Goal: Task Accomplishment & Management: Manage account settings

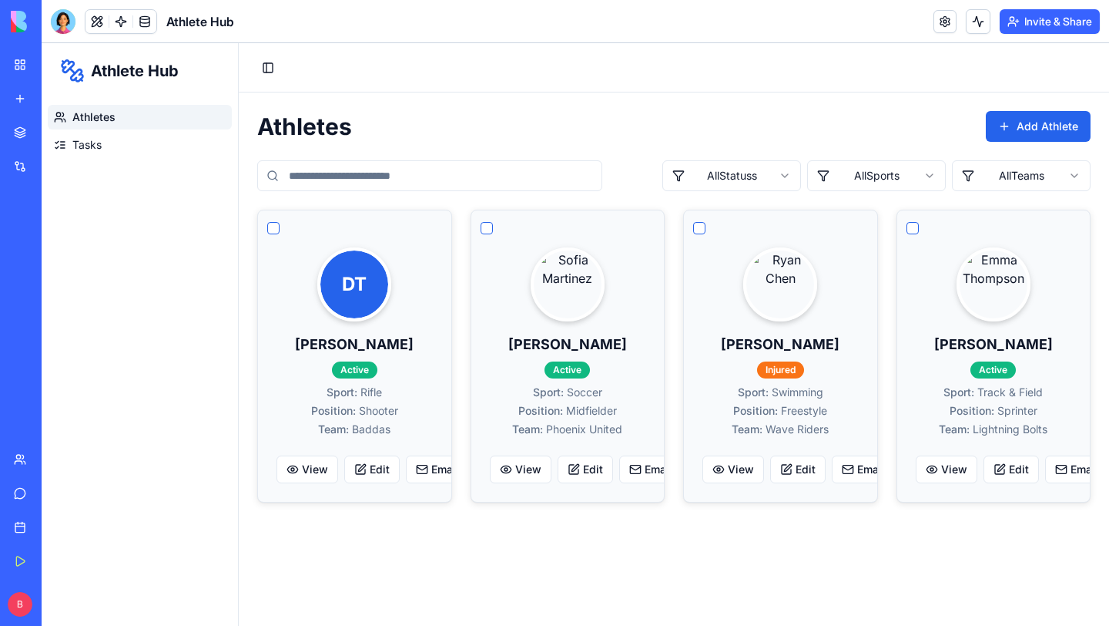
click at [57, 94] on div "New app" at bounding box center [47, 98] width 20 height 15
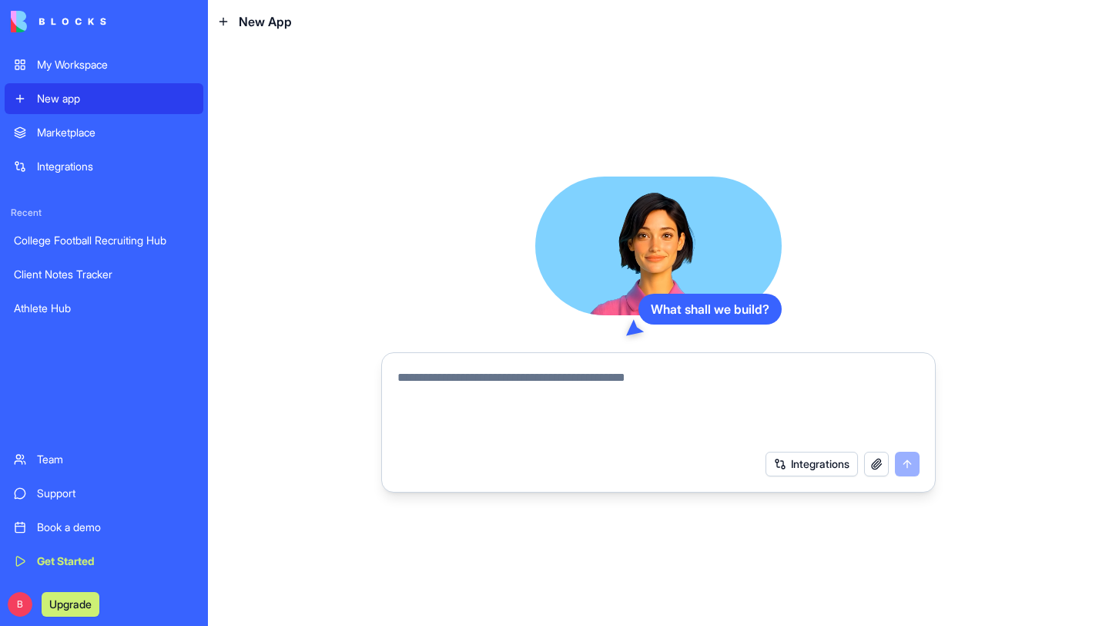
click at [63, 62] on div "My Workspace" at bounding box center [115, 64] width 157 height 15
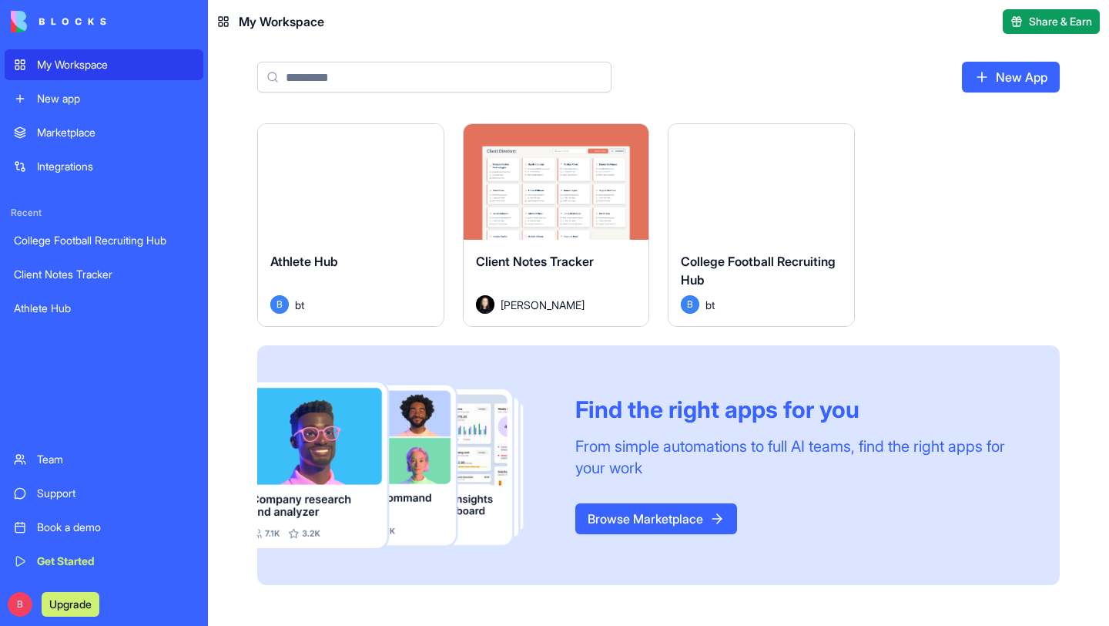
click at [85, 127] on div "Marketplace" at bounding box center [115, 132] width 157 height 15
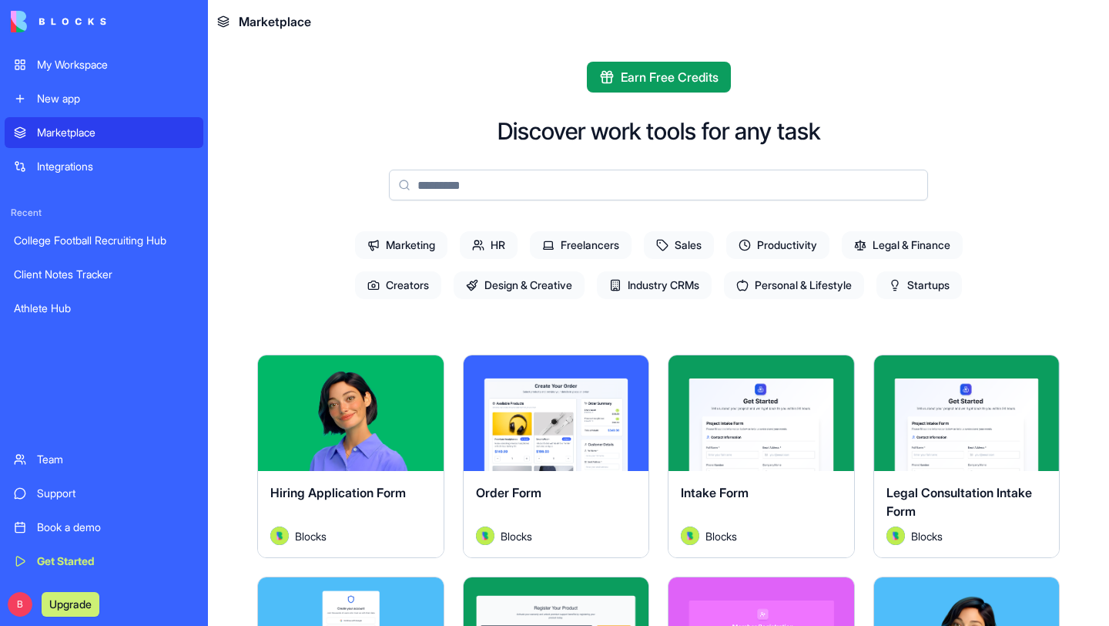
click at [79, 164] on div "Integrations" at bounding box center [115, 166] width 157 height 15
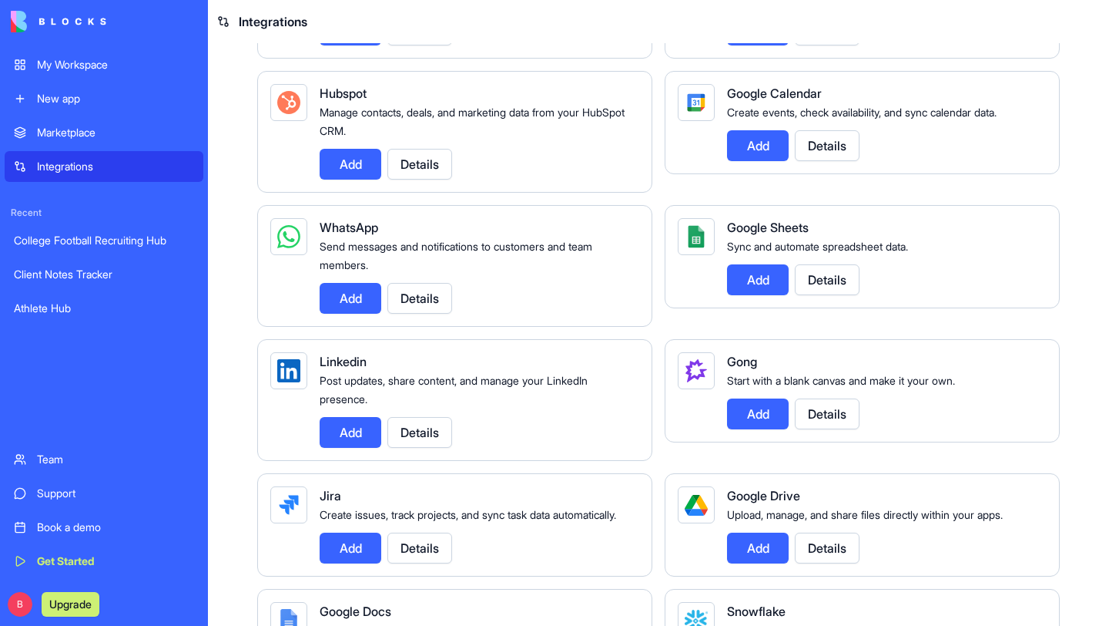
scroll to position [602, 0]
click at [757, 542] on button "Add" at bounding box center [758, 547] width 62 height 31
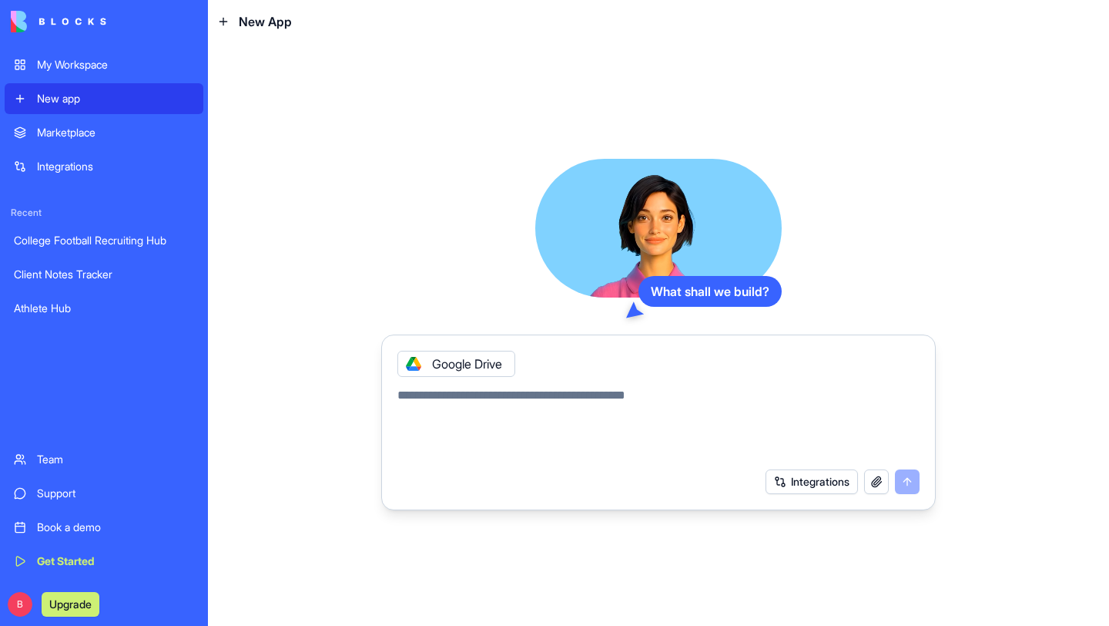
click at [817, 480] on button "Integrations" at bounding box center [812, 481] width 92 height 25
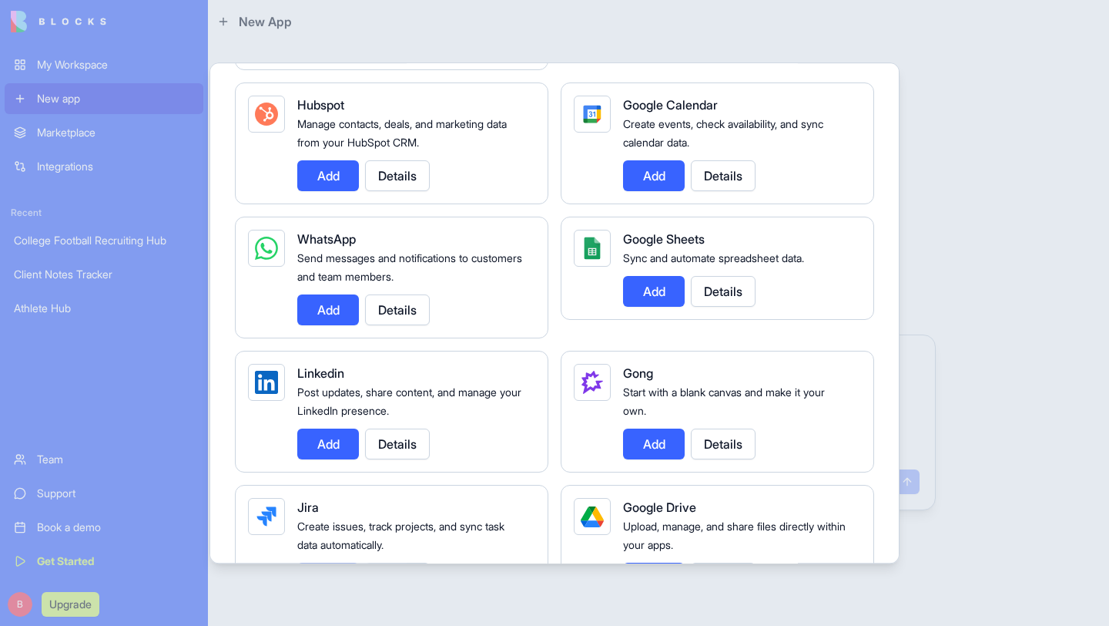
scroll to position [658, 0]
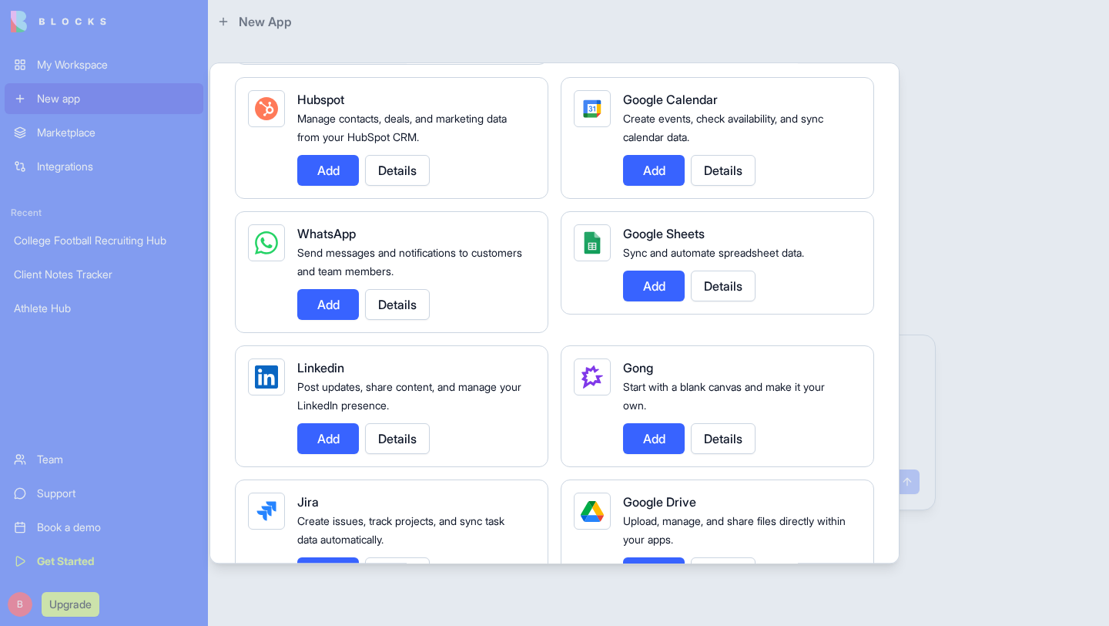
click at [653, 277] on button "Add" at bounding box center [654, 285] width 62 height 31
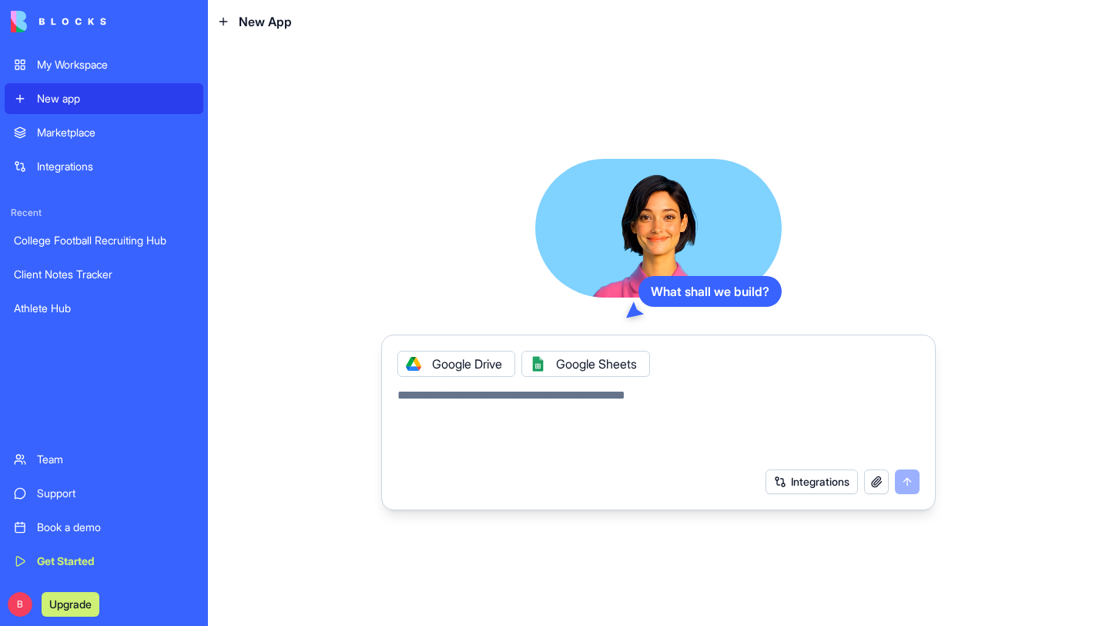
click at [790, 481] on button "Integrations" at bounding box center [812, 481] width 92 height 25
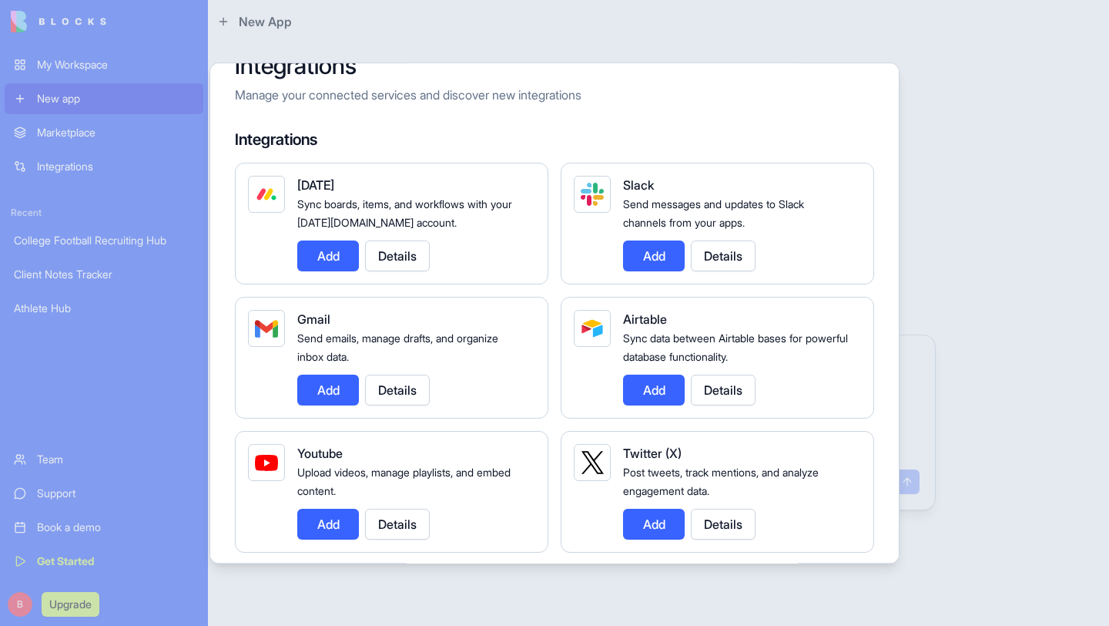
scroll to position [45, 0]
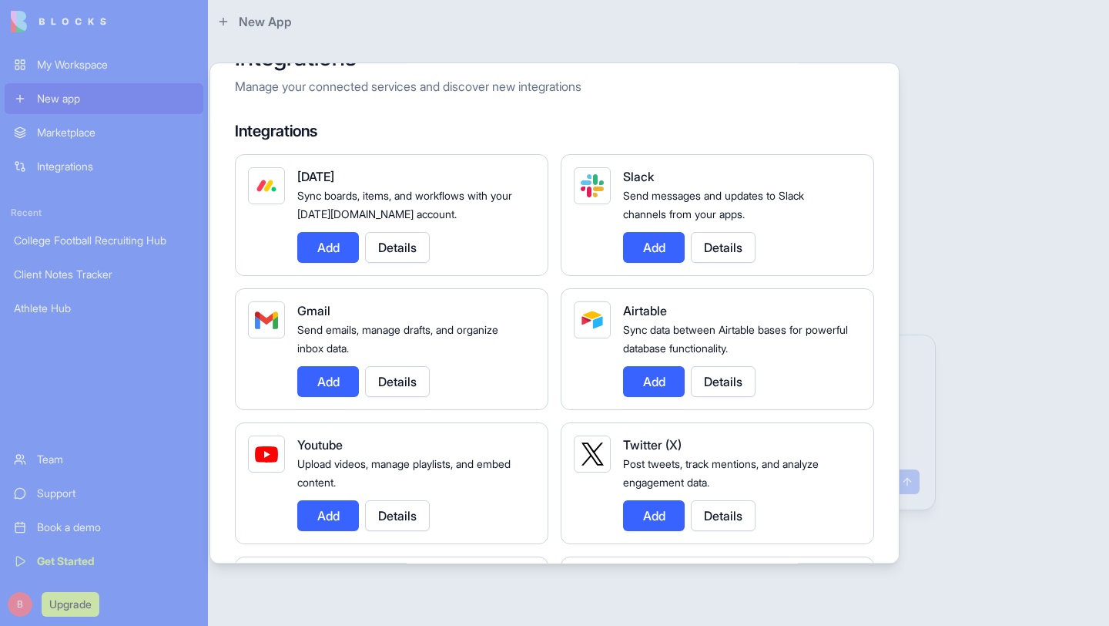
click at [327, 377] on button "Add" at bounding box center [328, 381] width 62 height 31
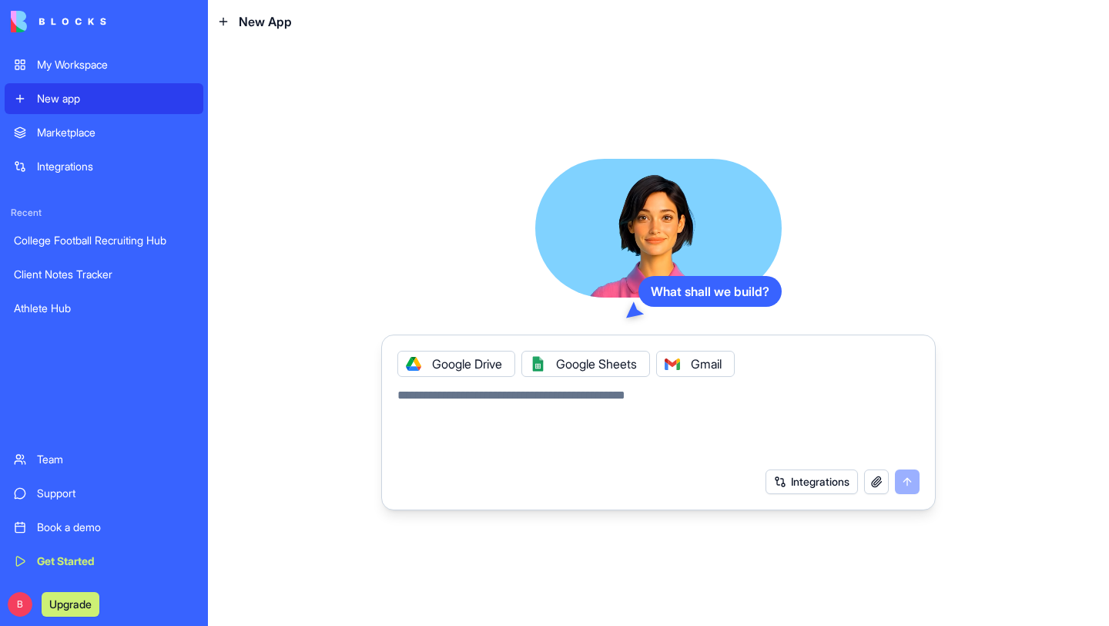
click at [810, 483] on button "Integrations" at bounding box center [812, 481] width 92 height 25
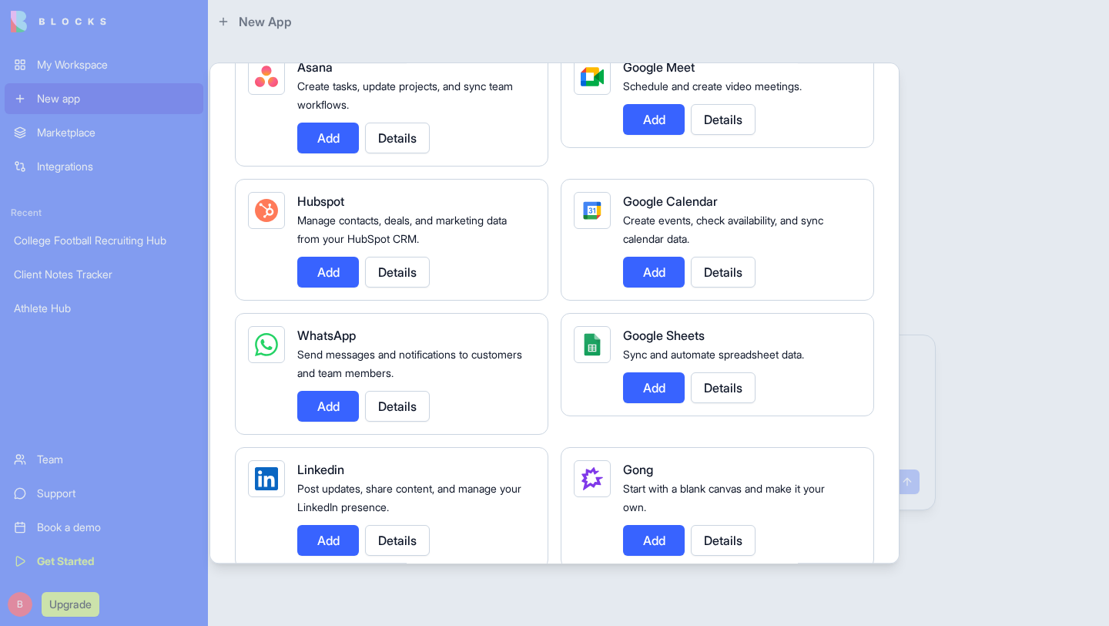
scroll to position [558, 0]
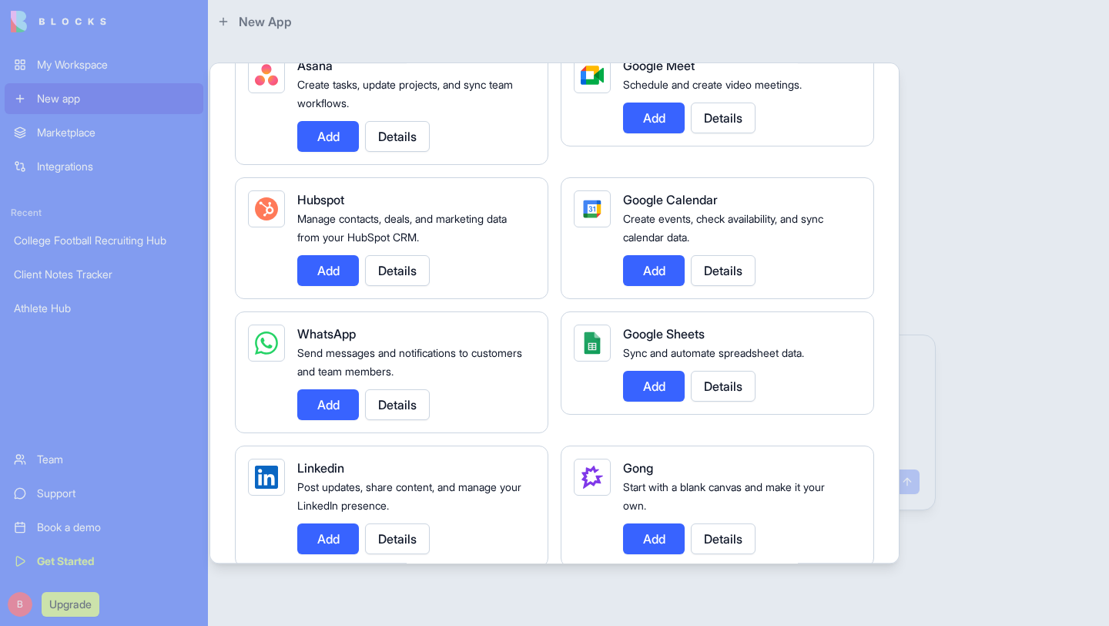
click at [655, 267] on button "Add" at bounding box center [654, 270] width 62 height 31
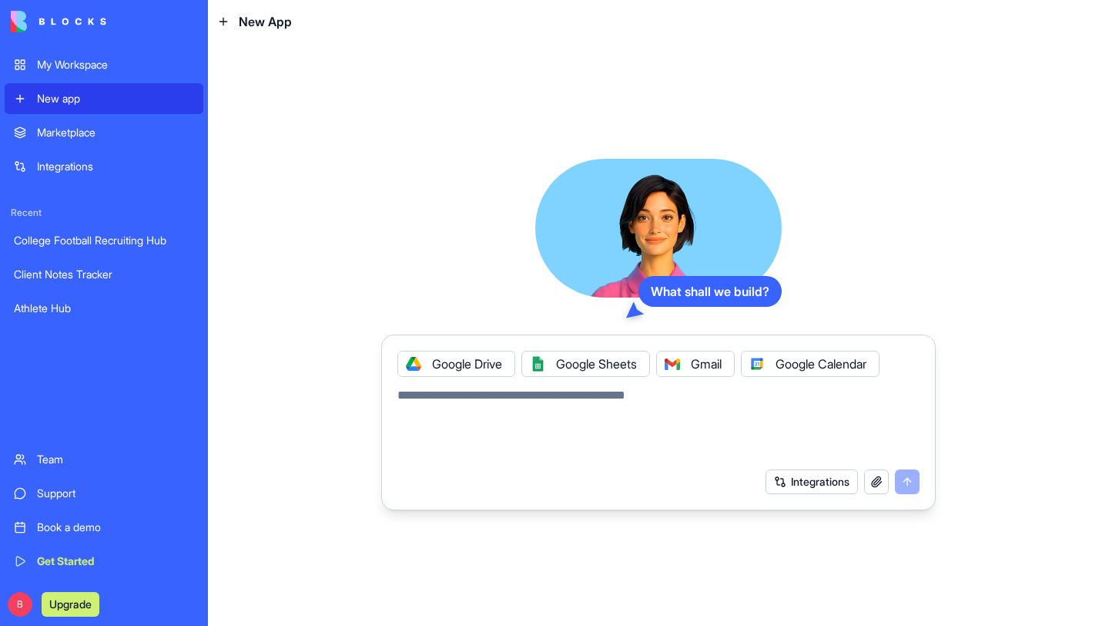
click at [790, 422] on textarea at bounding box center [659, 423] width 522 height 74
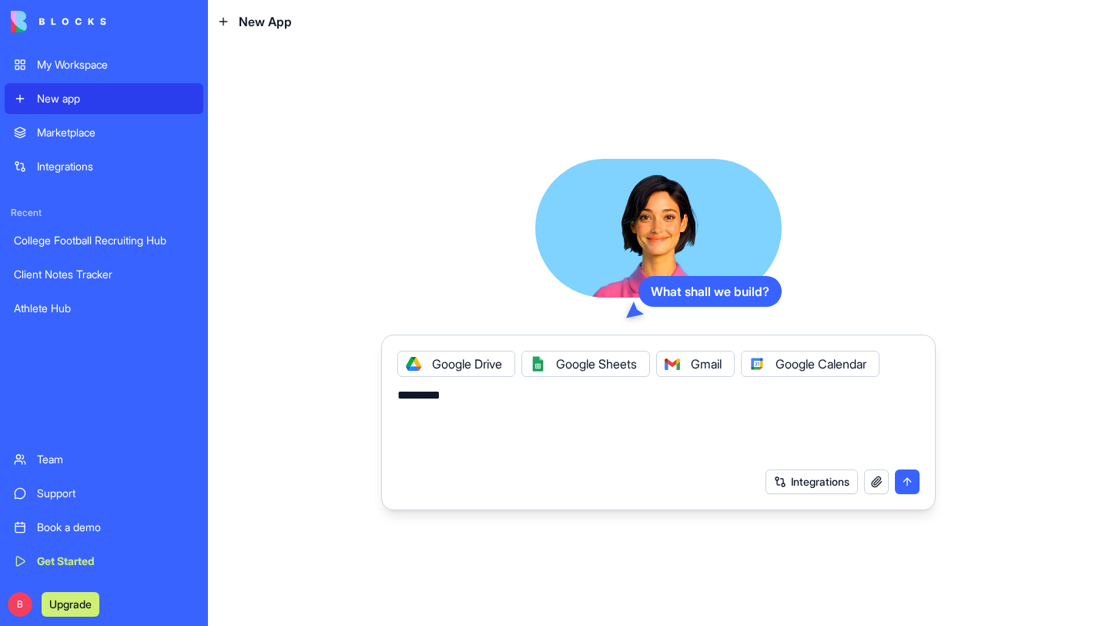
type textarea "*********"
click at [907, 478] on button "submit" at bounding box center [907, 481] width 25 height 25
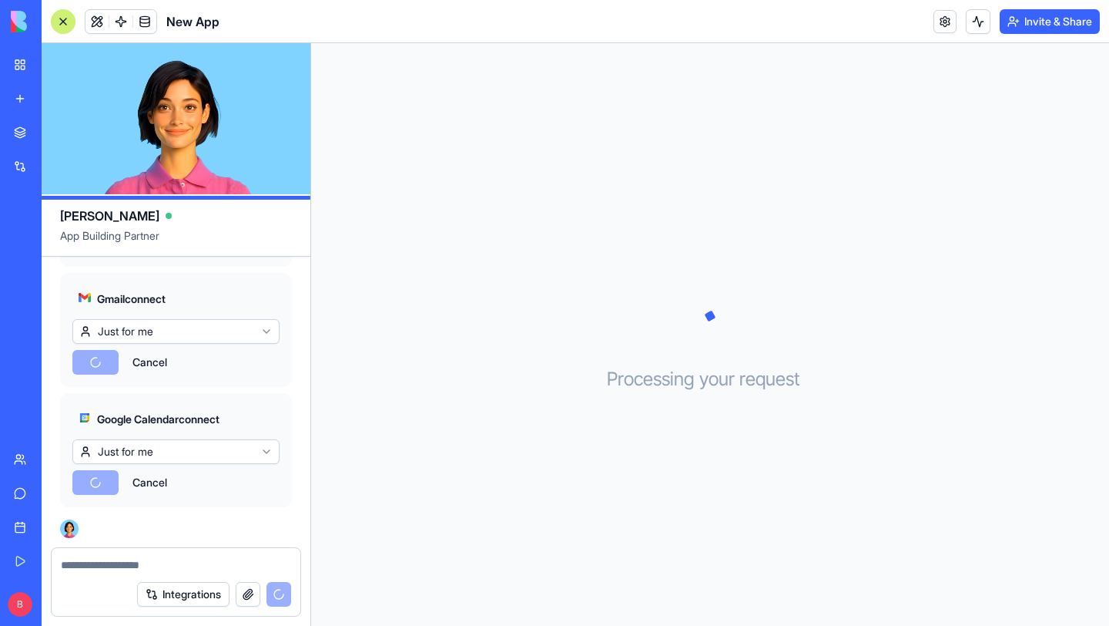
scroll to position [520, 0]
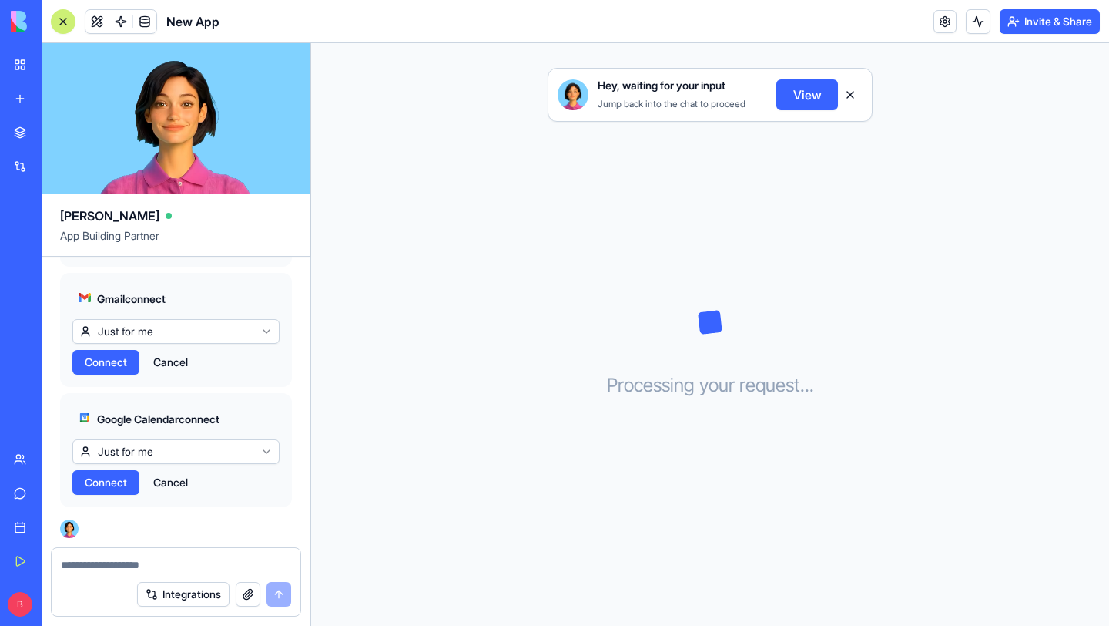
click at [115, 361] on span "Connect" at bounding box center [106, 361] width 42 height 15
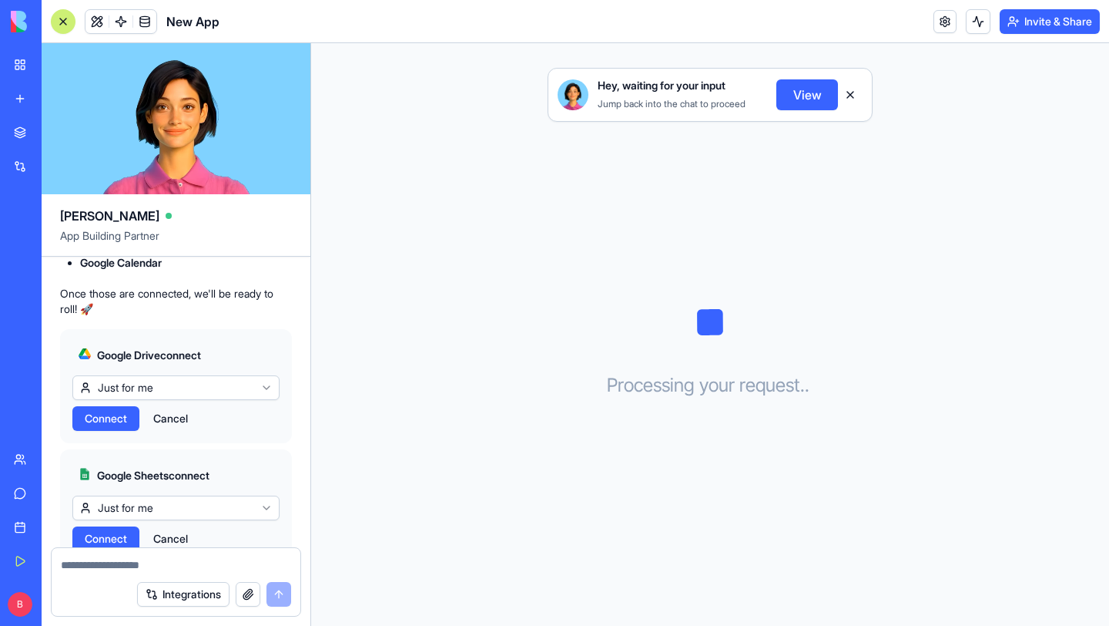
scroll to position [226, 0]
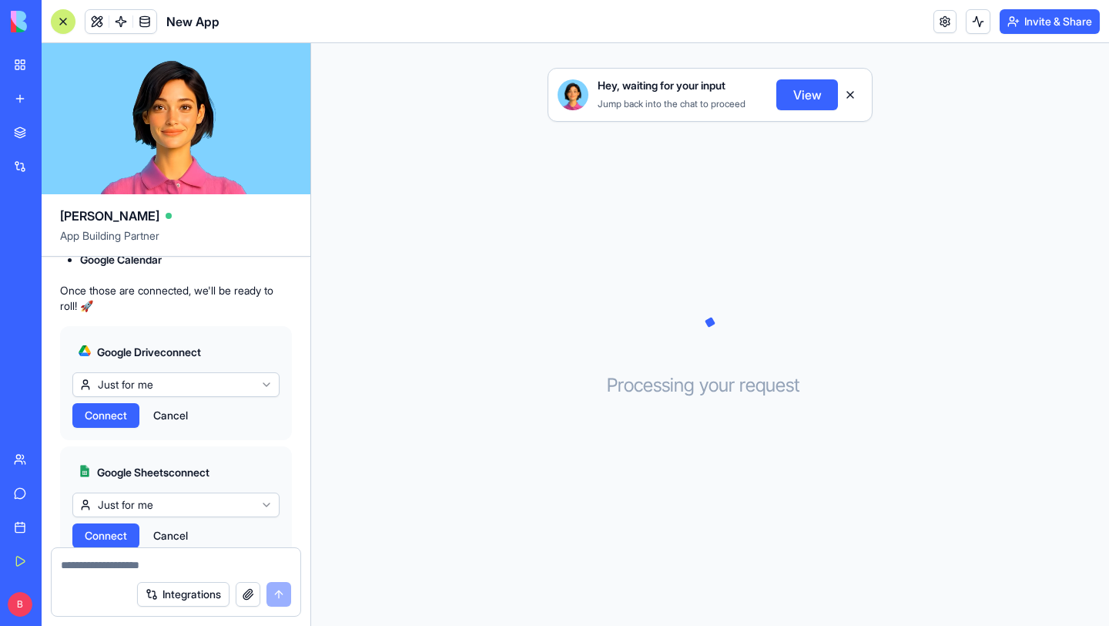
click at [119, 416] on span "Connect" at bounding box center [106, 415] width 42 height 15
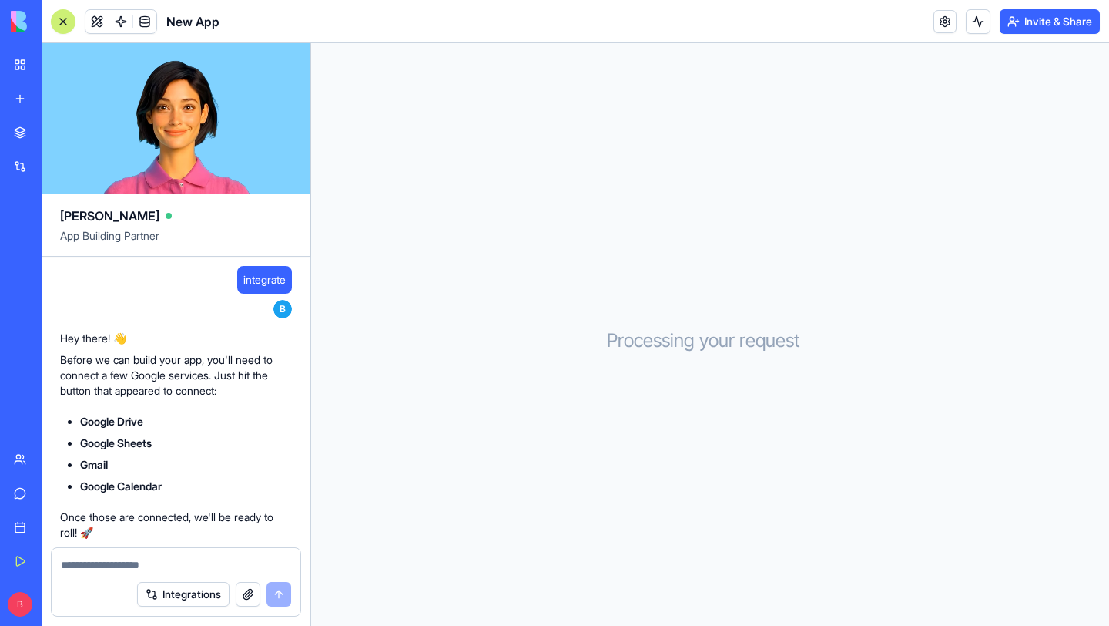
scroll to position [520, 0]
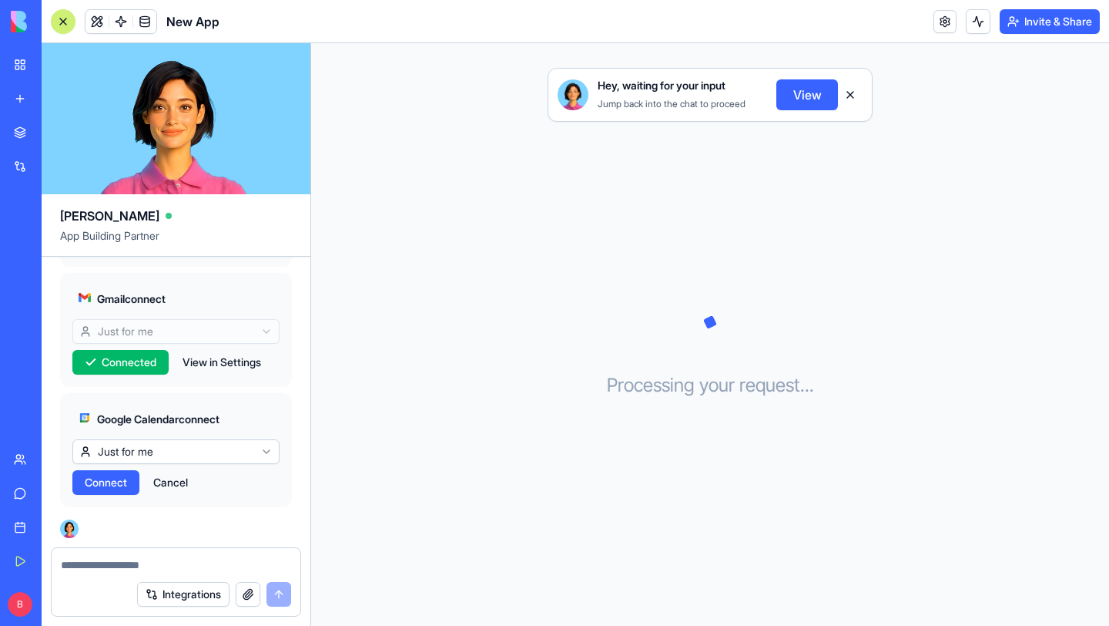
click at [102, 484] on span "Connect" at bounding box center [106, 482] width 42 height 15
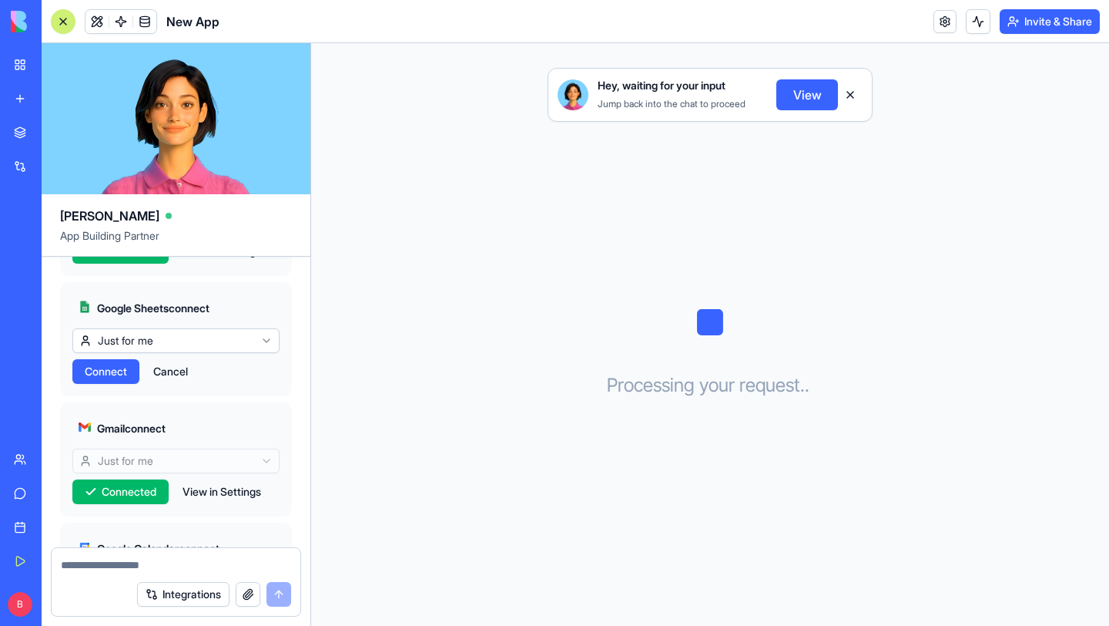
scroll to position [394, 0]
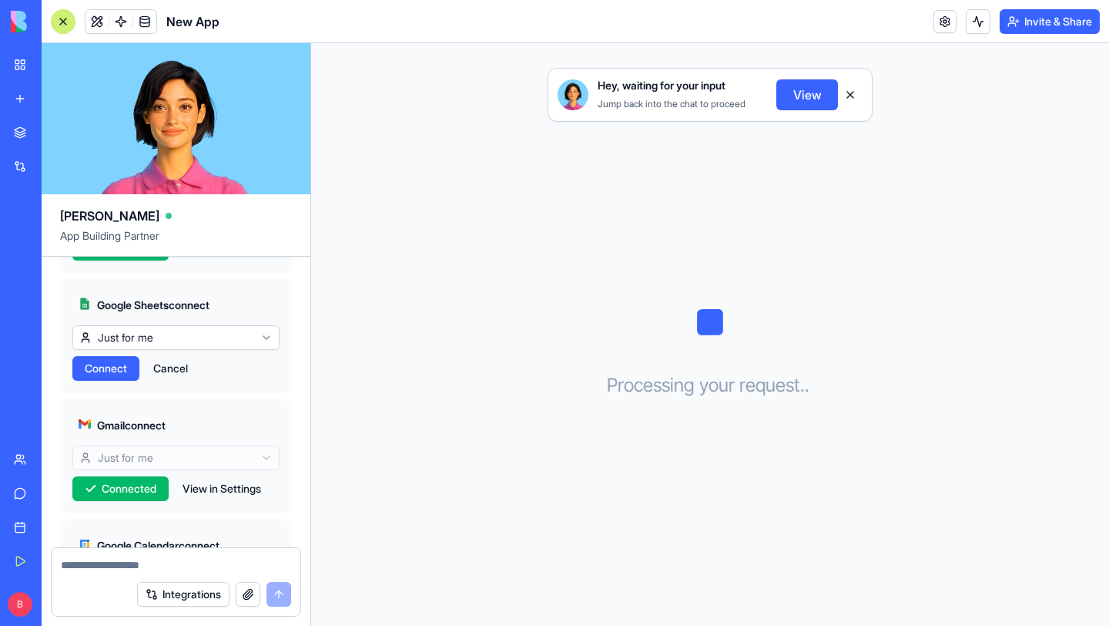
click at [126, 370] on span "Connect" at bounding box center [106, 368] width 42 height 15
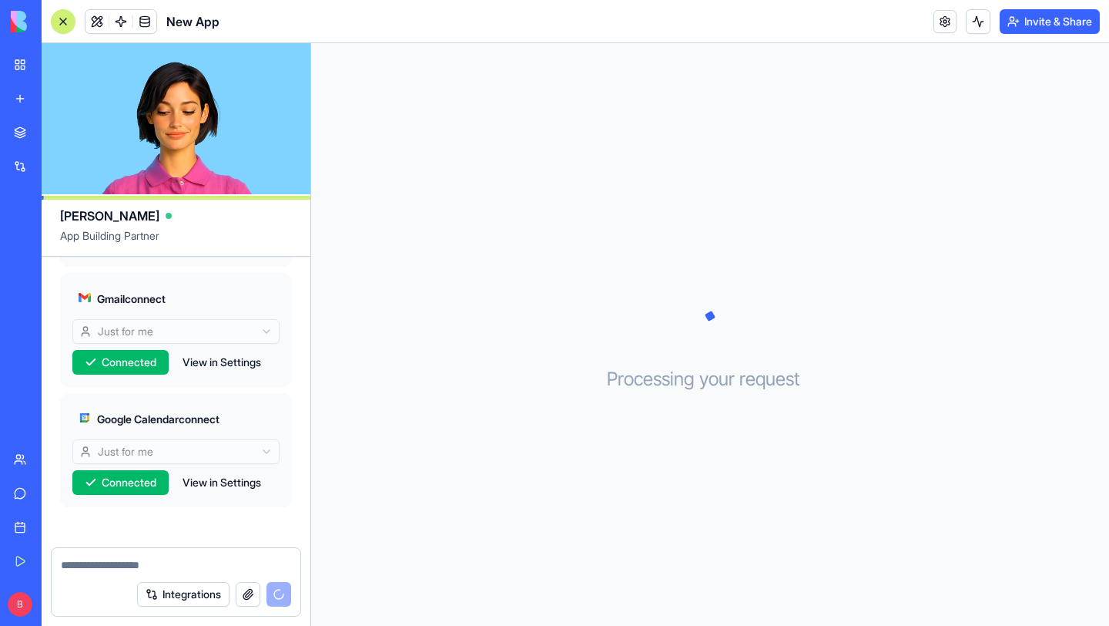
scroll to position [788, 0]
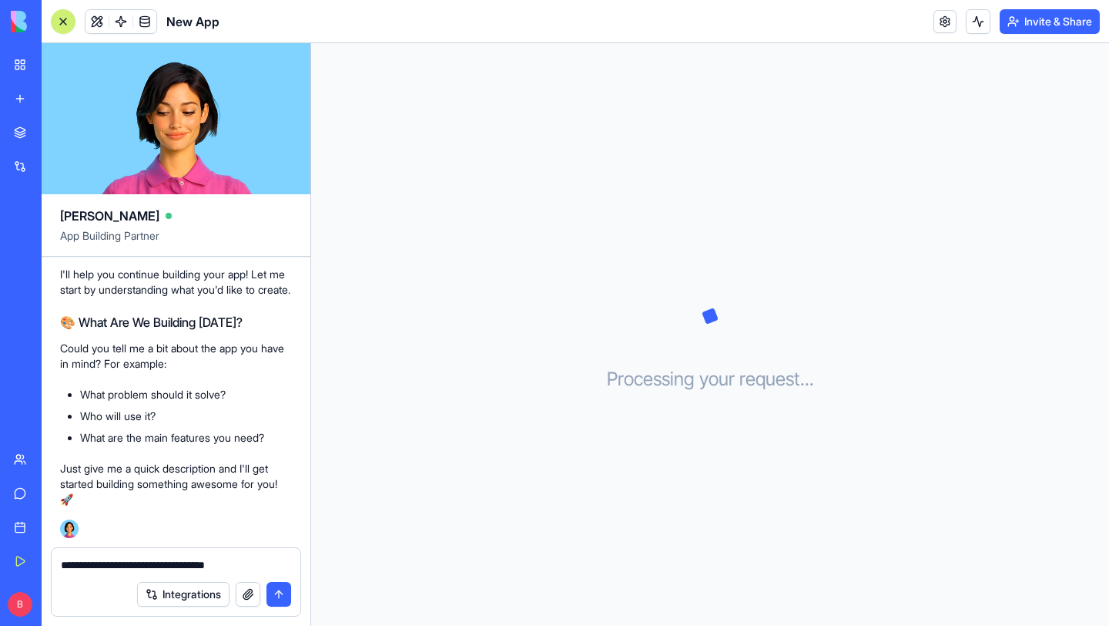
type textarea "**********"
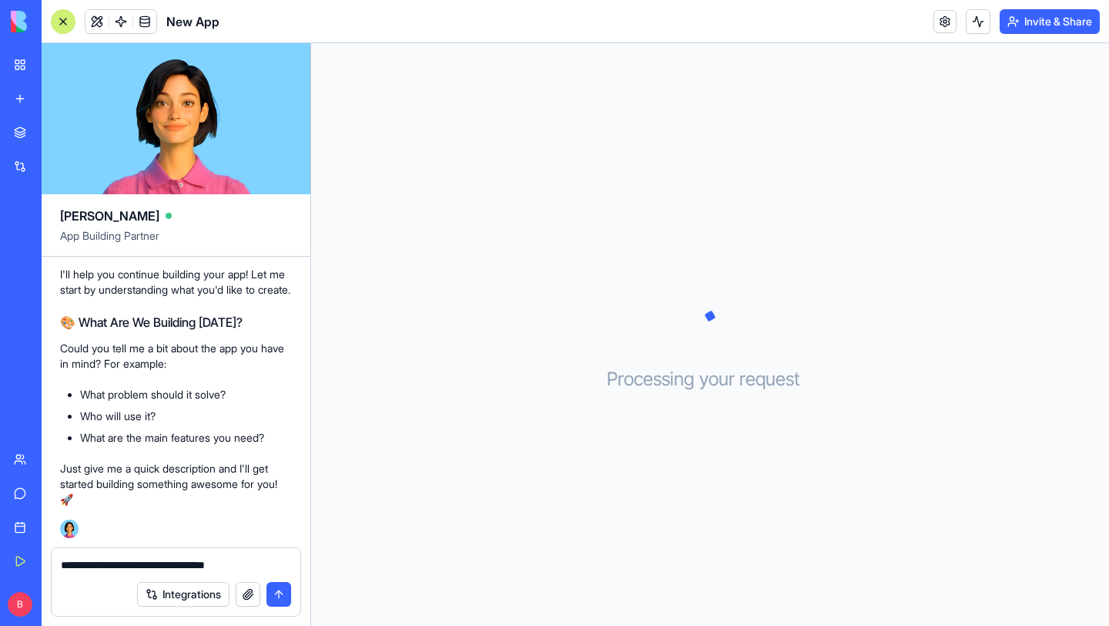
click at [280, 598] on button "submit" at bounding box center [279, 594] width 25 height 25
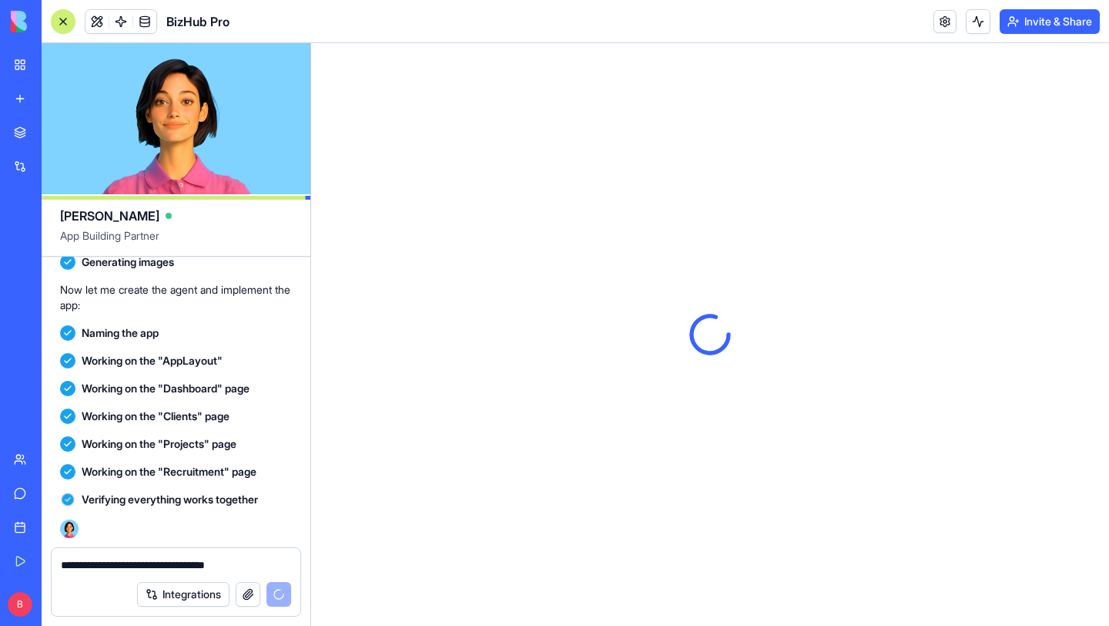
scroll to position [0, 0]
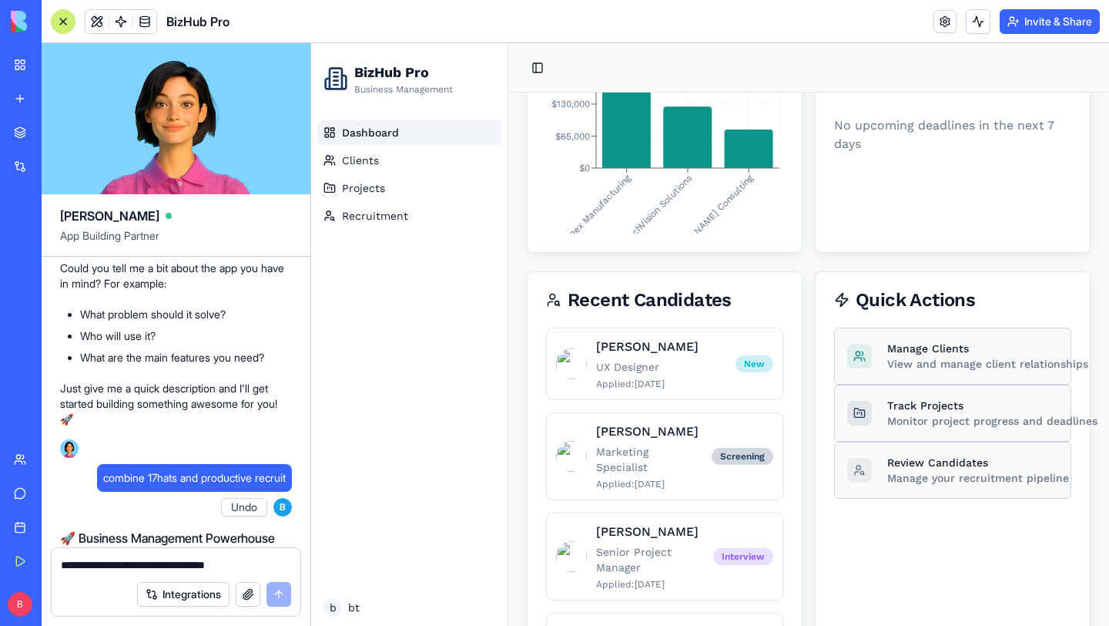
scroll to position [708, 0]
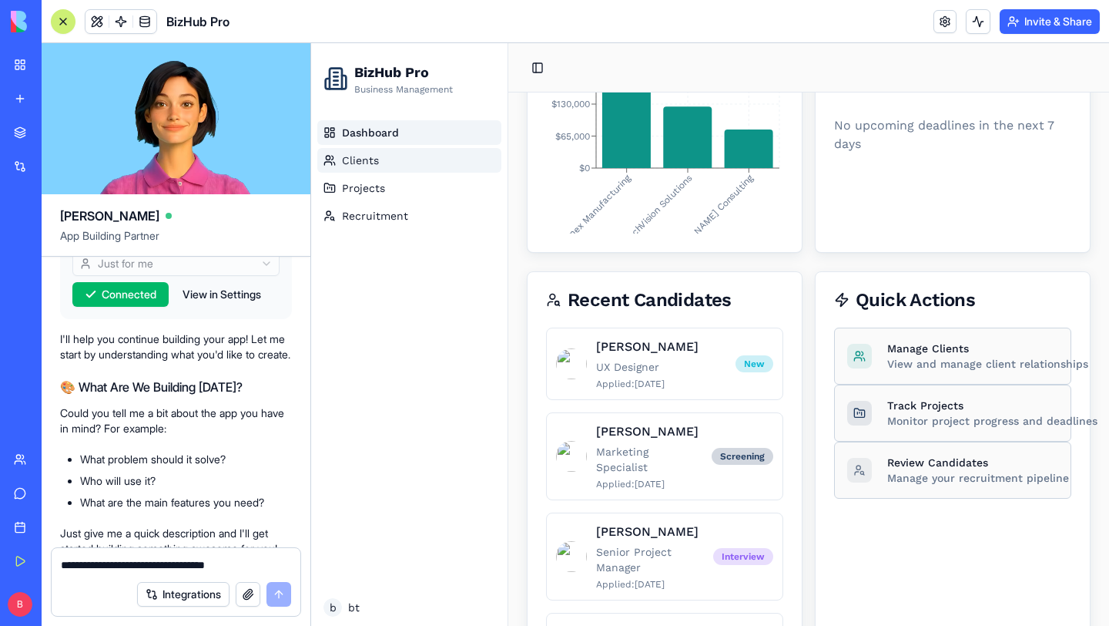
click at [357, 150] on link "Clients" at bounding box center [409, 160] width 184 height 25
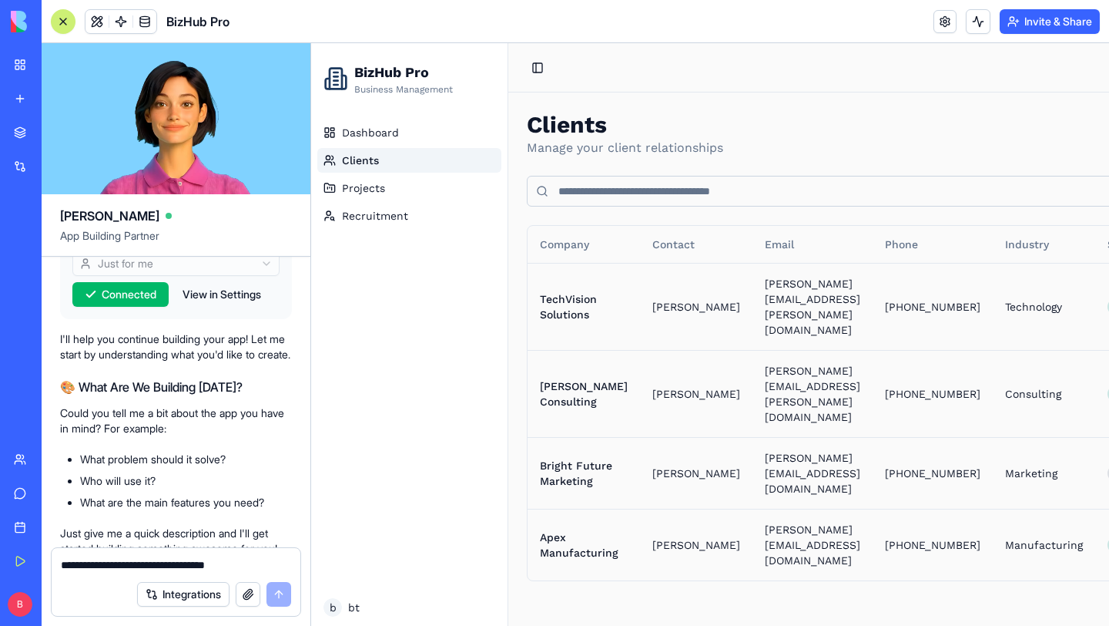
scroll to position [4, 0]
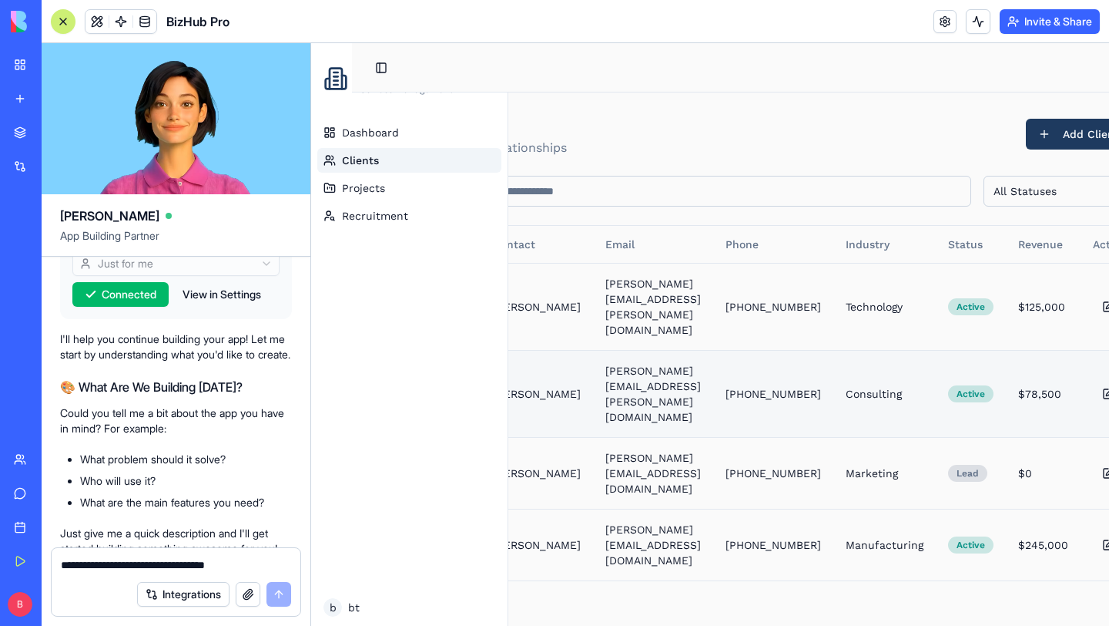
scroll to position [4, 197]
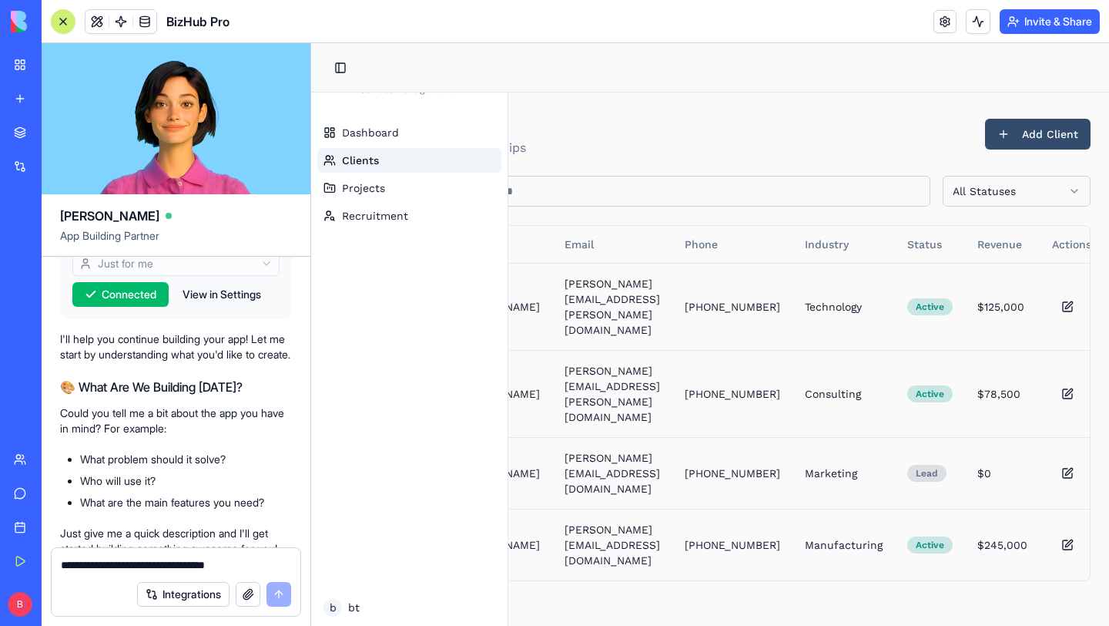
click at [1014, 124] on button "Add Client" at bounding box center [1038, 134] width 106 height 31
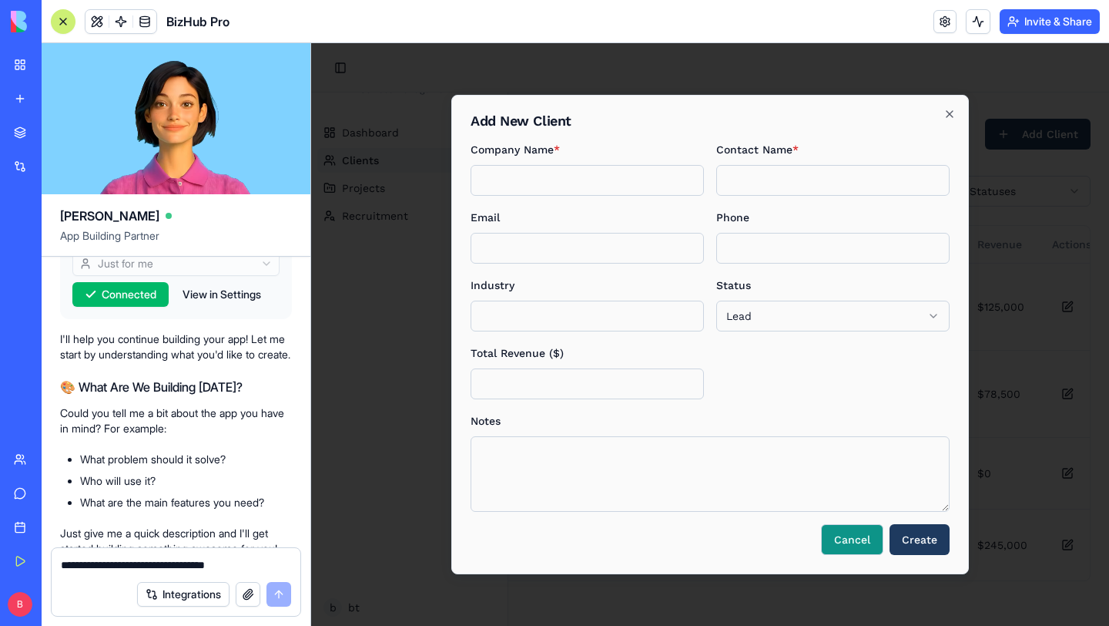
click at [851, 535] on button "Cancel" at bounding box center [852, 539] width 62 height 31
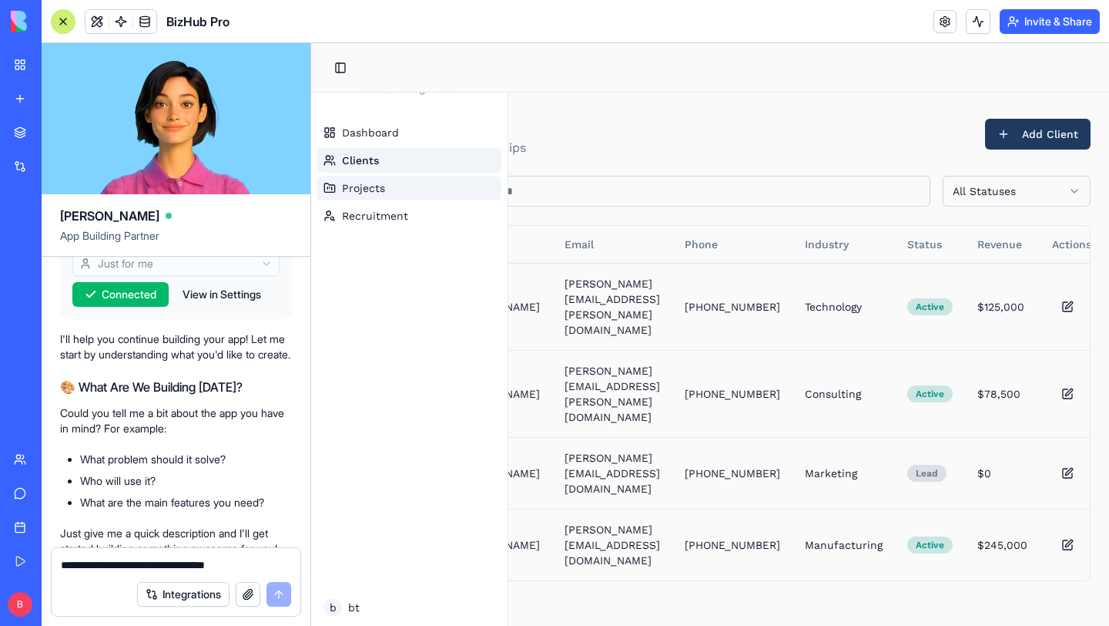
click at [374, 183] on span "Projects" at bounding box center [363, 187] width 43 height 15
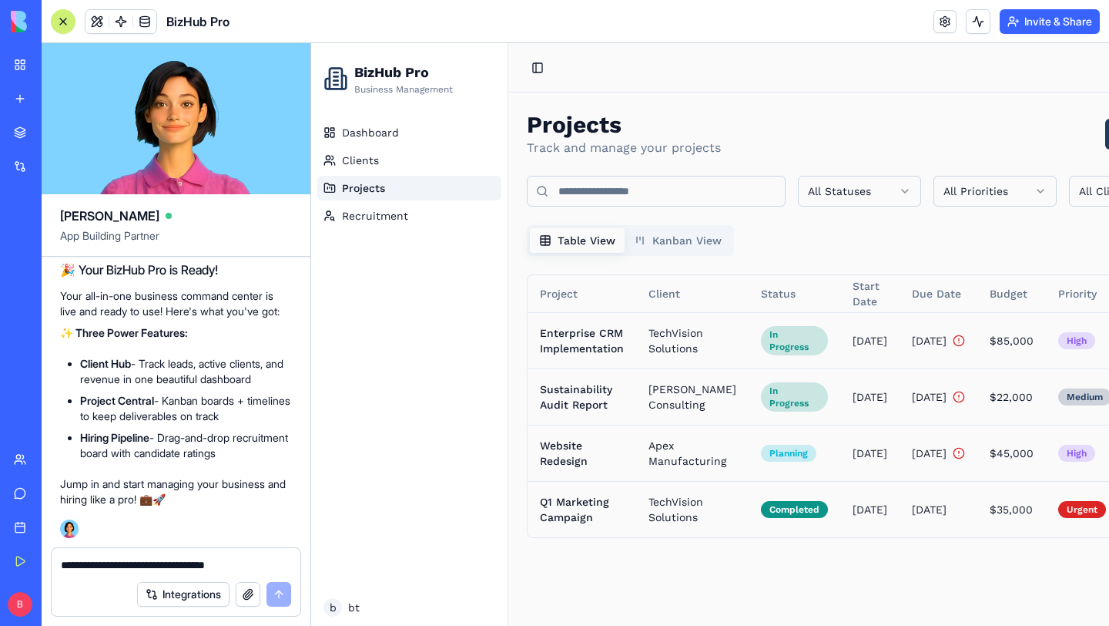
scroll to position [1805, 0]
click at [374, 215] on span "Recruitment" at bounding box center [375, 215] width 66 height 15
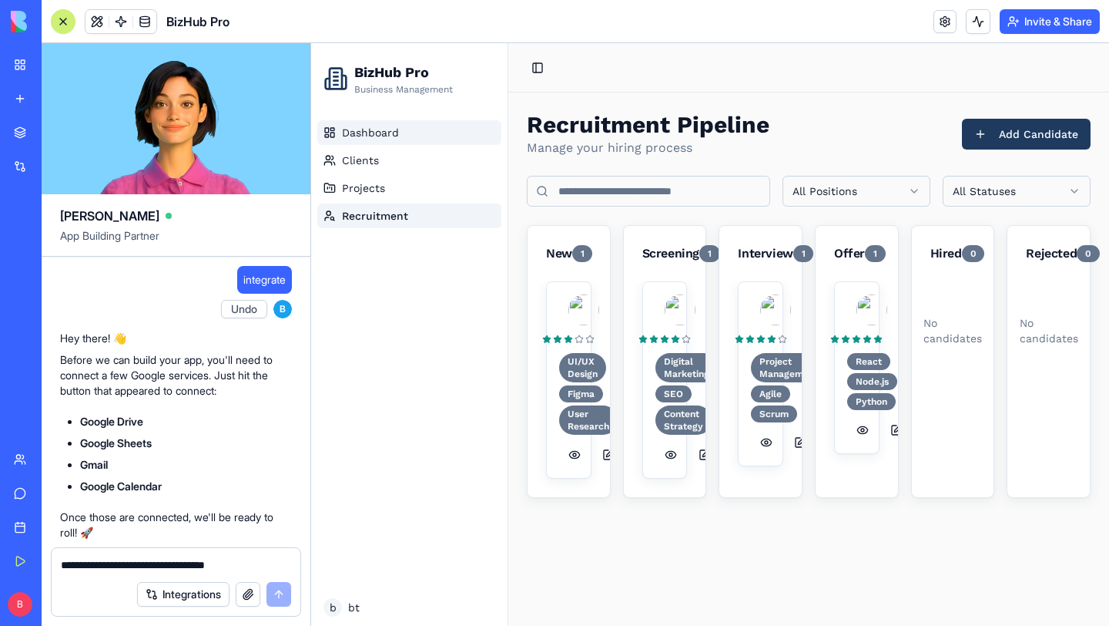
click at [383, 129] on span "Dashboard" at bounding box center [370, 132] width 57 height 15
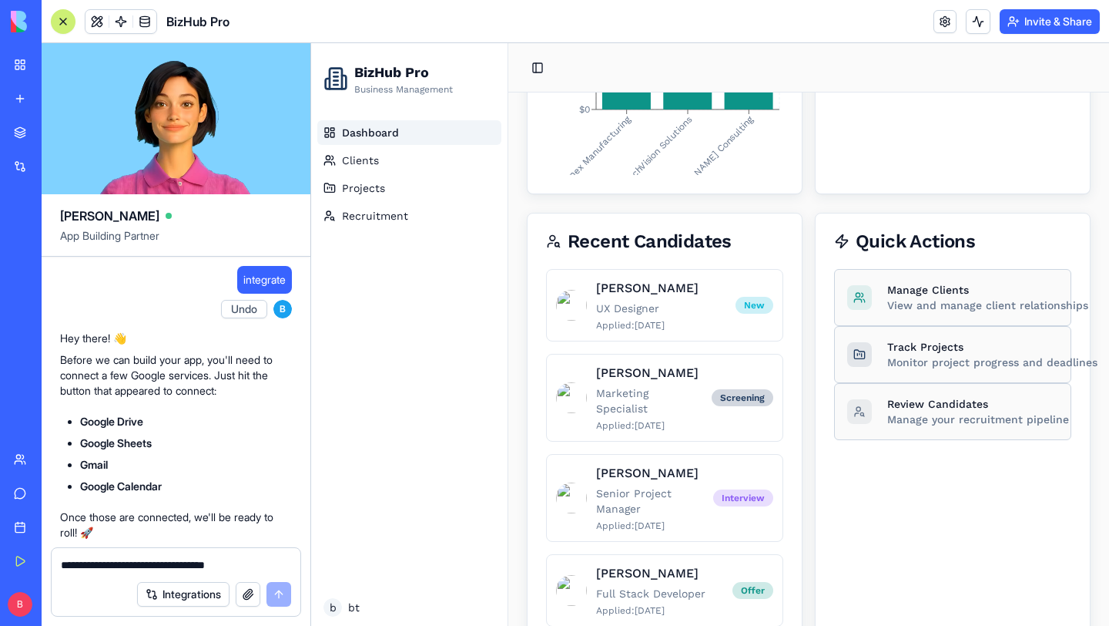
scroll to position [429, 0]
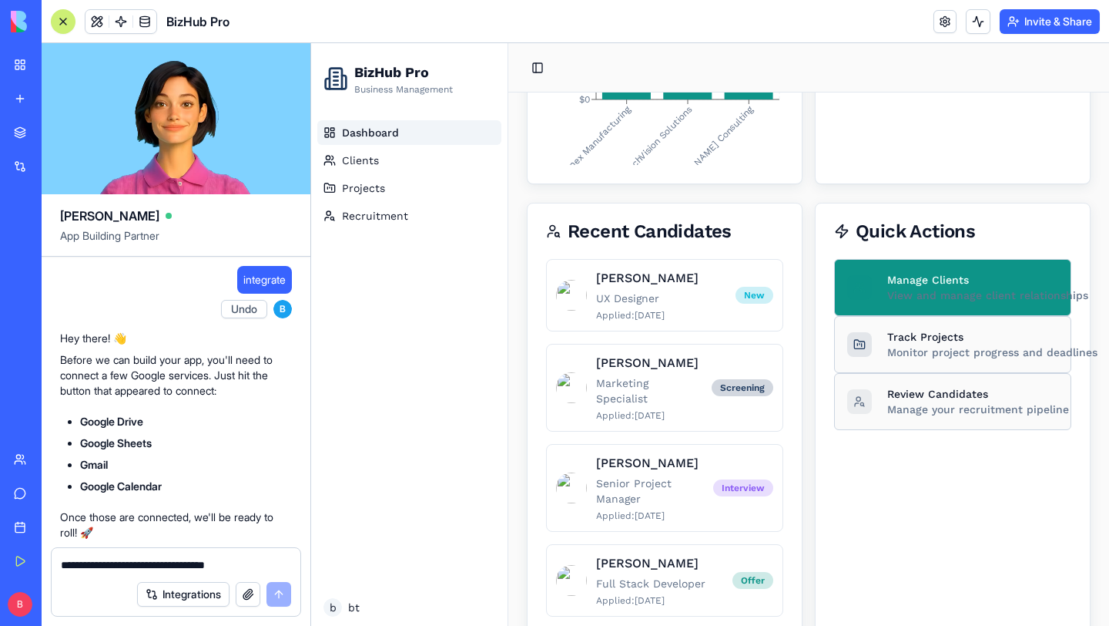
click at [951, 273] on p "Manage Clients" at bounding box center [987, 279] width 201 height 15
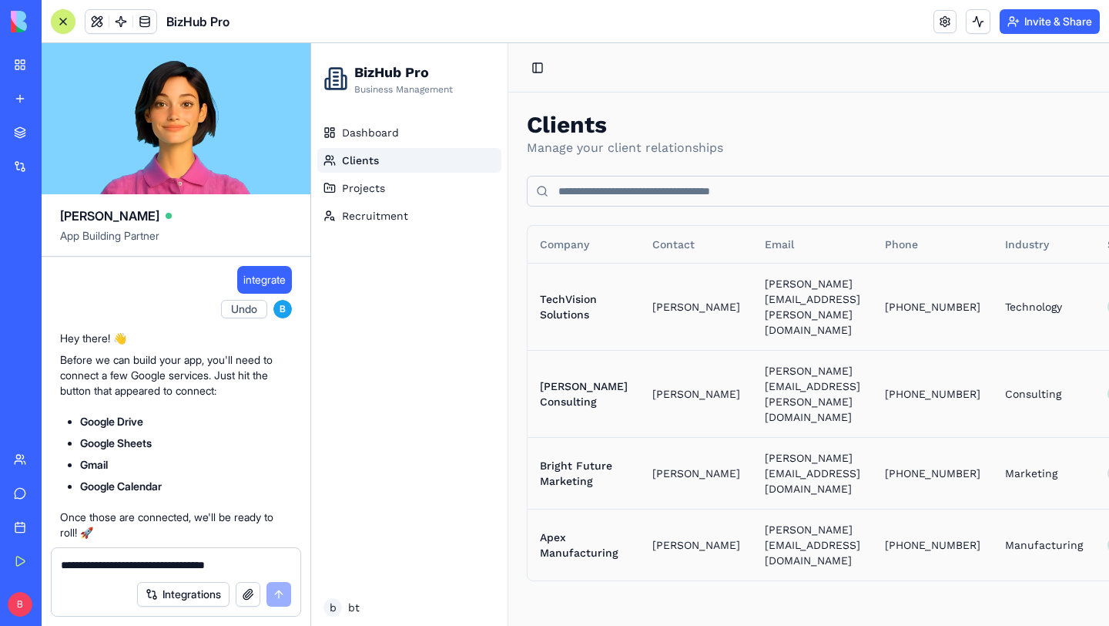
click at [60, 21] on div at bounding box center [63, 21] width 12 height 12
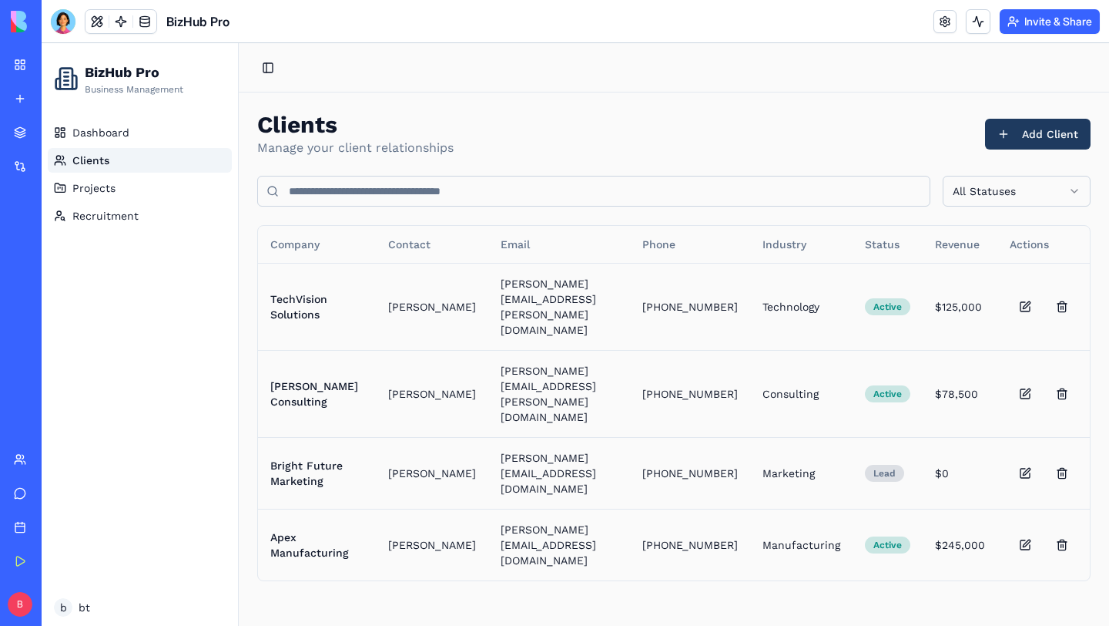
click at [57, 237] on div "Client Notes Tracker" at bounding box center [35, 240] width 43 height 15
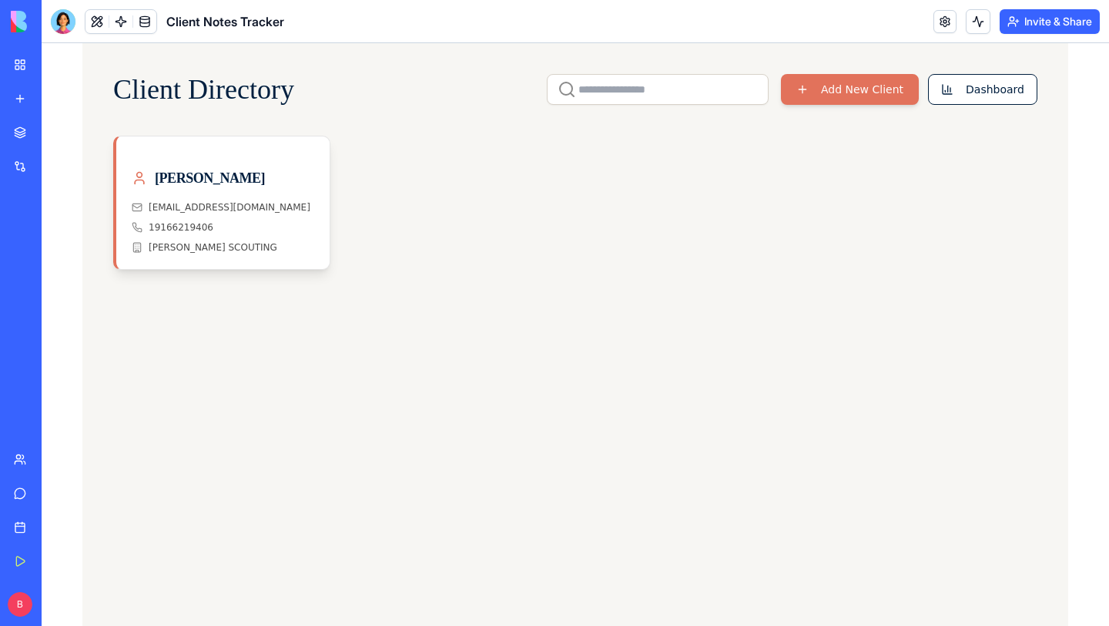
click at [57, 279] on div "Athlete Hub" at bounding box center [35, 274] width 43 height 15
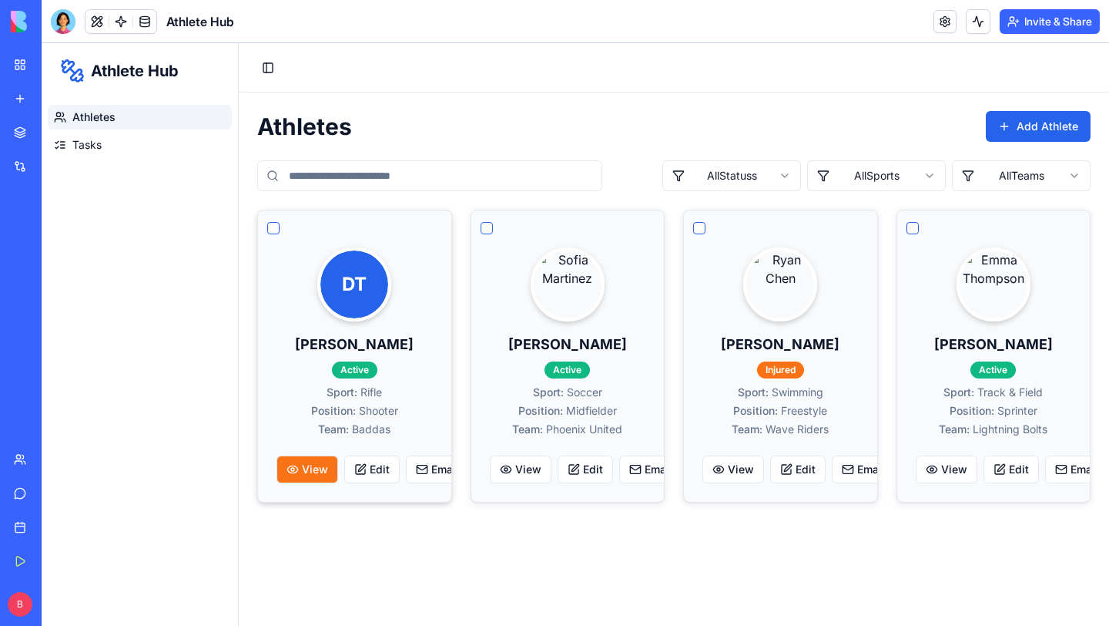
click at [319, 468] on button "View" at bounding box center [308, 469] width 62 height 28
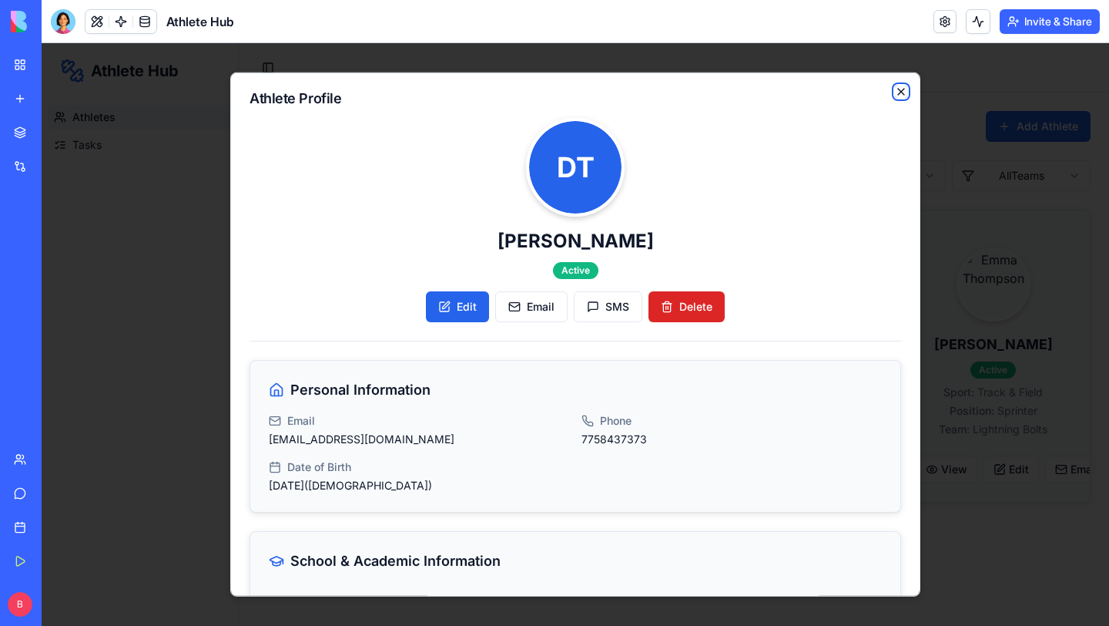
click at [902, 86] on icon "button" at bounding box center [901, 92] width 12 height 12
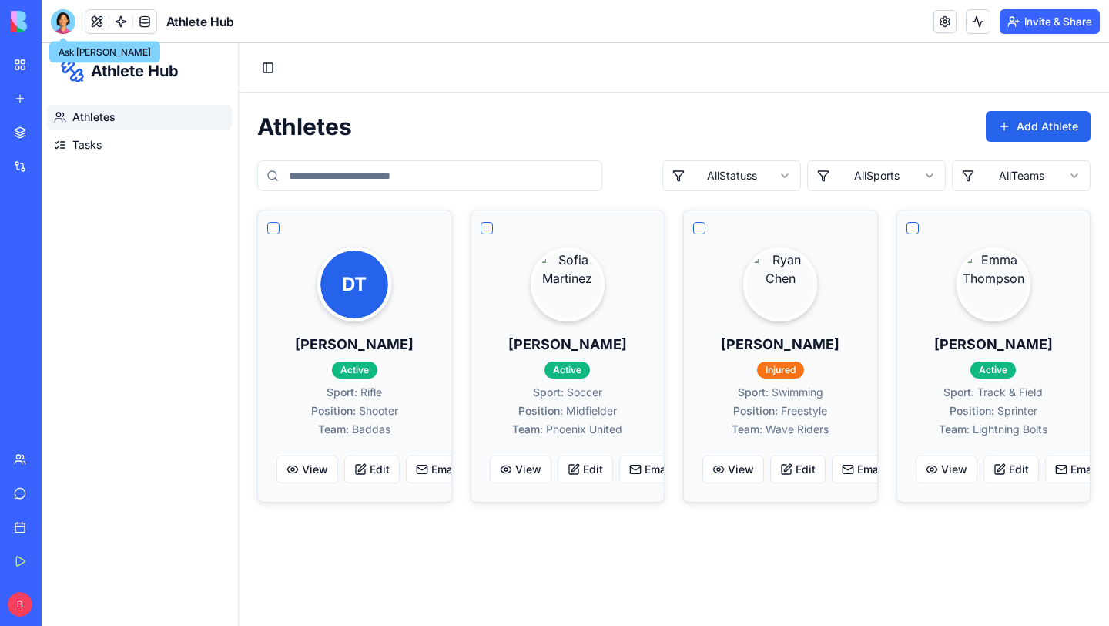
click at [62, 21] on div at bounding box center [63, 21] width 25 height 25
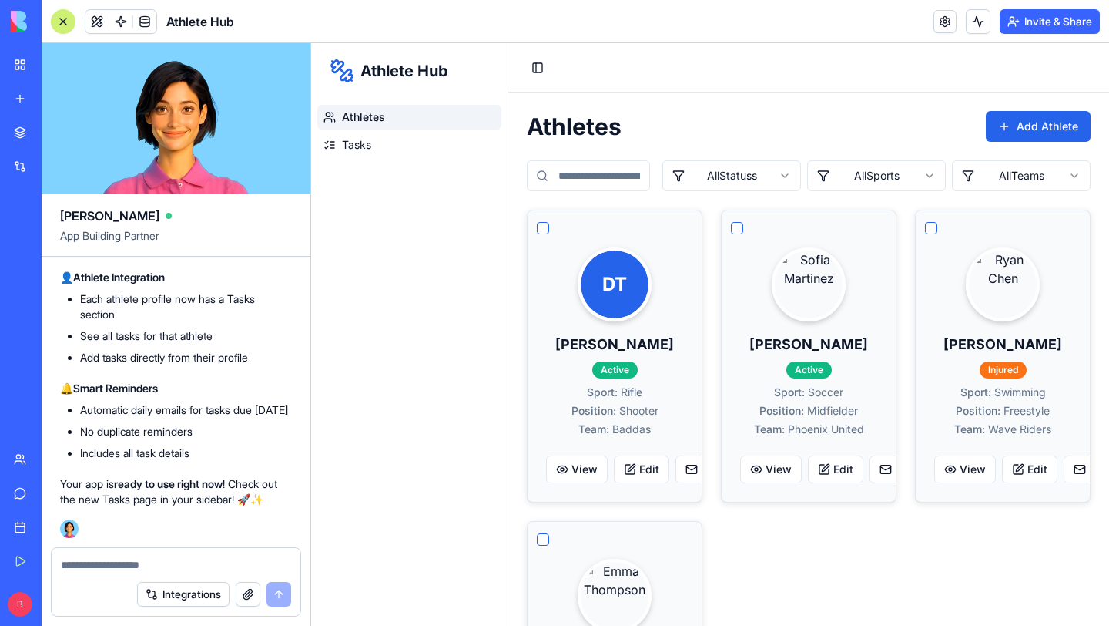
type textarea "*"
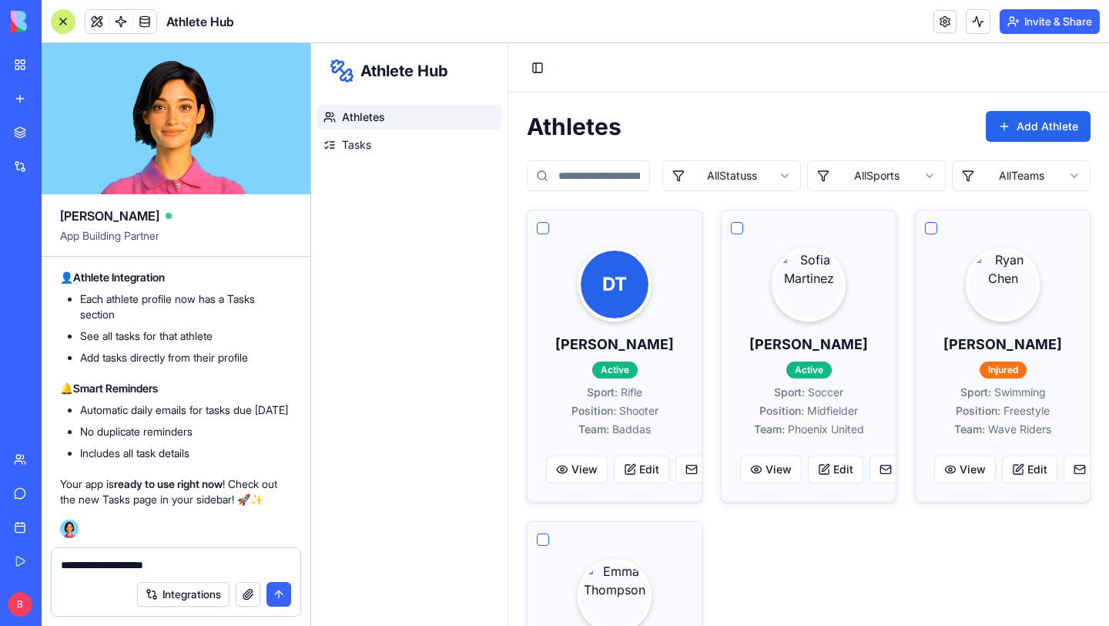
type textarea "**********"
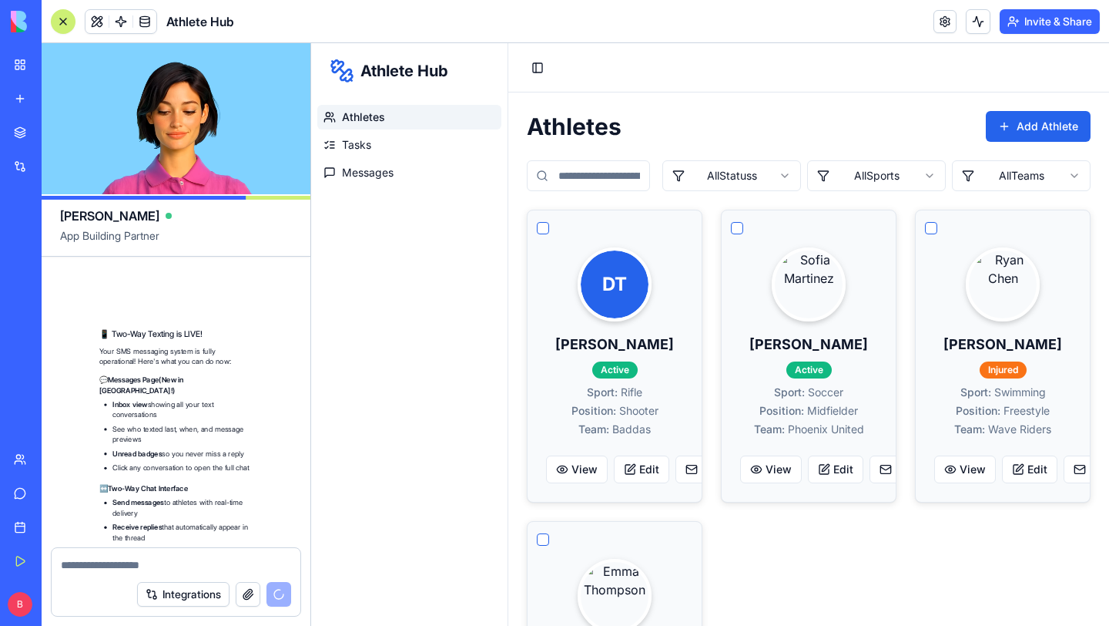
scroll to position [8655, 0]
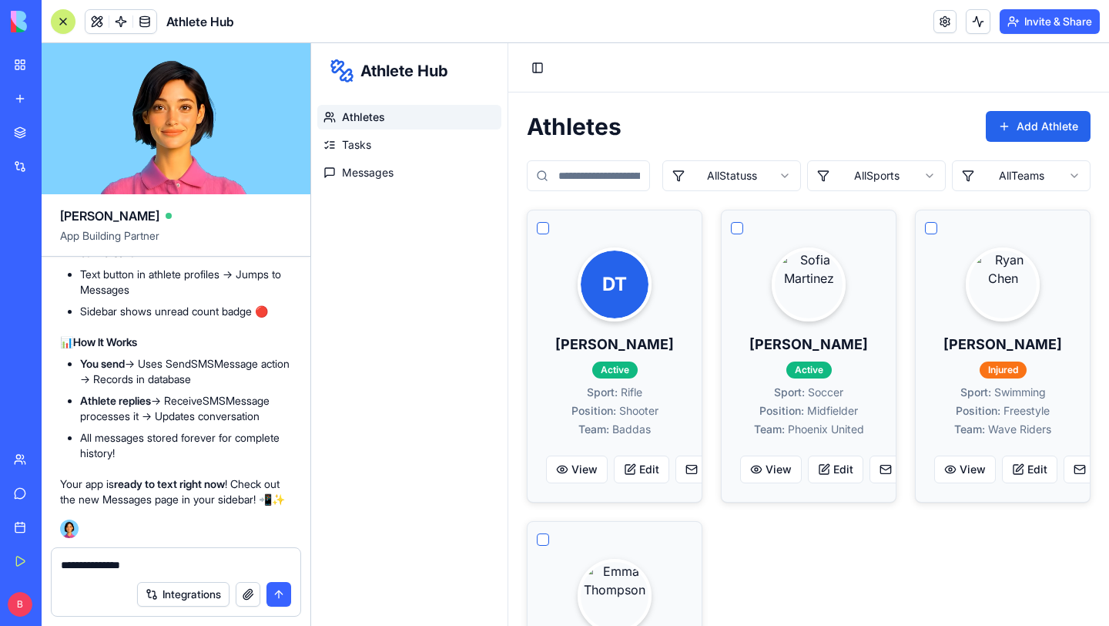
type textarea "**********"
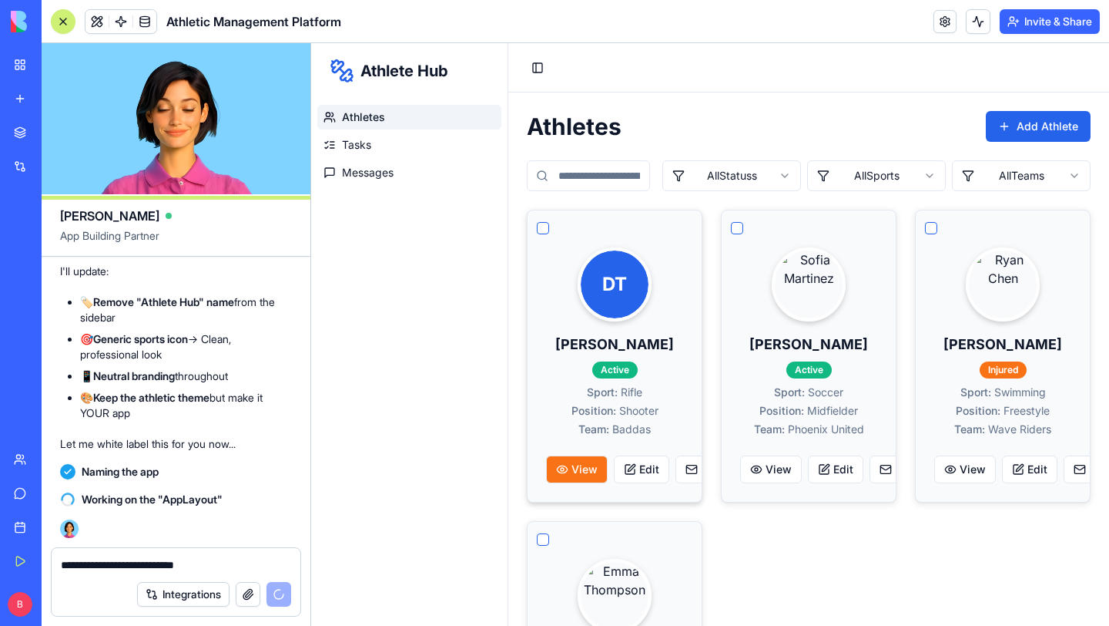
scroll to position [9139, 0]
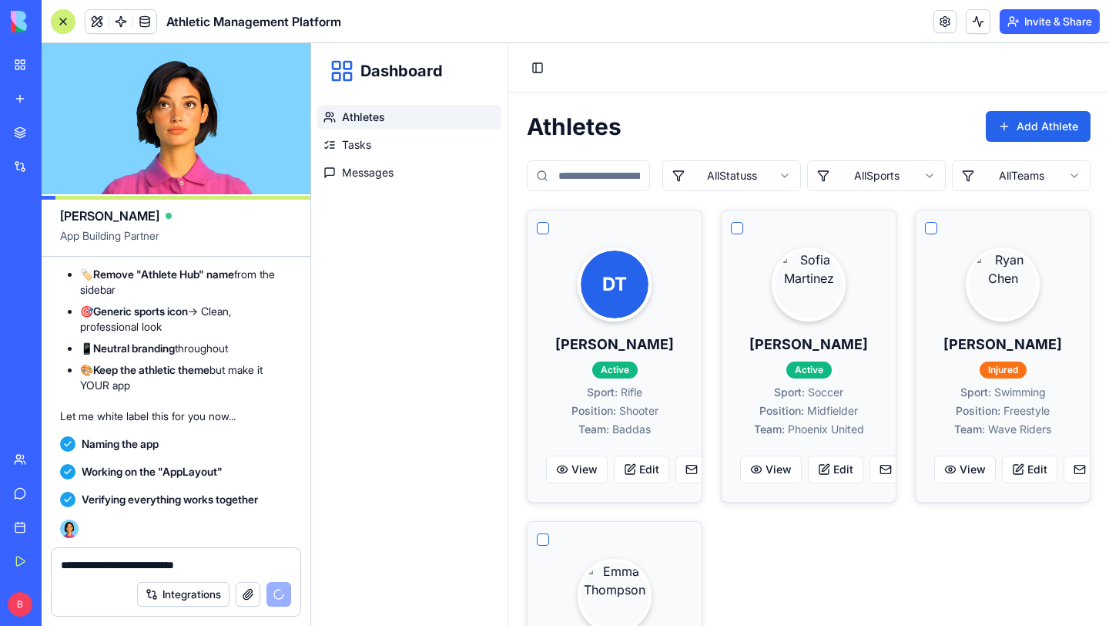
type textarea "**********"
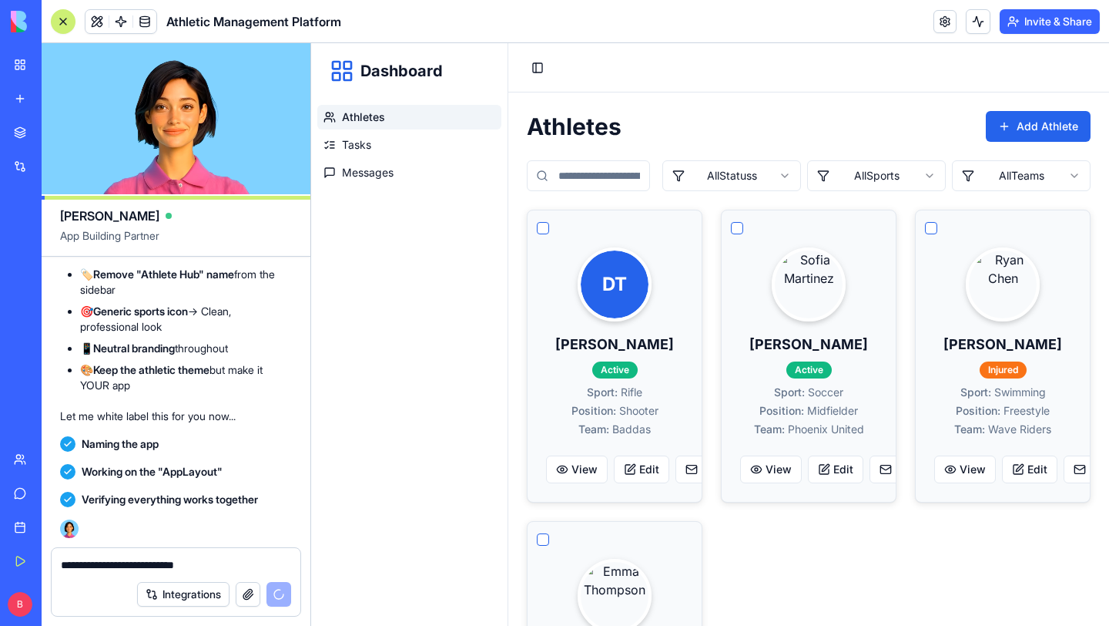
click at [247, 593] on button "button" at bounding box center [248, 594] width 25 height 25
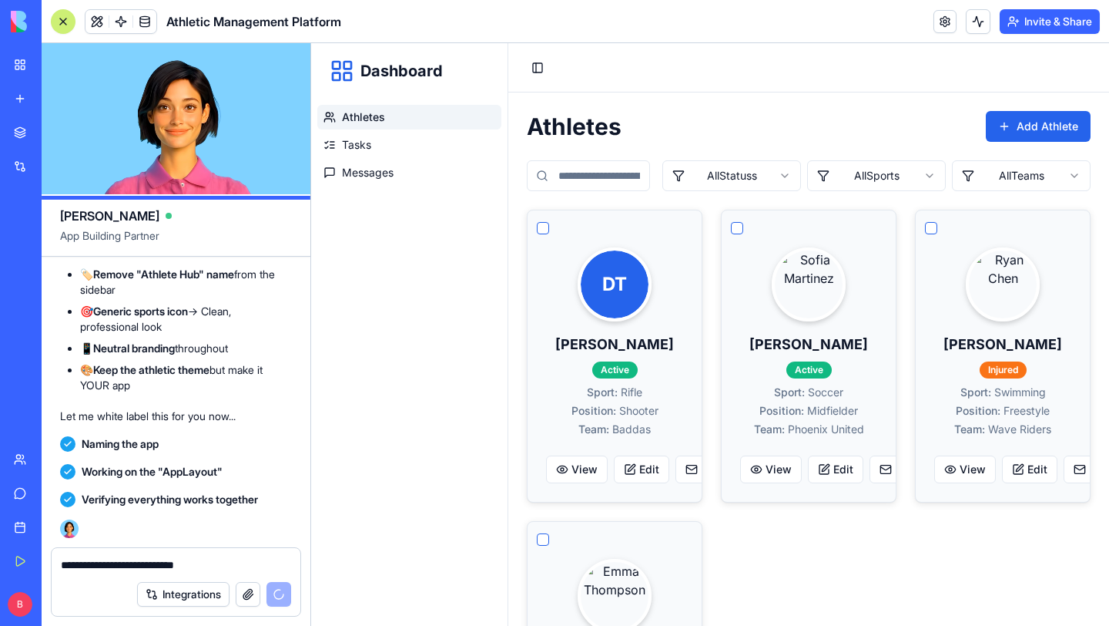
scroll to position [9728, 0]
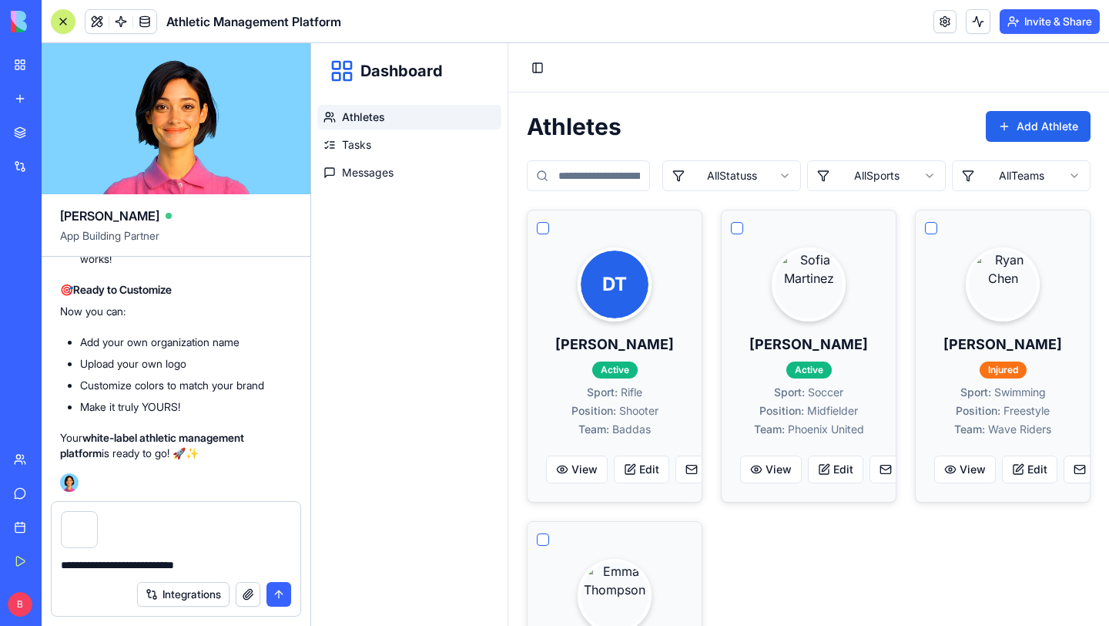
click at [278, 596] on button "submit" at bounding box center [279, 594] width 25 height 25
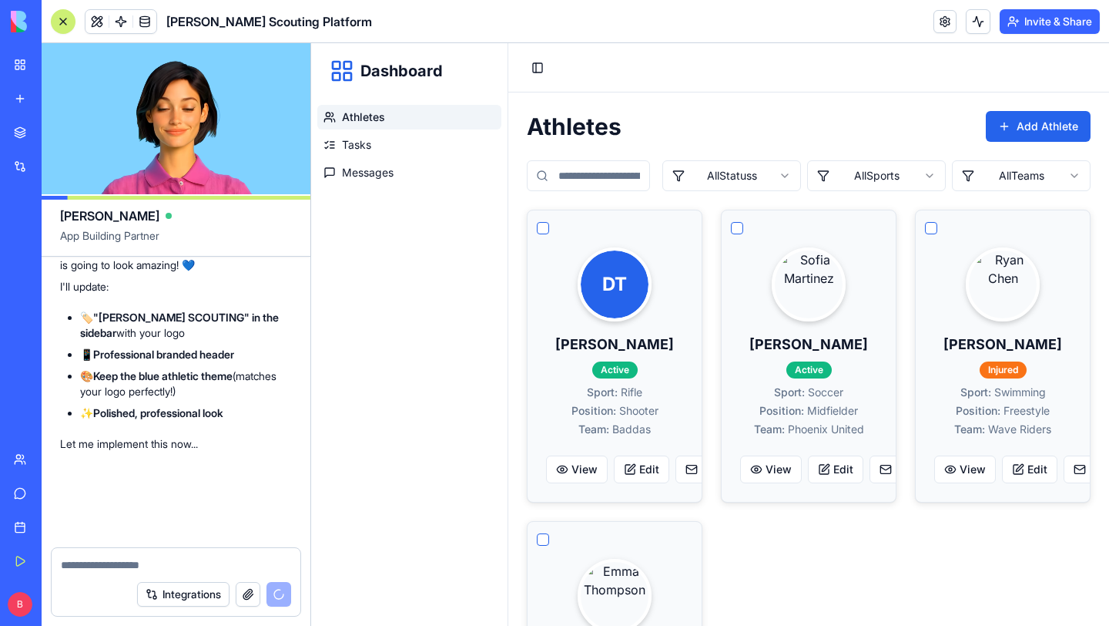
scroll to position [10199, 0]
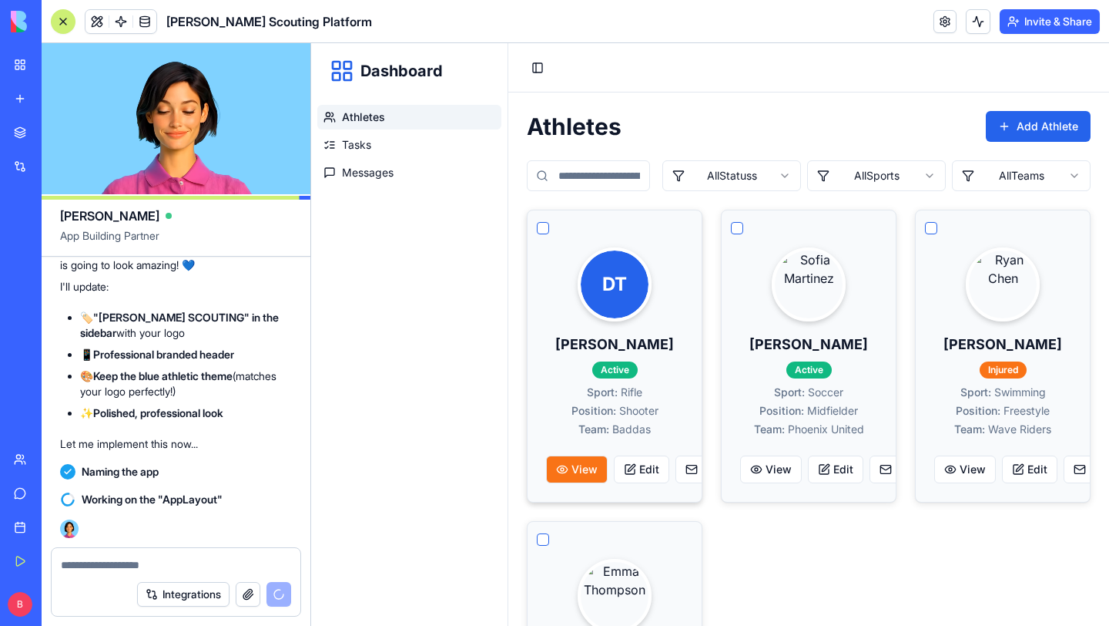
click at [586, 466] on button "View" at bounding box center [577, 469] width 62 height 28
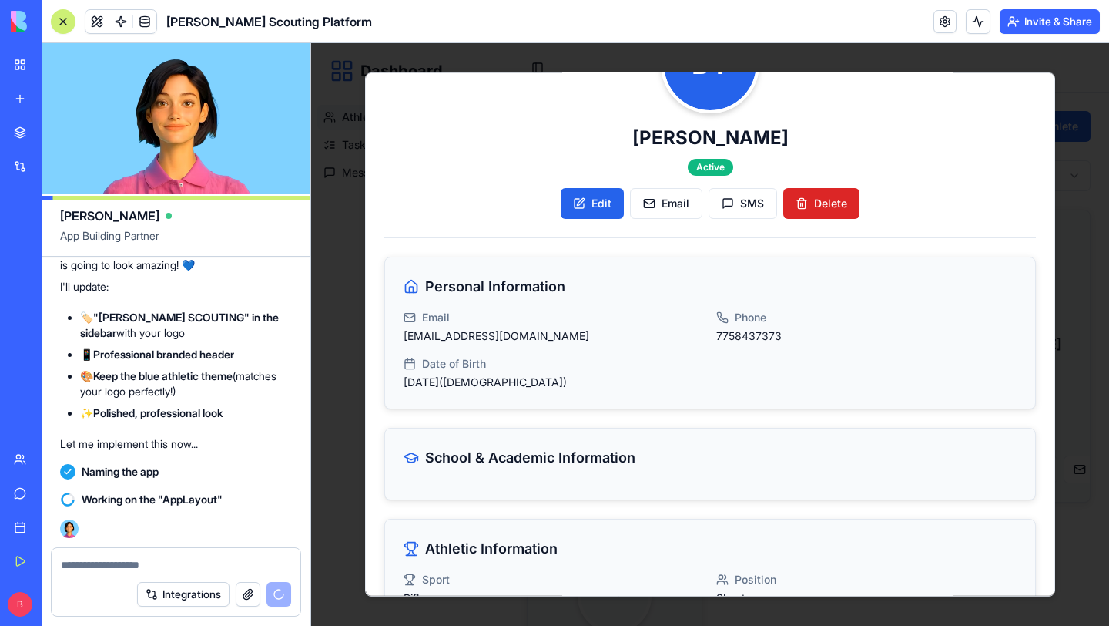
scroll to position [0, 0]
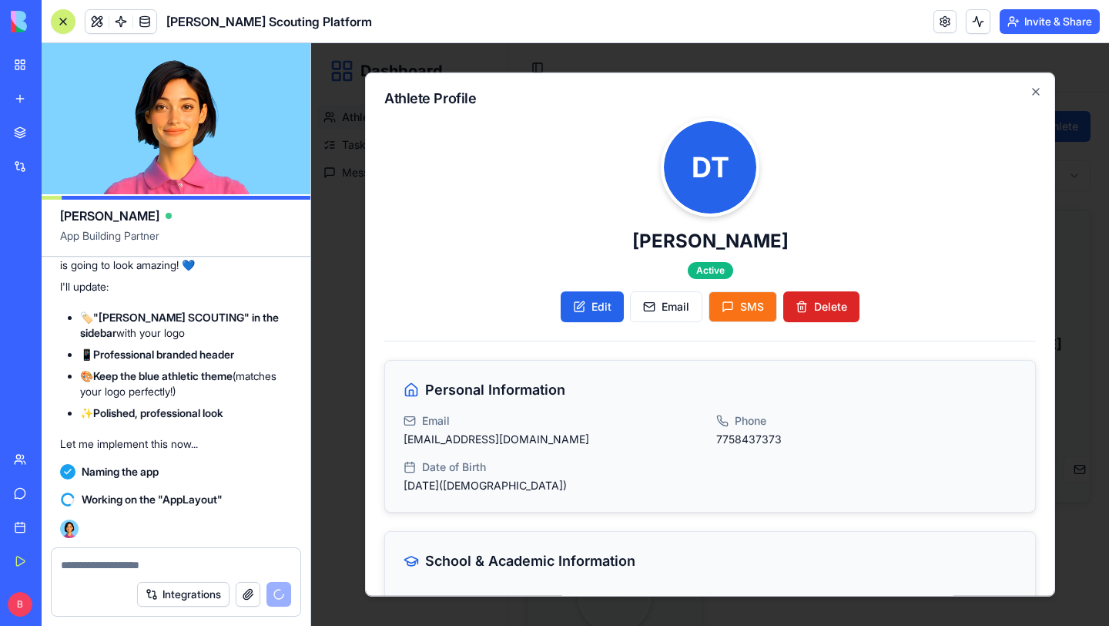
click at [748, 301] on button "SMS" at bounding box center [743, 306] width 69 height 31
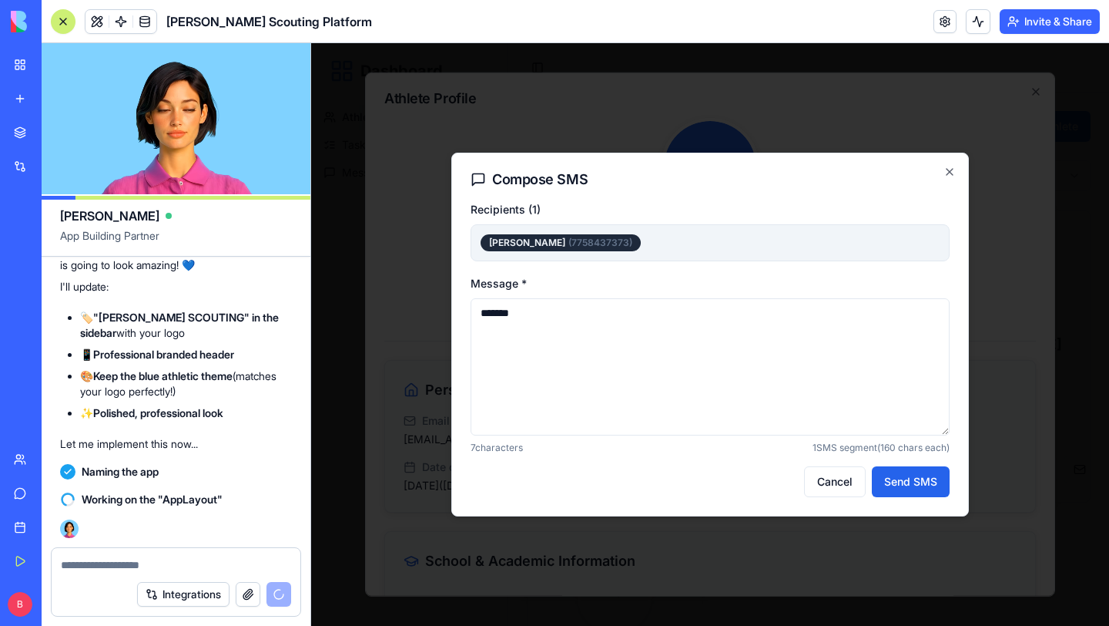
scroll to position [10227, 0]
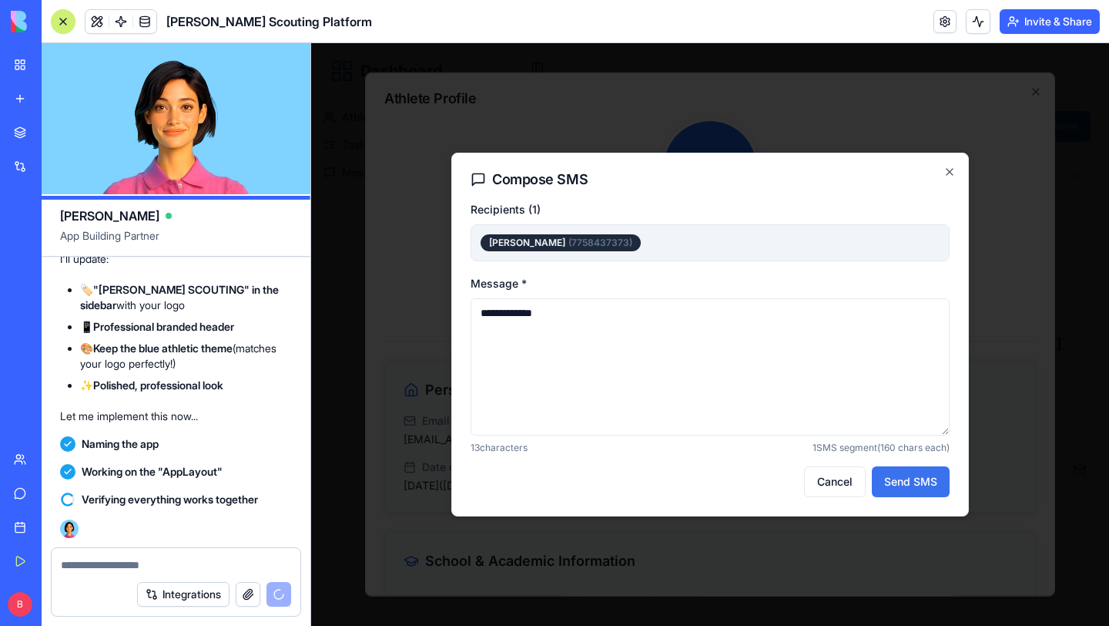
type textarea "**********"
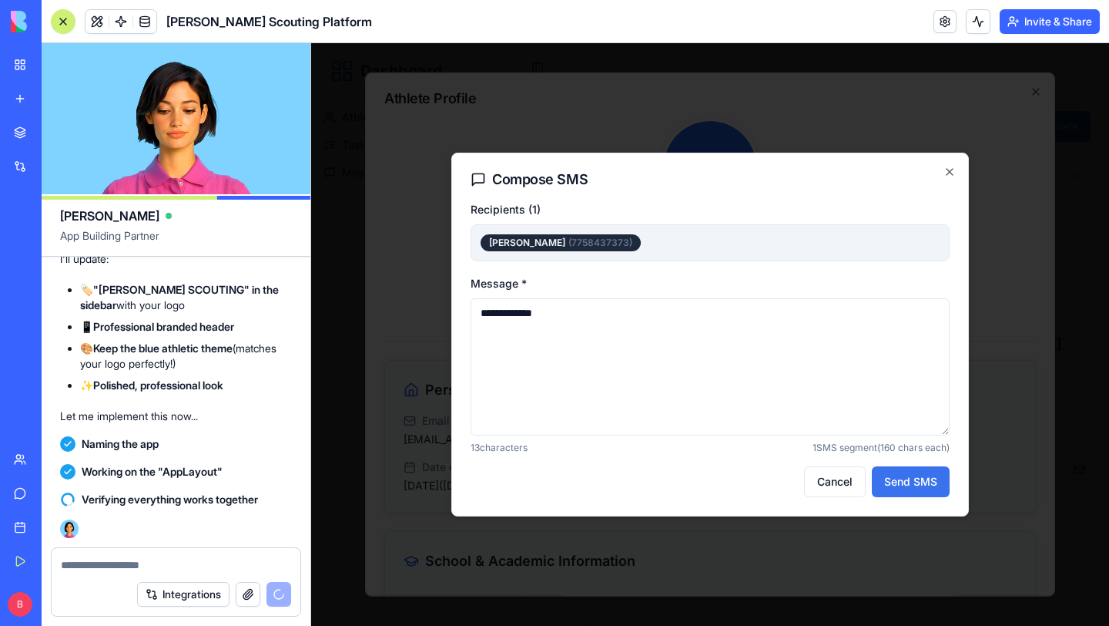
click at [902, 479] on button "Send SMS" at bounding box center [911, 481] width 78 height 31
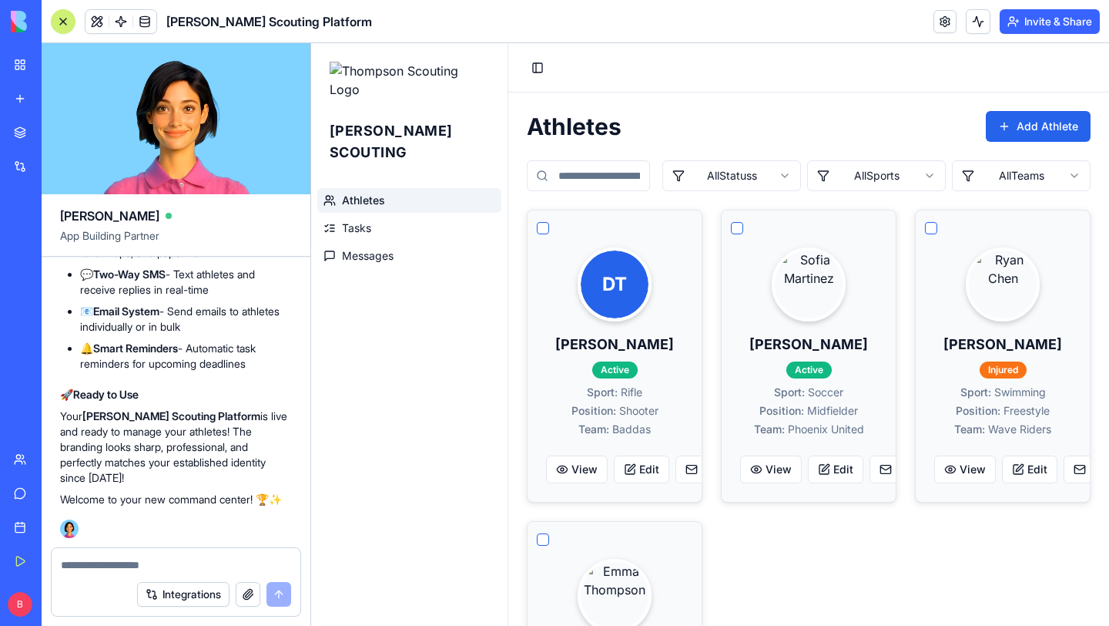
scroll to position [10843, 0]
click at [193, 562] on textarea at bounding box center [176, 564] width 230 height 15
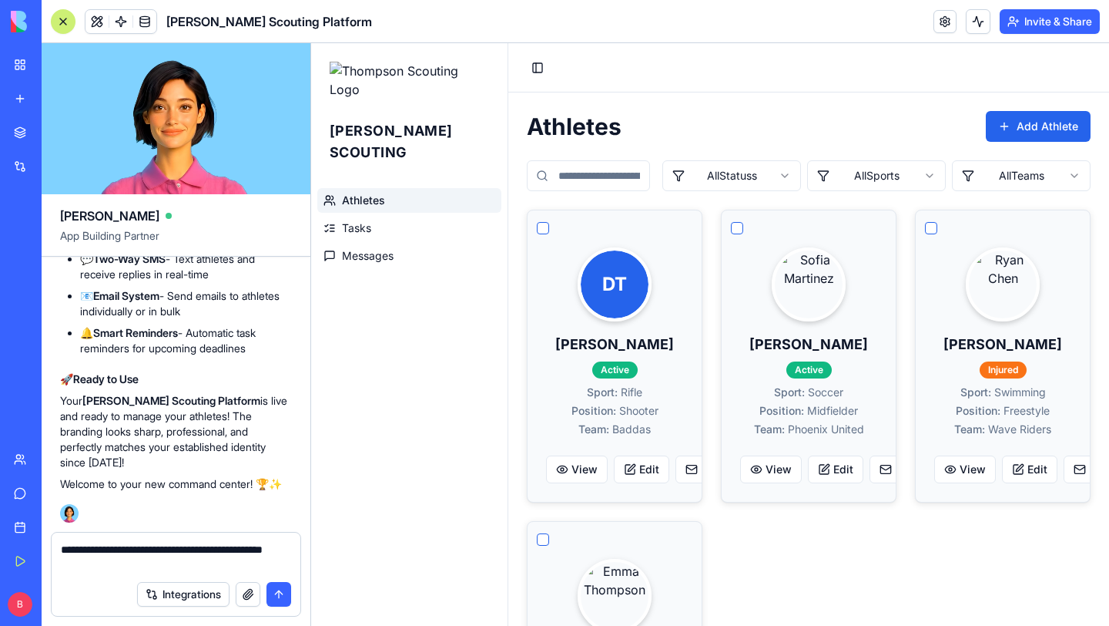
type textarea "**********"
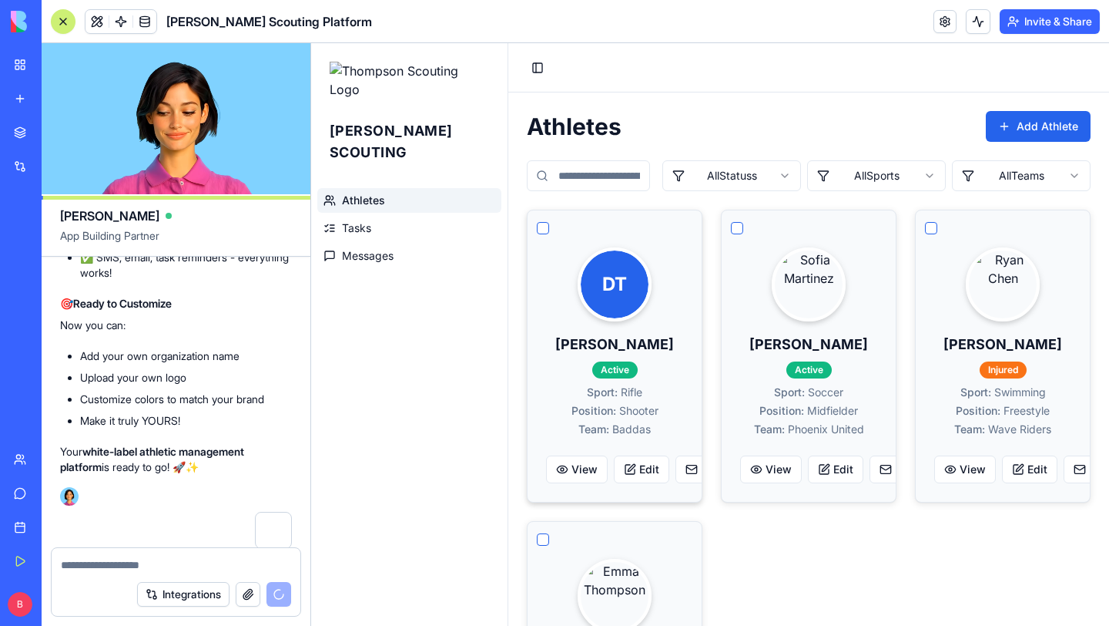
scroll to position [11022, 0]
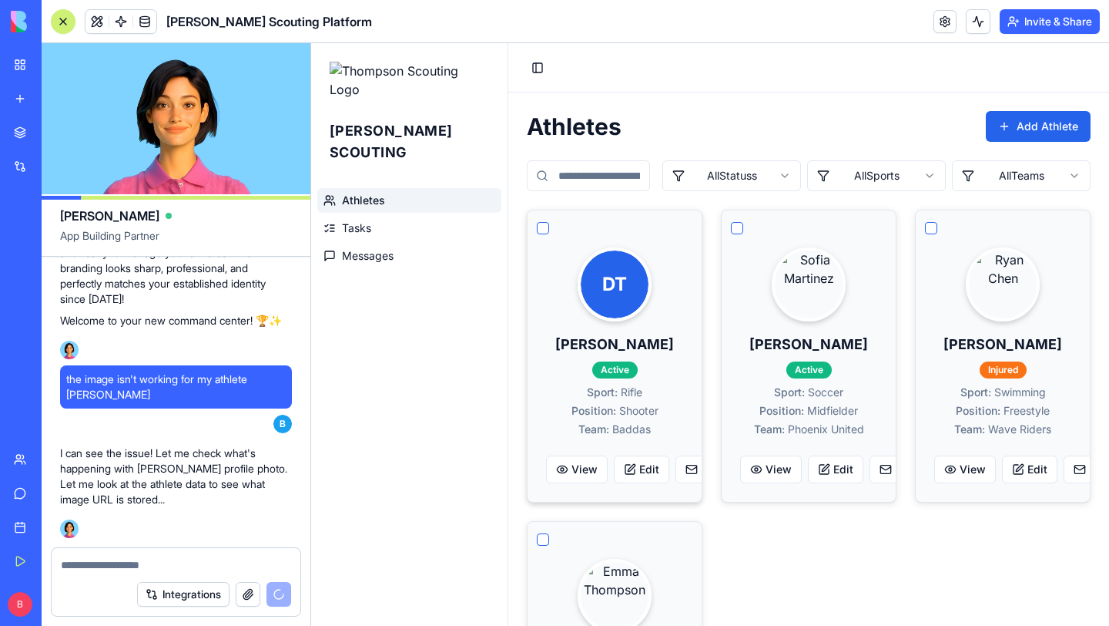
drag, startPoint x: 647, startPoint y: 467, endPoint x: 677, endPoint y: 417, distance: 58.4
click at [656, 425] on div "DT [PERSON_NAME] Active Sport: Rifle Position: Shooter Team: Baddas View Edit E…" at bounding box center [614, 365] width 137 height 236
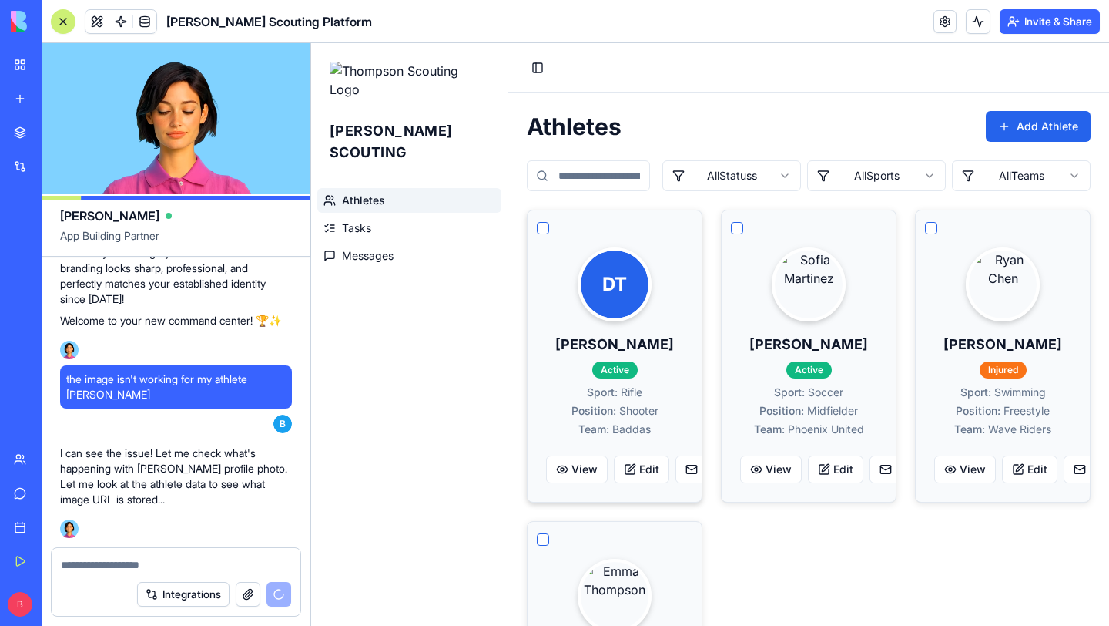
click at [544, 230] on button "button" at bounding box center [543, 228] width 12 height 12
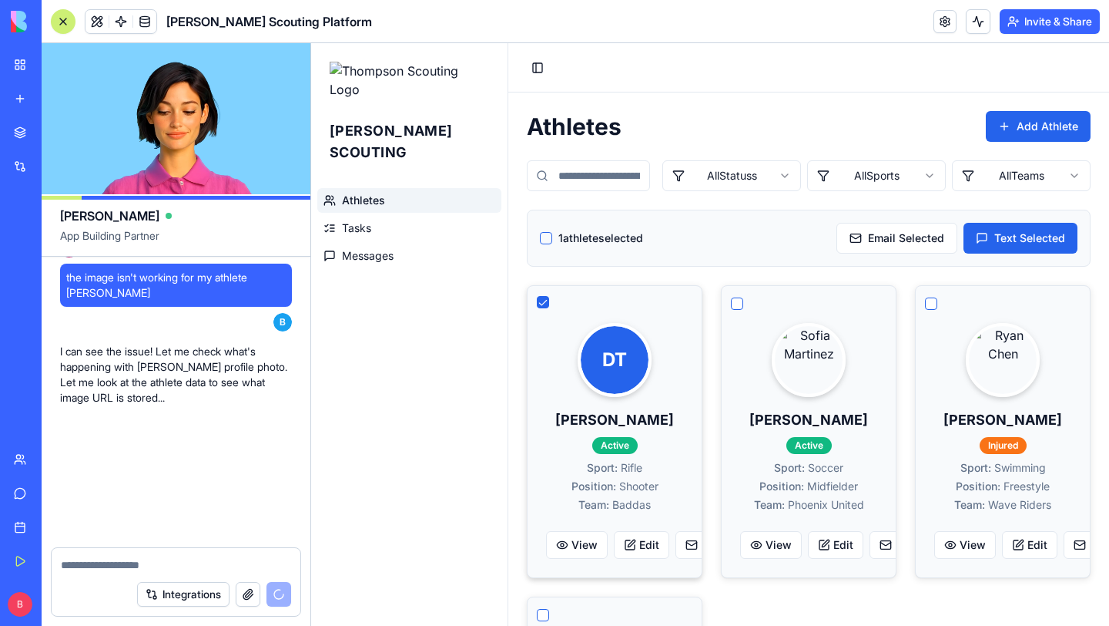
scroll to position [11124, 0]
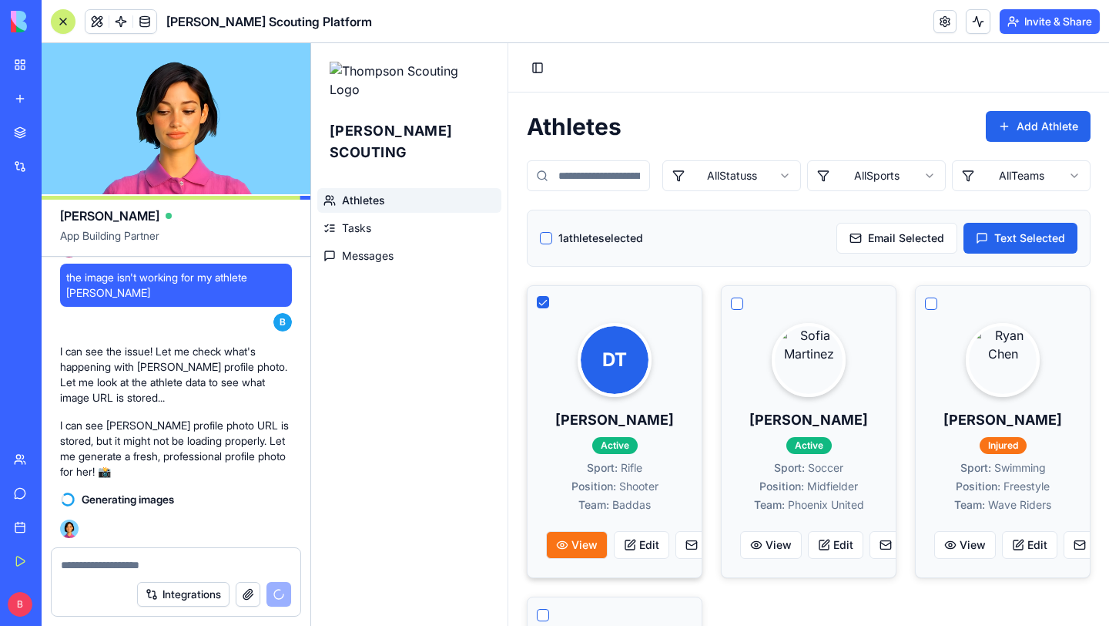
click at [574, 542] on button "View" at bounding box center [577, 545] width 62 height 28
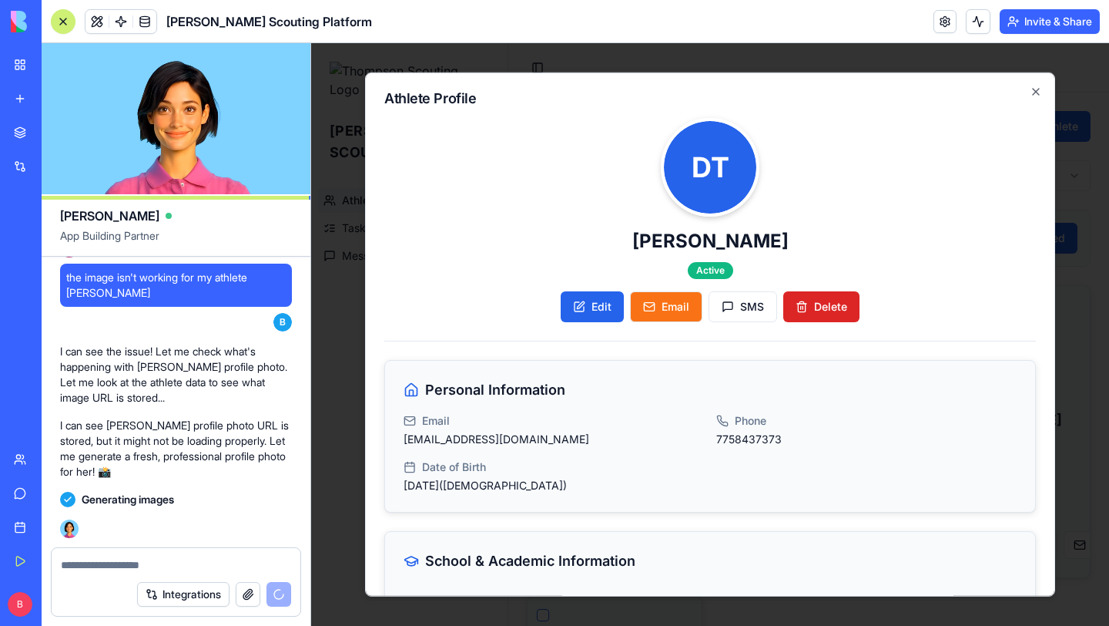
click at [666, 304] on button "Email" at bounding box center [666, 306] width 72 height 31
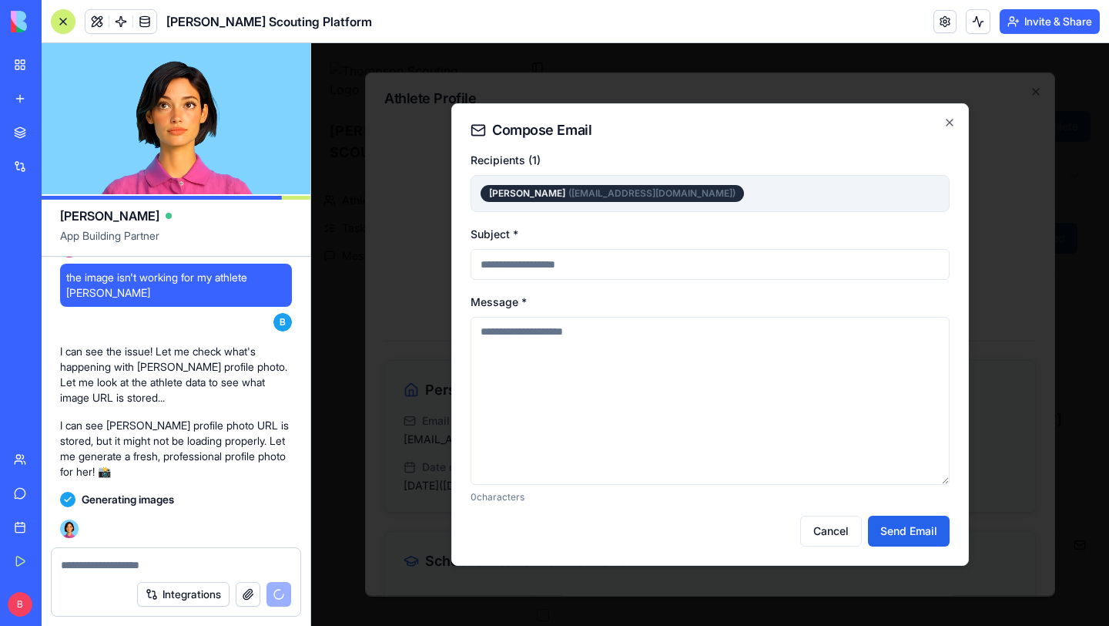
scroll to position [11182, 0]
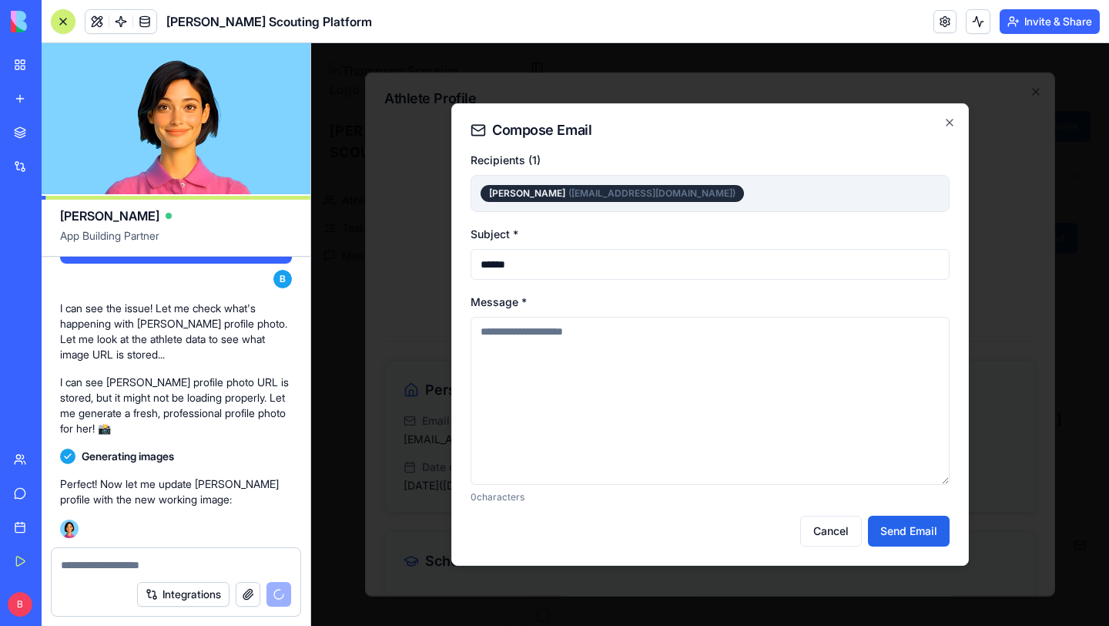
type input "******"
click at [589, 334] on textarea "Message *" at bounding box center [710, 401] width 479 height 168
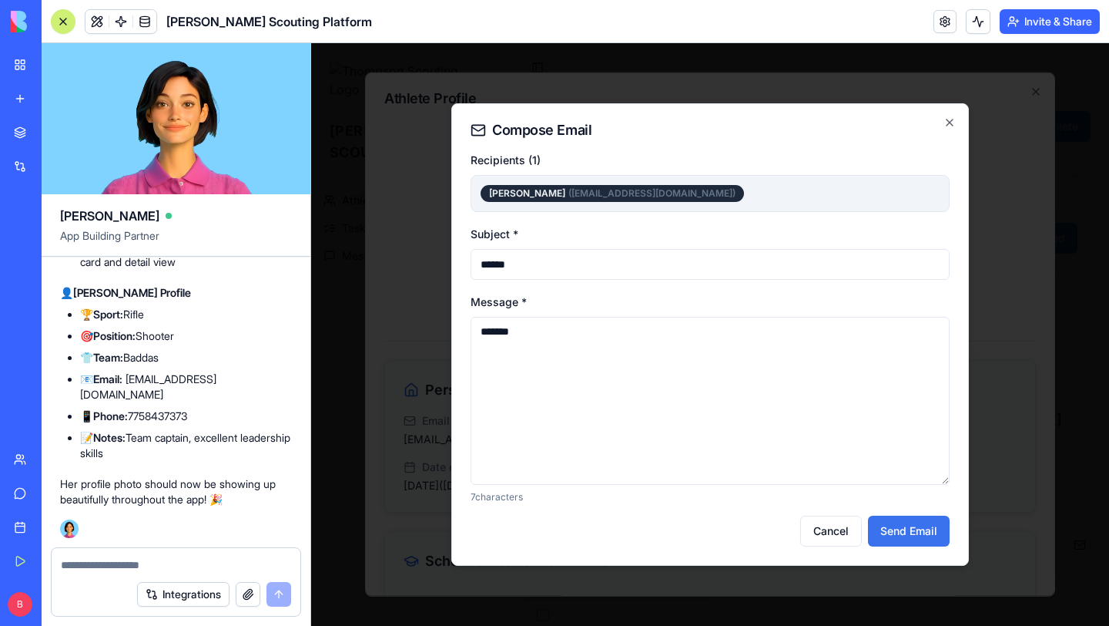
type textarea "*******"
click at [904, 521] on button "Send Email" at bounding box center [909, 530] width 82 height 31
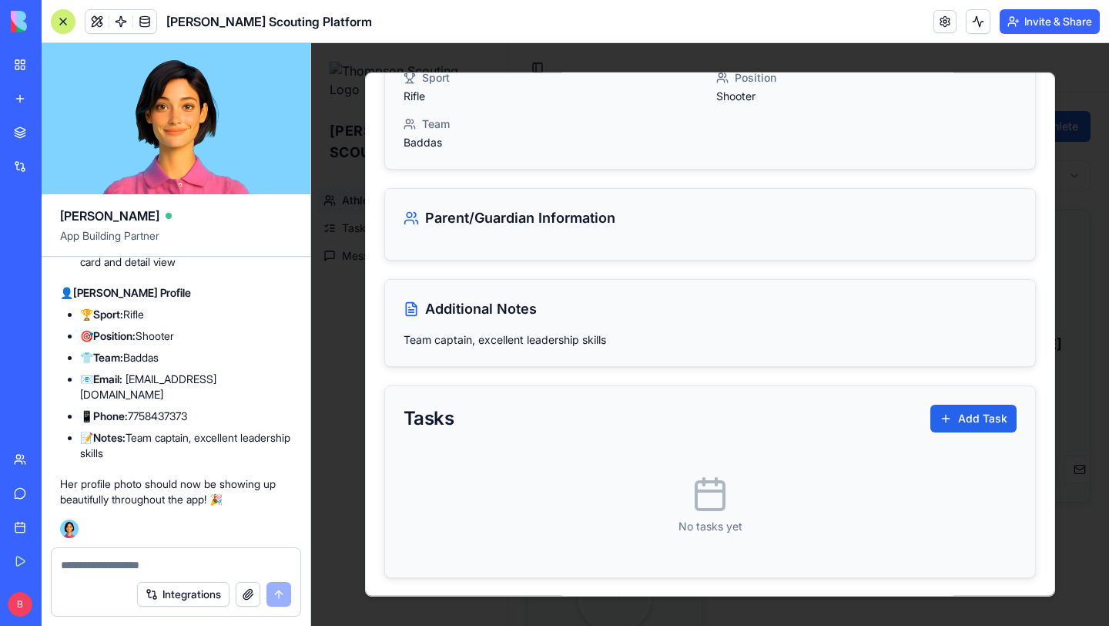
scroll to position [0, 0]
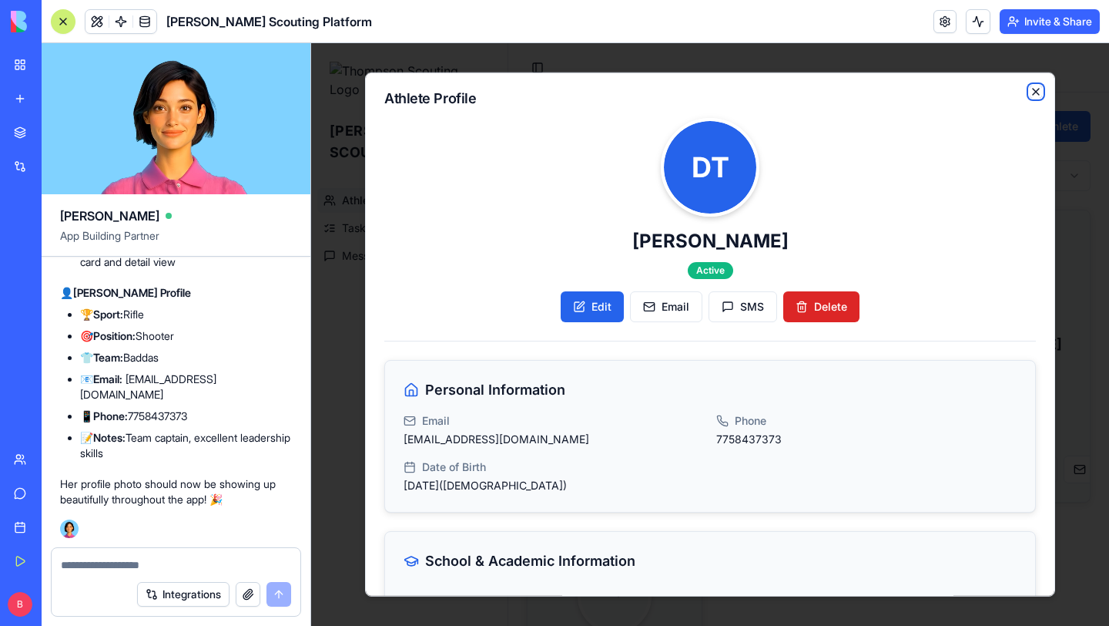
click at [1035, 87] on icon "button" at bounding box center [1036, 92] width 12 height 12
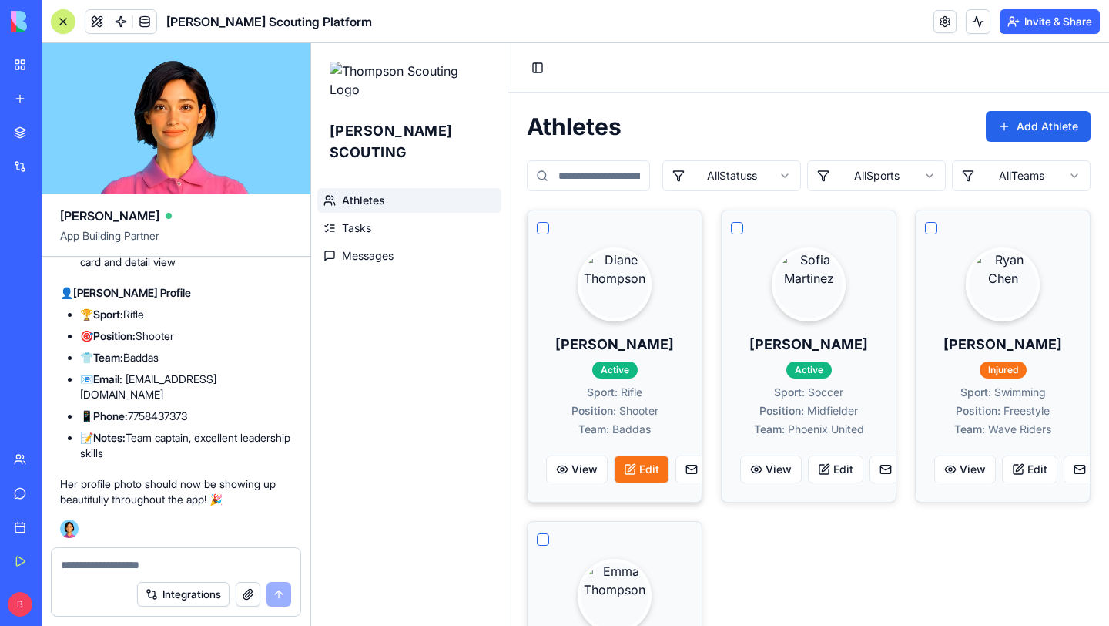
click at [643, 462] on button "Edit" at bounding box center [641, 469] width 55 height 28
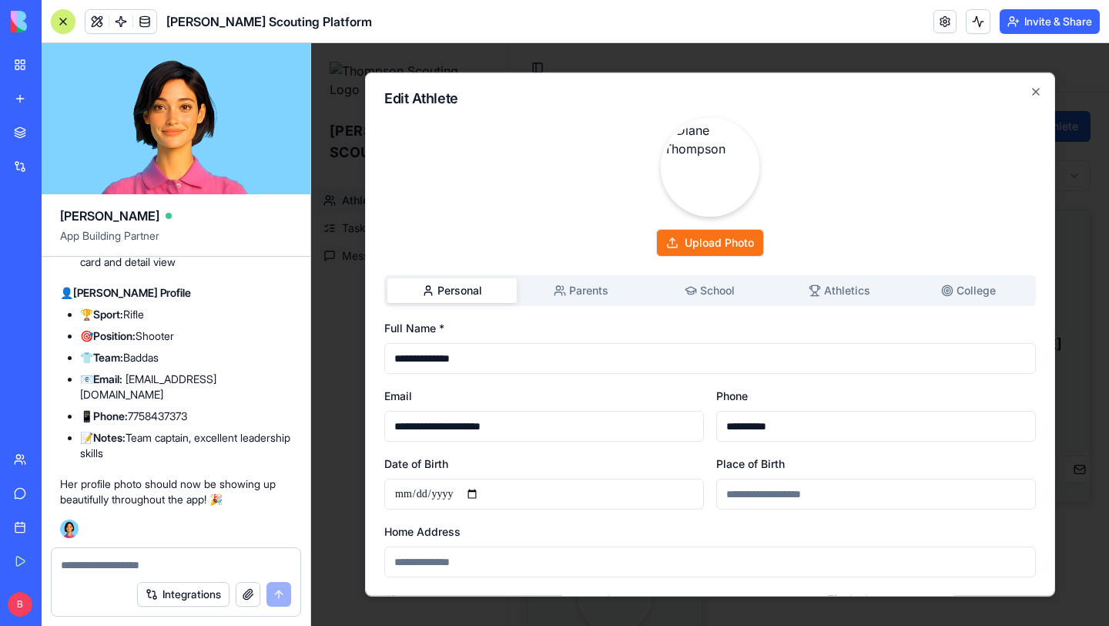
click at [683, 236] on button "Upload Photo" at bounding box center [710, 243] width 108 height 28
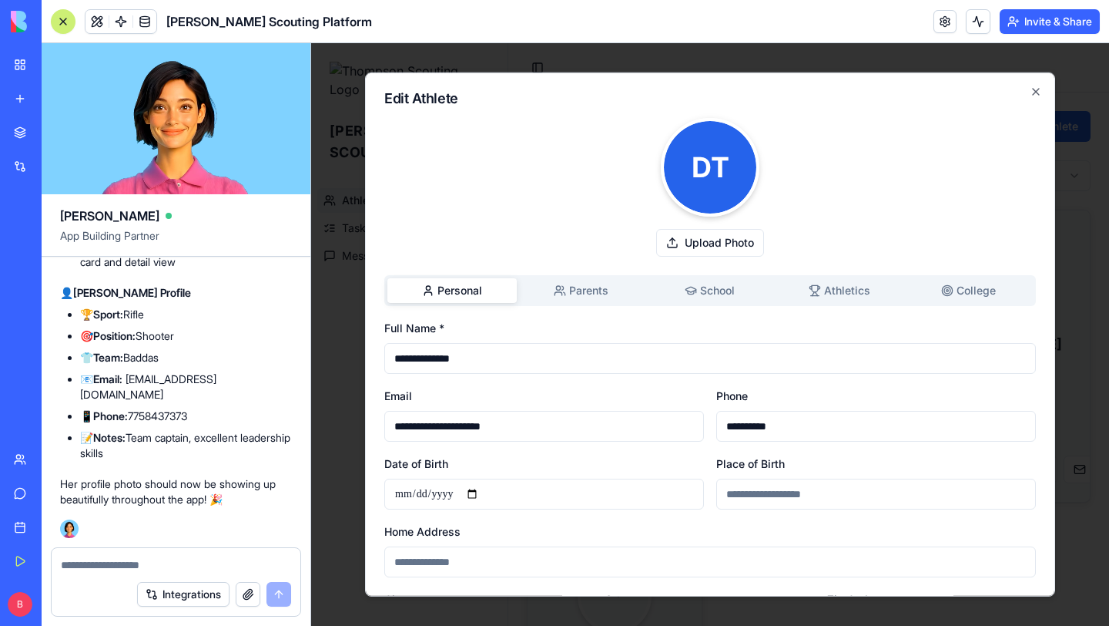
click at [185, 565] on textarea at bounding box center [176, 564] width 230 height 15
type textarea "*"
drag, startPoint x: 75, startPoint y: 562, endPoint x: 92, endPoint y: 562, distance: 17.7
click at [75, 562] on textarea "**********" at bounding box center [176, 564] width 230 height 15
type textarea "**********"
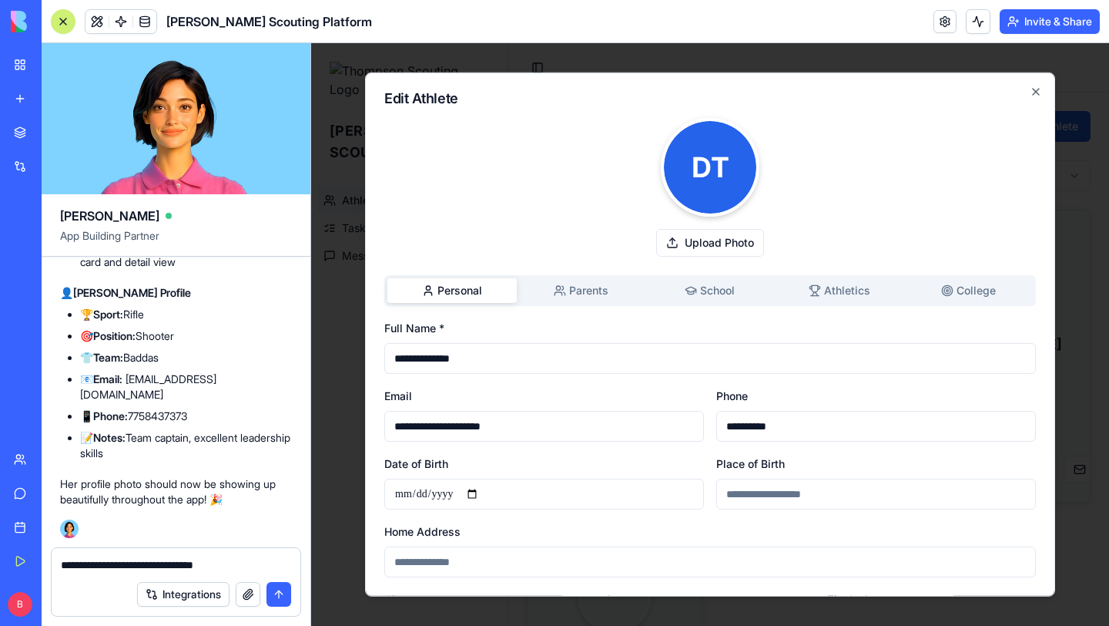
click at [277, 599] on button "submit" at bounding box center [279, 594] width 25 height 25
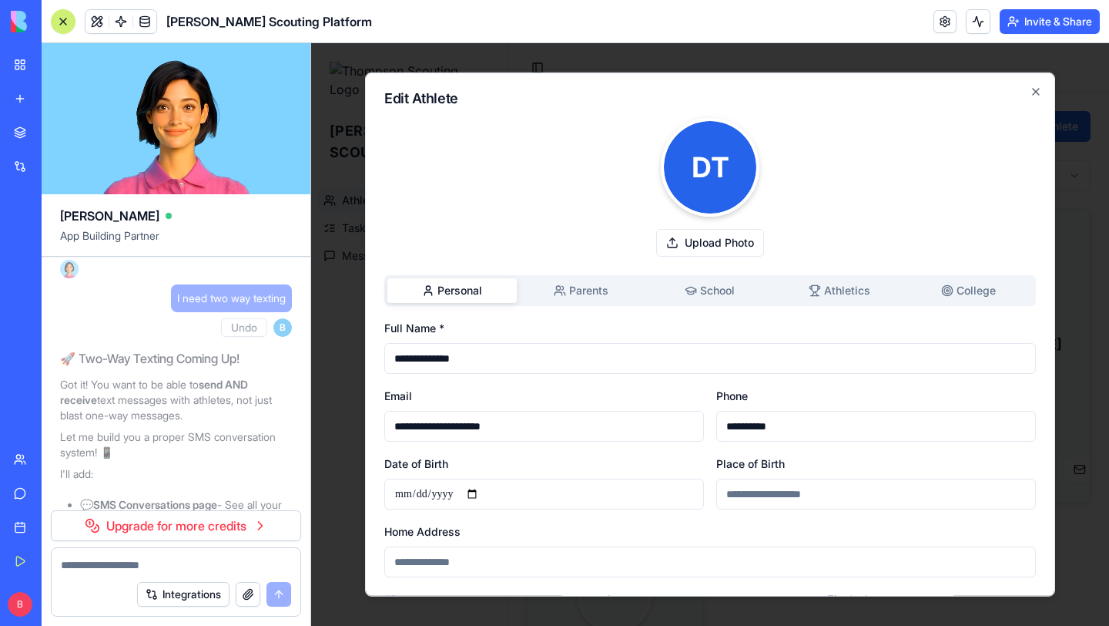
scroll to position [6950, 0]
click at [598, 287] on span "Parents" at bounding box center [588, 290] width 39 height 15
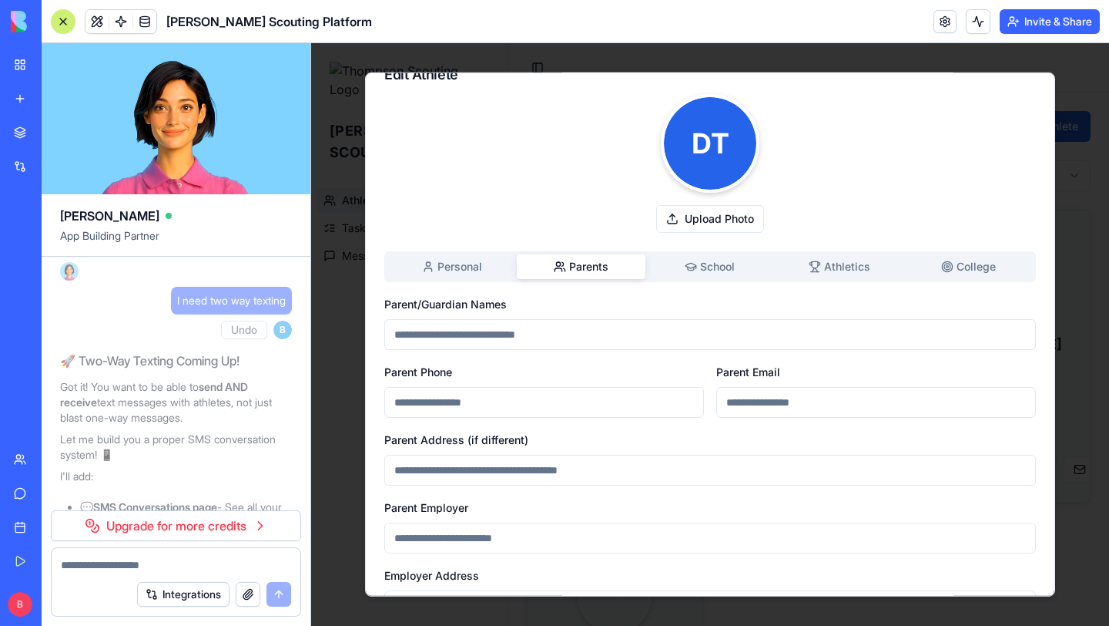
scroll to position [0, 0]
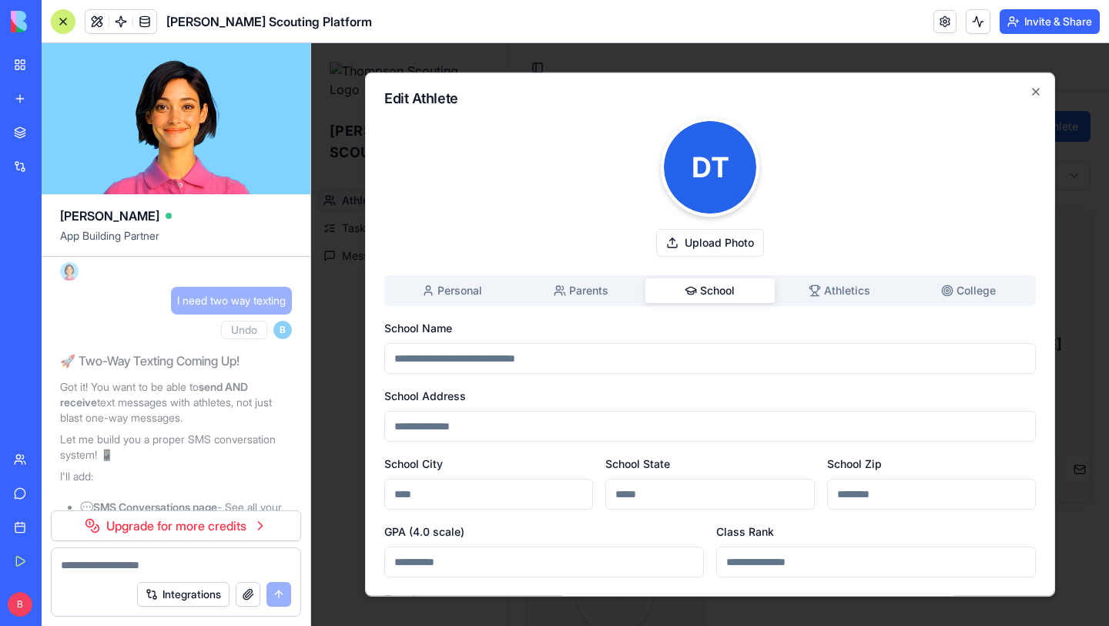
click at [709, 287] on span "School" at bounding box center [717, 290] width 35 height 15
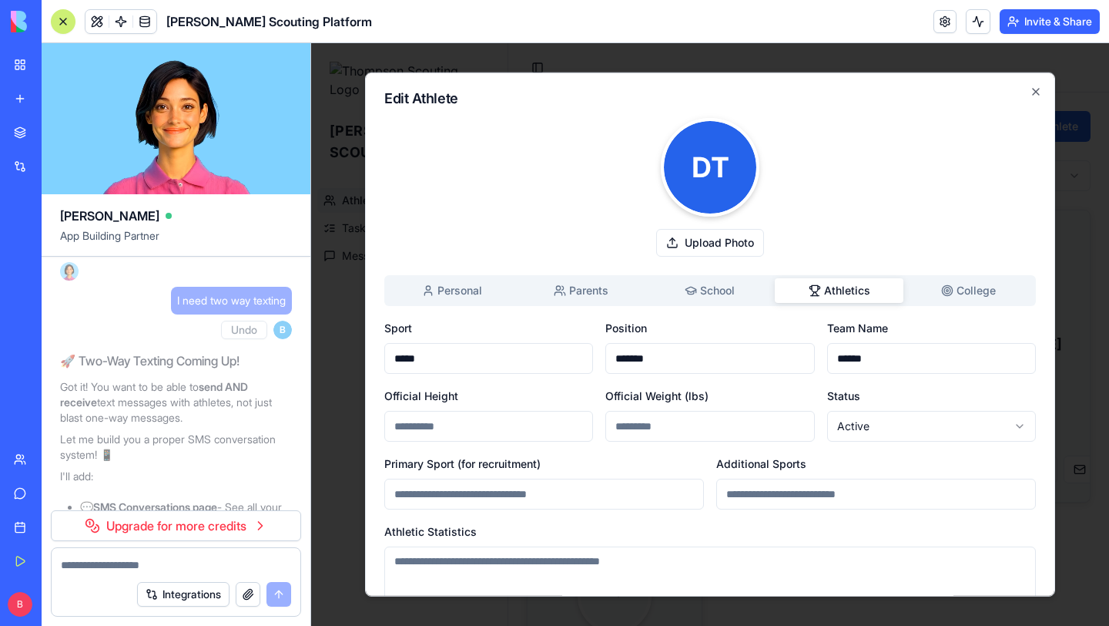
click at [851, 286] on span "Athletics" at bounding box center [847, 290] width 46 height 15
click at [971, 287] on span "College" at bounding box center [976, 290] width 39 height 15
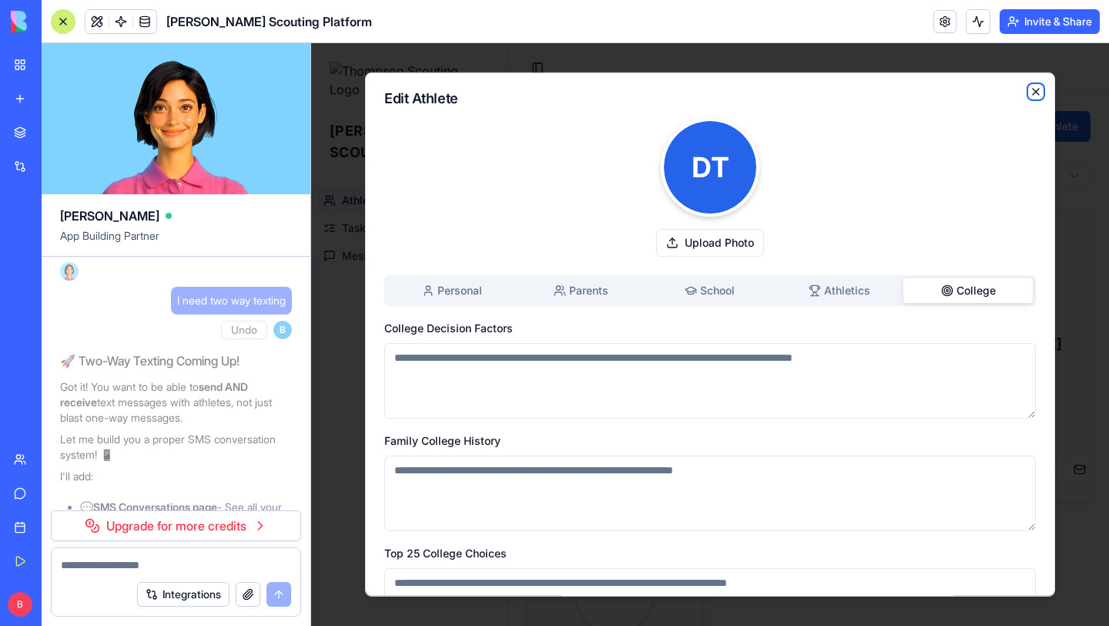
click at [1038, 86] on icon "button" at bounding box center [1036, 92] width 12 height 12
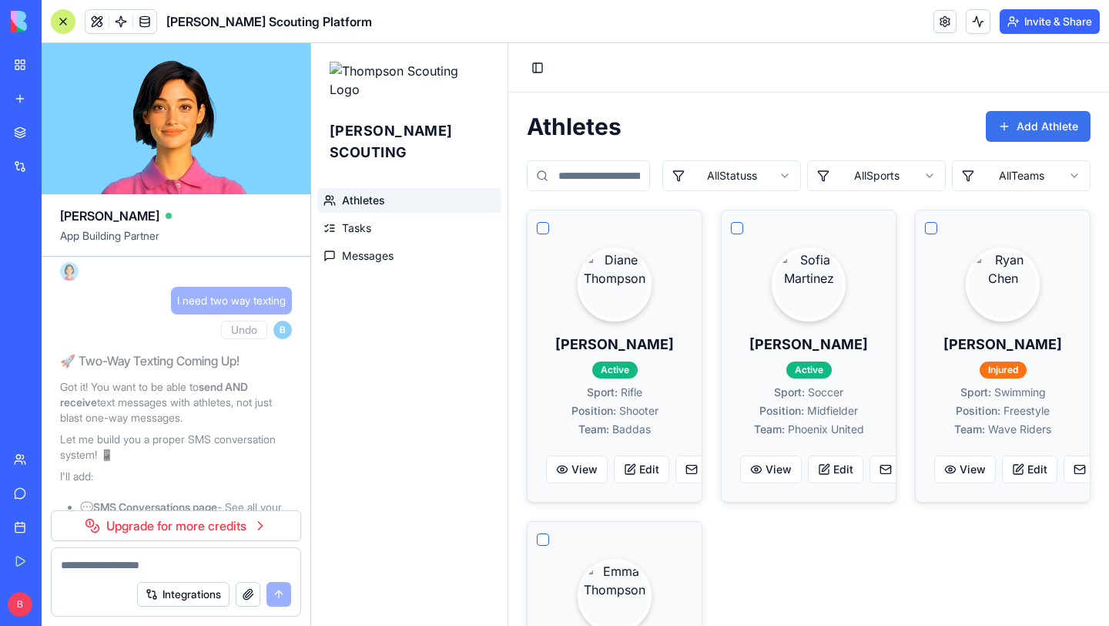
click at [1038, 123] on button "Add Athlete" at bounding box center [1038, 126] width 105 height 31
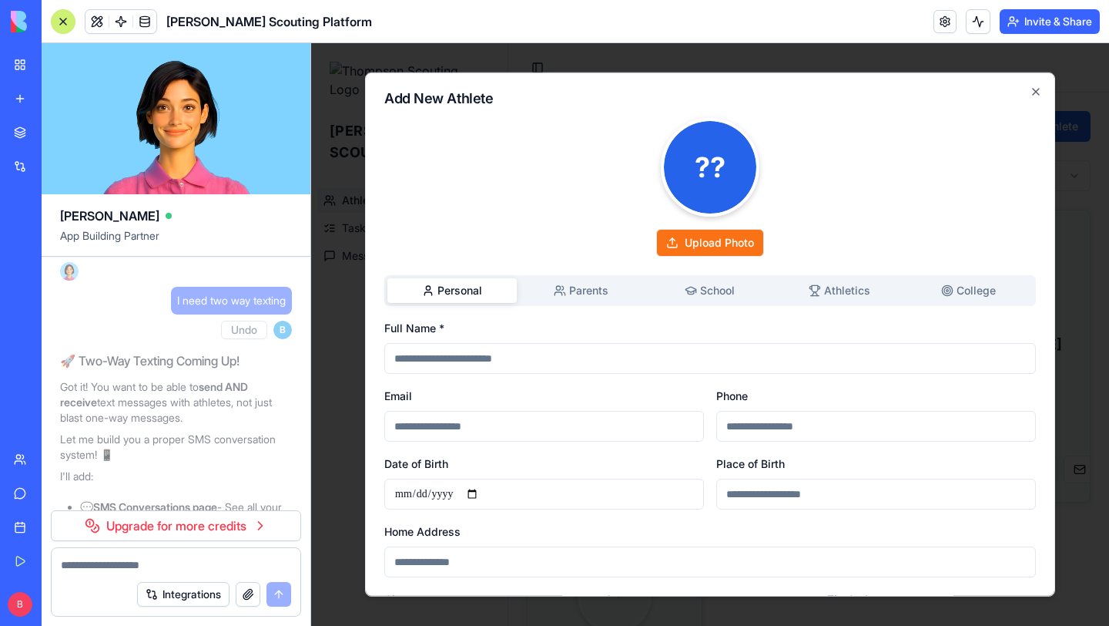
click at [710, 240] on button "Upload Photo" at bounding box center [710, 243] width 108 height 28
click at [716, 238] on button "Upload Photo" at bounding box center [710, 243] width 108 height 28
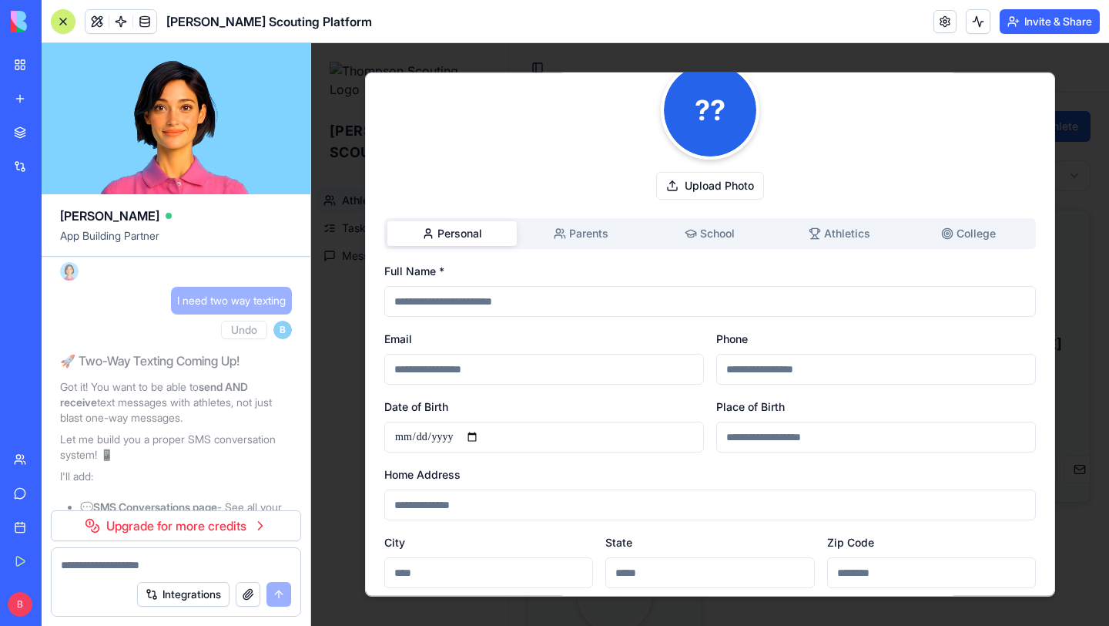
scroll to position [15, 0]
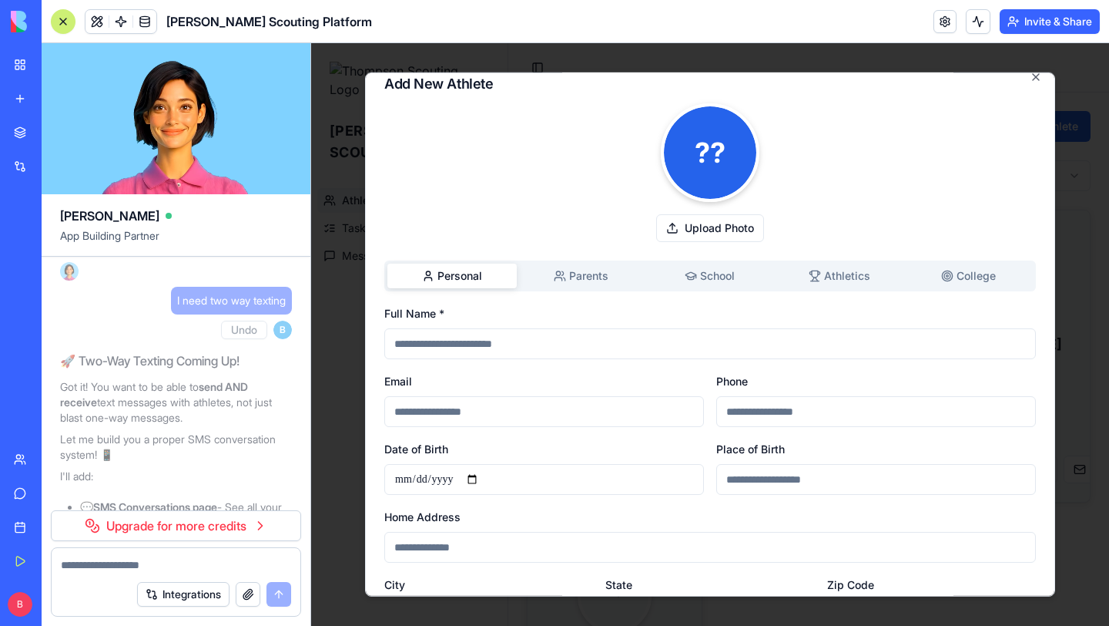
click at [533, 342] on input "Full Name *" at bounding box center [710, 343] width 652 height 31
type input "**********"
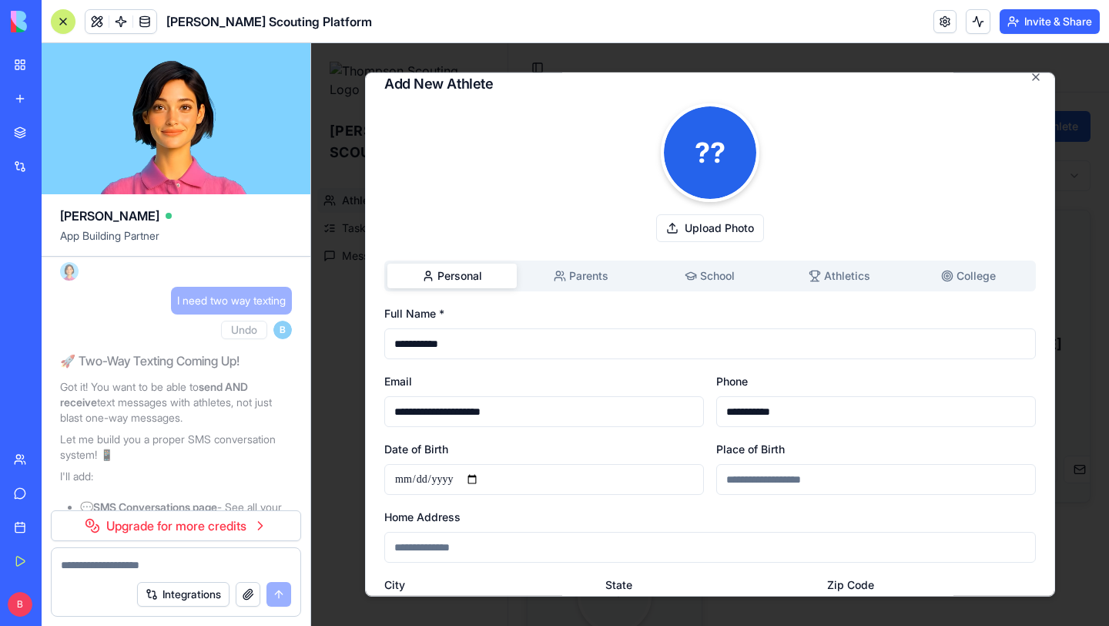
type input "******"
type input "**"
type input "*****"
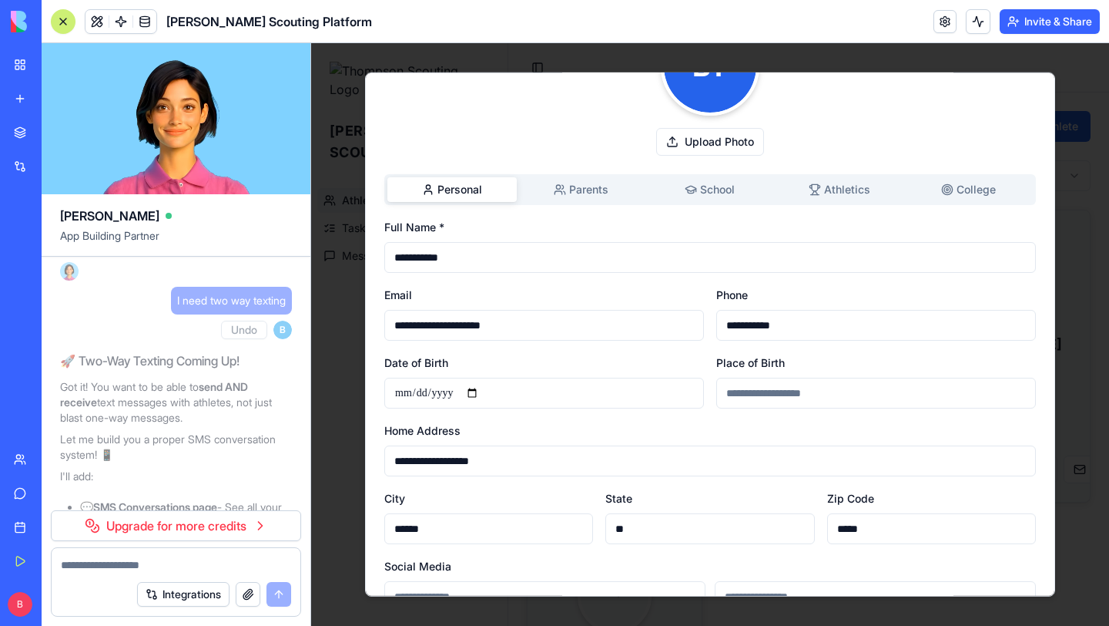
scroll to position [264, 0]
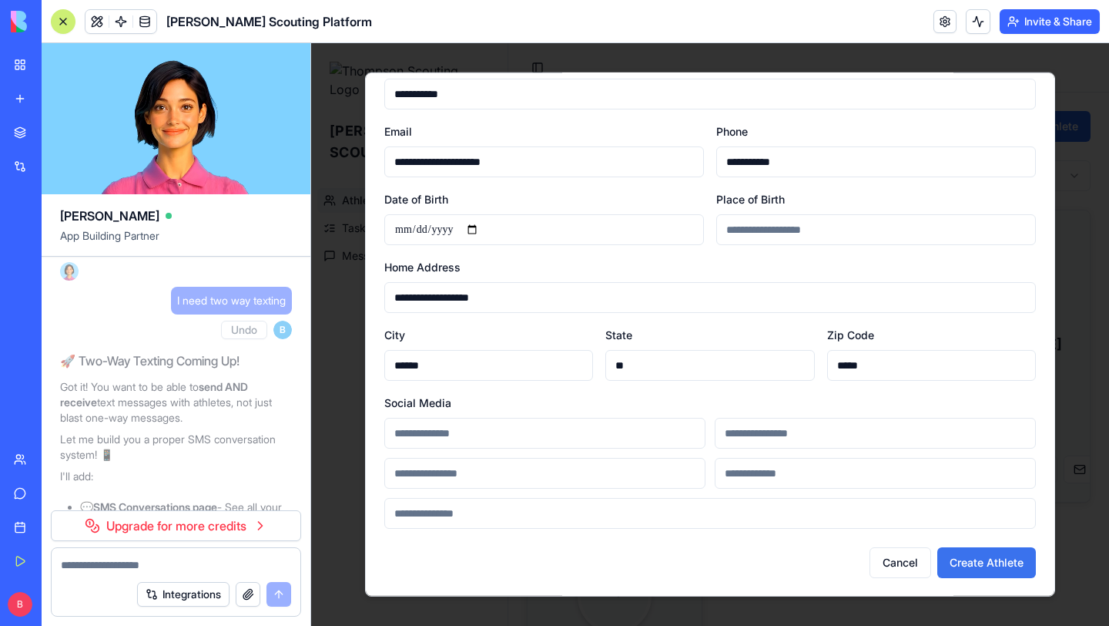
click at [981, 557] on button "Create Athlete" at bounding box center [987, 562] width 99 height 31
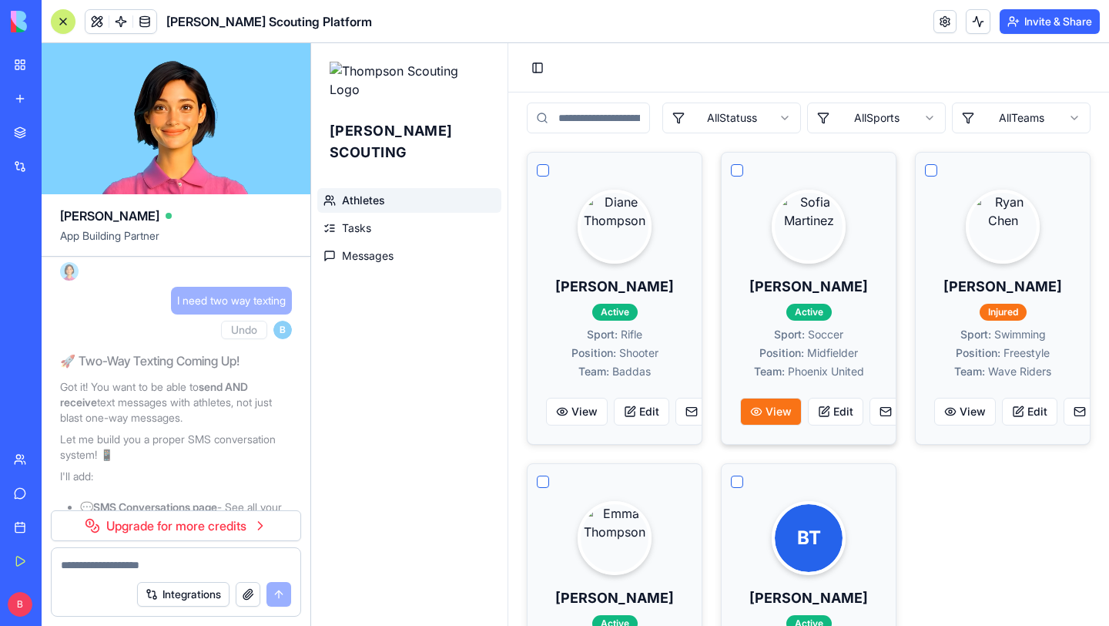
scroll to position [57, 0]
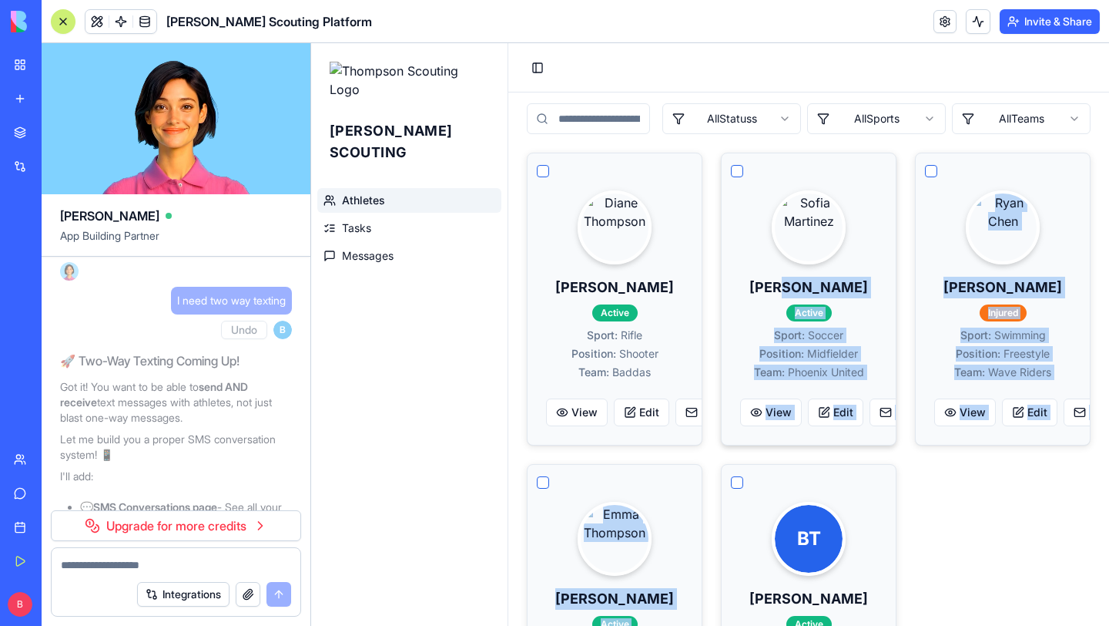
drag, startPoint x: 786, startPoint y: 492, endPoint x: 779, endPoint y: 389, distance: 103.5
click at [785, 297] on div "[PERSON_NAME] Active Sport: Rifle Position: Shooter Team: Baddas View Edit Emai…" at bounding box center [809, 455] width 564 height 604
click at [822, 487] on div "BT [PERSON_NAME] Active View Edit Email SMS" at bounding box center [809, 584] width 174 height 239
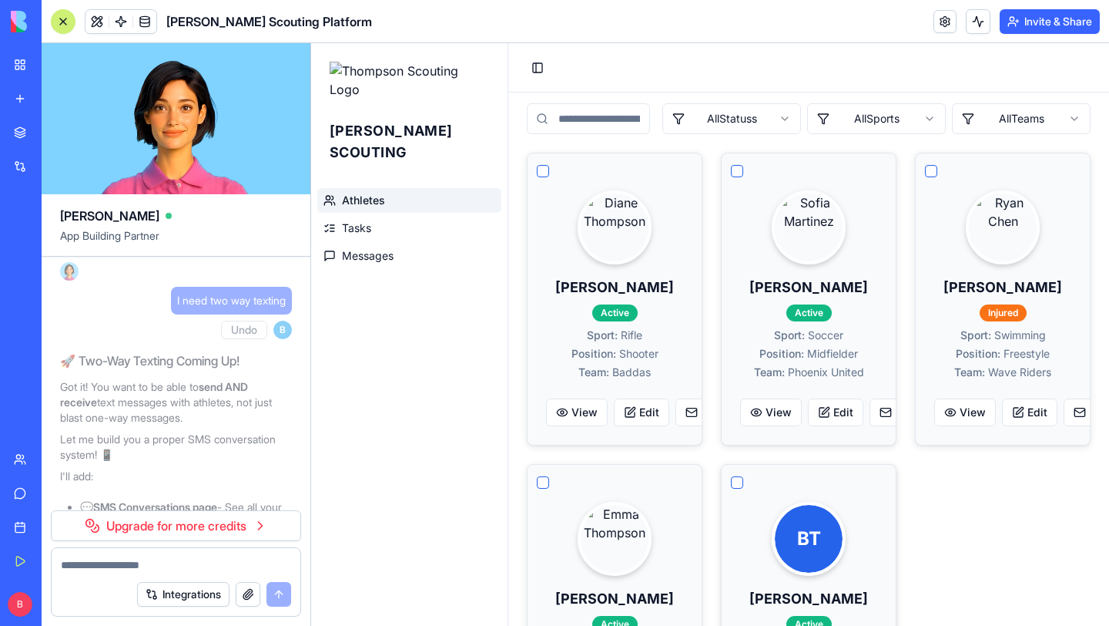
drag, startPoint x: 801, startPoint y: 492, endPoint x: 801, endPoint y: 475, distance: 16.2
click at [801, 475] on div "BT [PERSON_NAME] Active View Edit Email SMS" at bounding box center [809, 584] width 174 height 239
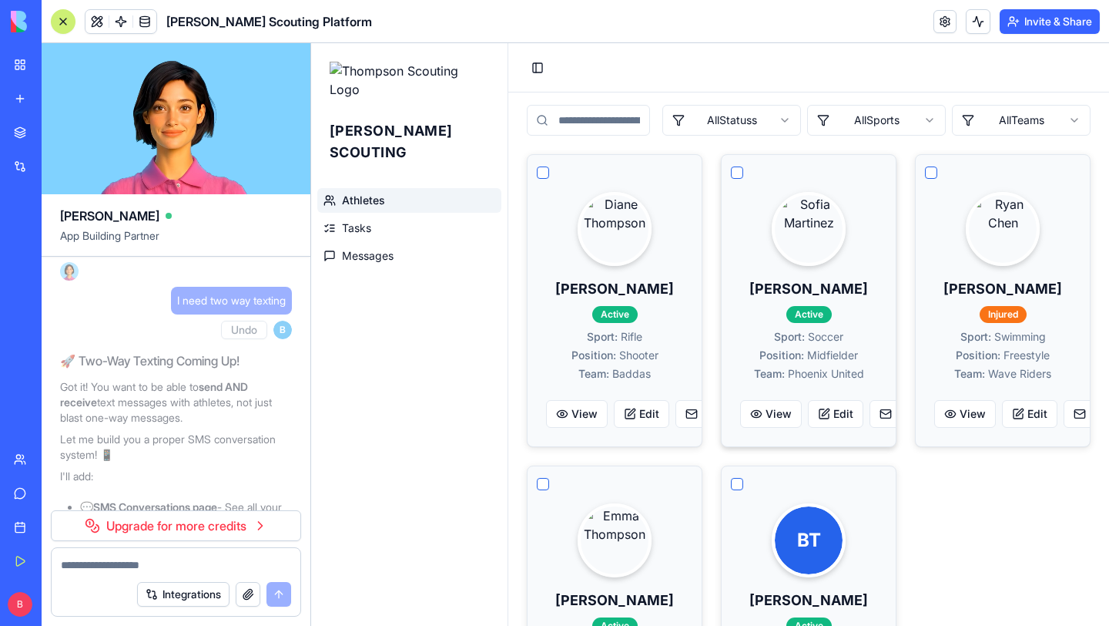
scroll to position [206, 0]
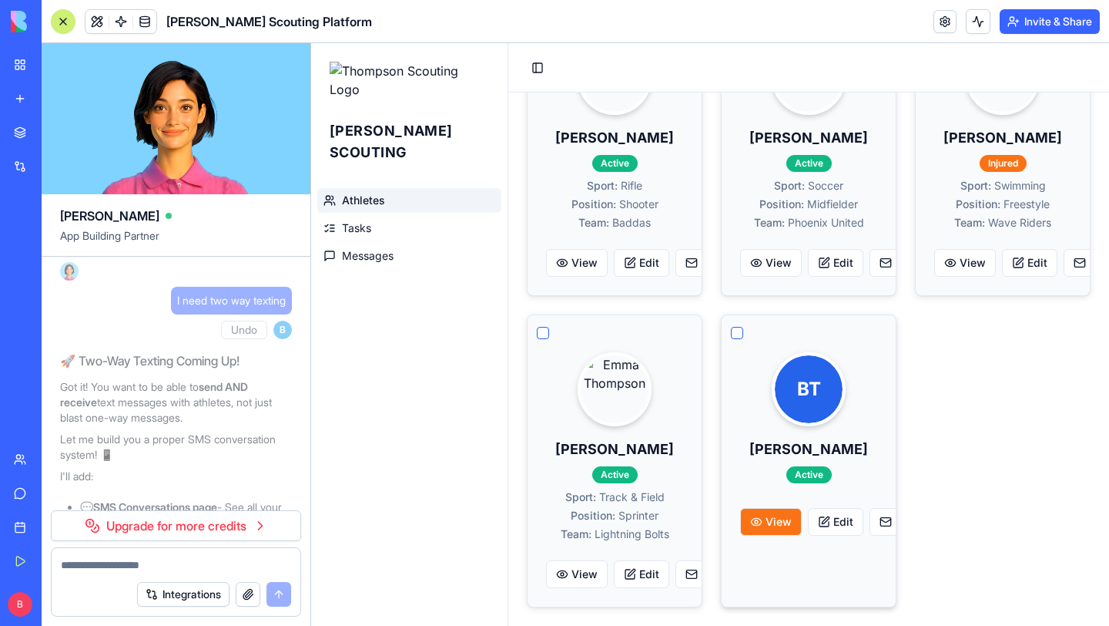
click at [765, 522] on button "View" at bounding box center [771, 522] width 62 height 28
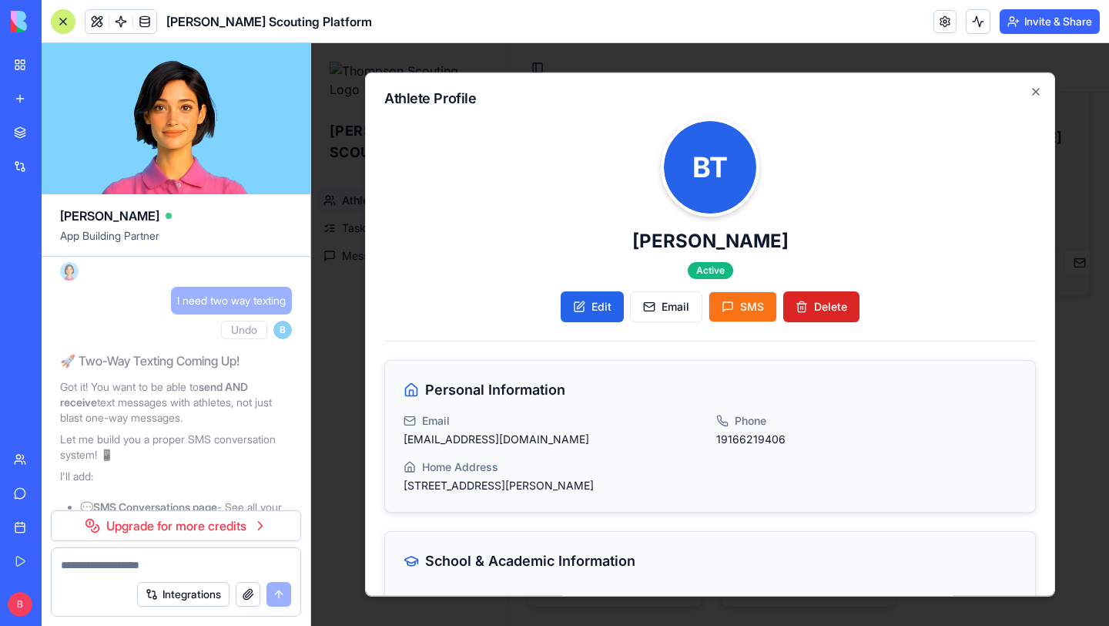
click at [747, 309] on button "SMS" at bounding box center [743, 306] width 69 height 31
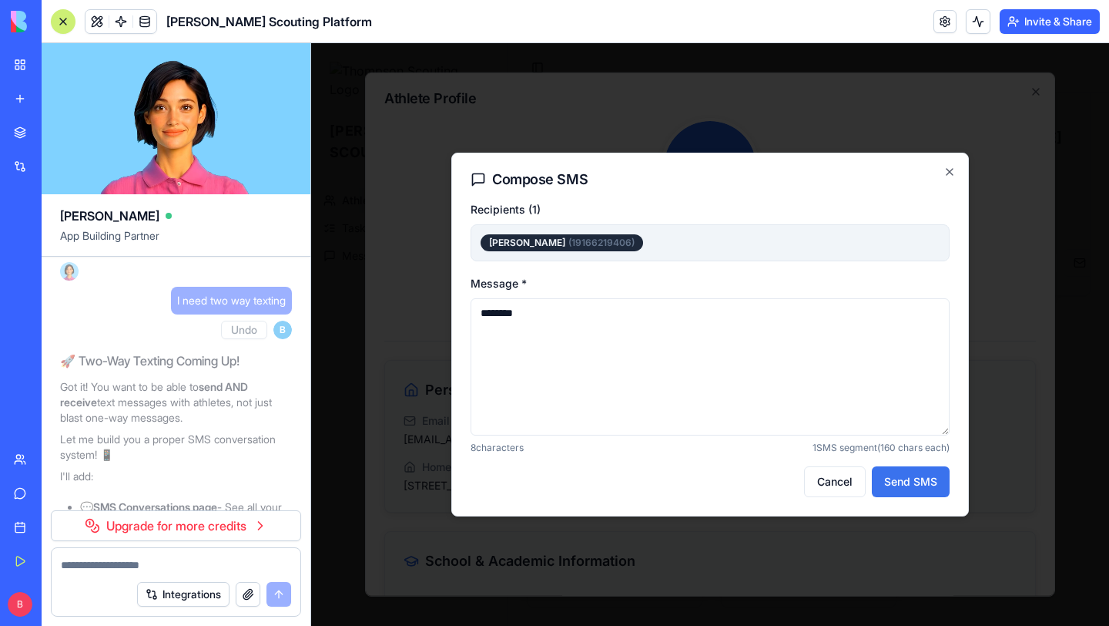
type textarea "********"
click at [905, 479] on button "Send SMS" at bounding box center [911, 481] width 78 height 31
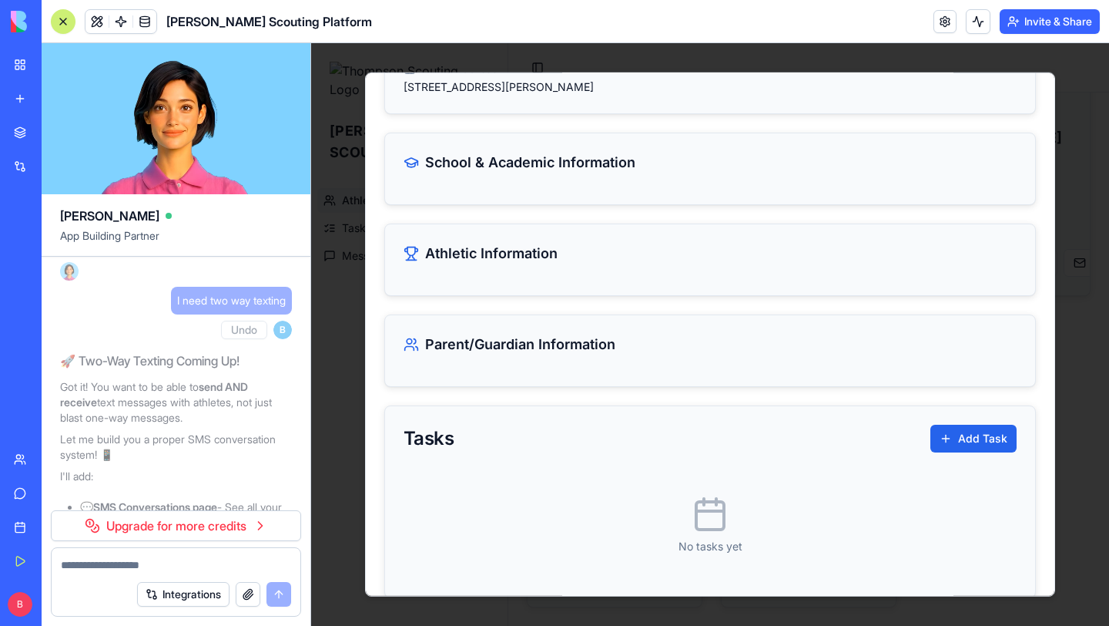
scroll to position [418, 0]
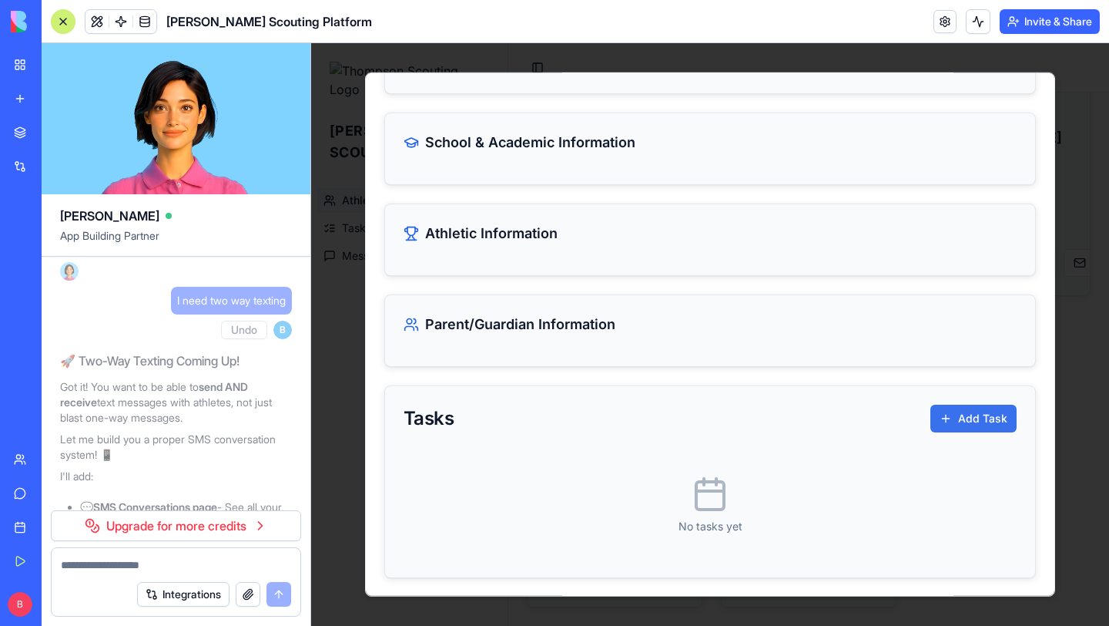
click at [969, 410] on button "Add Task" at bounding box center [974, 418] width 86 height 28
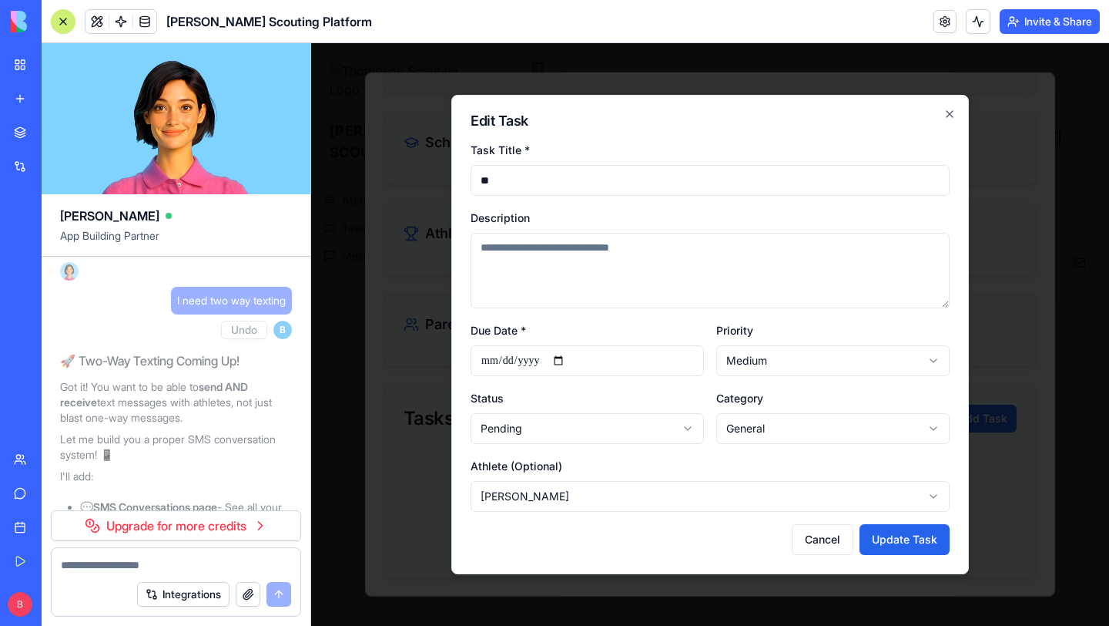
type input "*"
type input "**********"
click at [565, 358] on input "Due Date *" at bounding box center [587, 360] width 233 height 31
type input "**********"
click at [910, 535] on button "Update Task" at bounding box center [905, 539] width 90 height 31
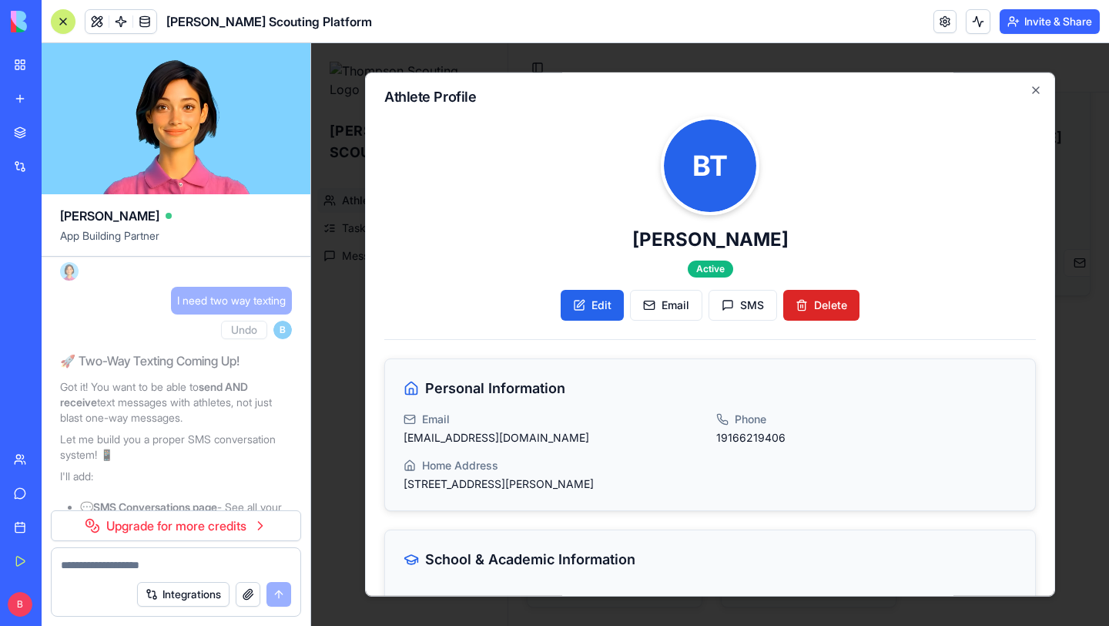
scroll to position [0, 0]
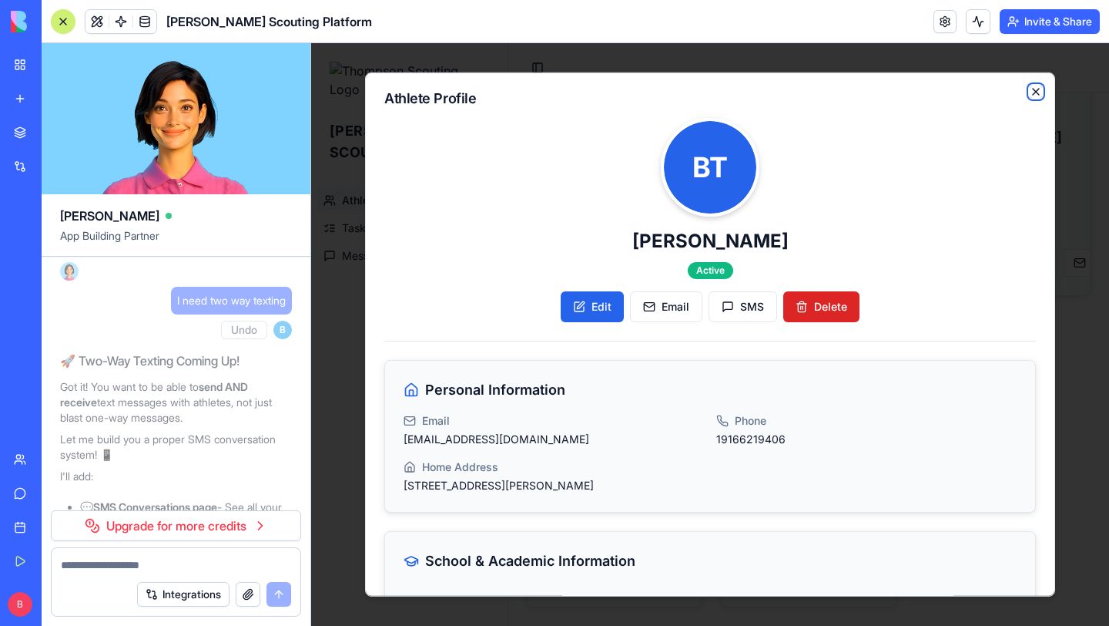
click at [1034, 86] on icon "button" at bounding box center [1036, 92] width 12 height 12
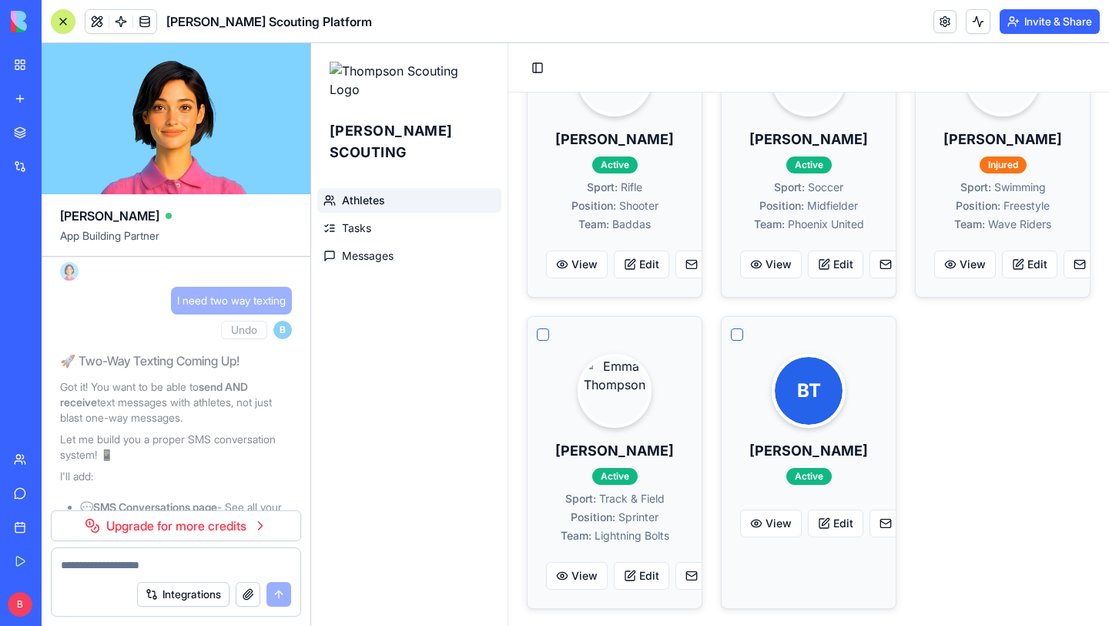
scroll to position [206, 0]
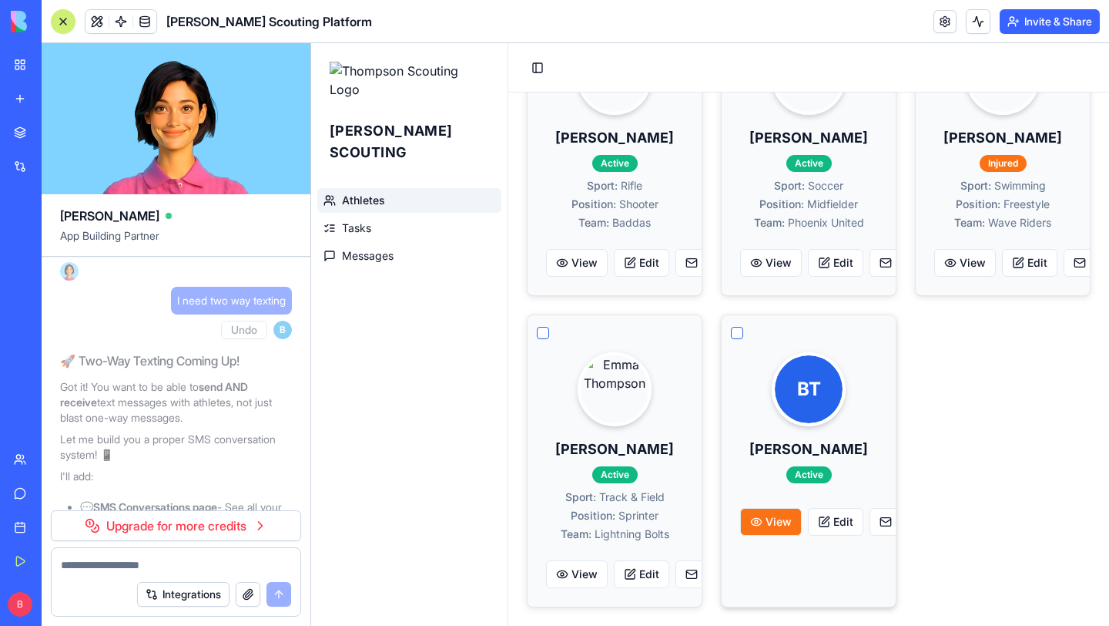
click at [773, 519] on button "View" at bounding box center [771, 522] width 62 height 28
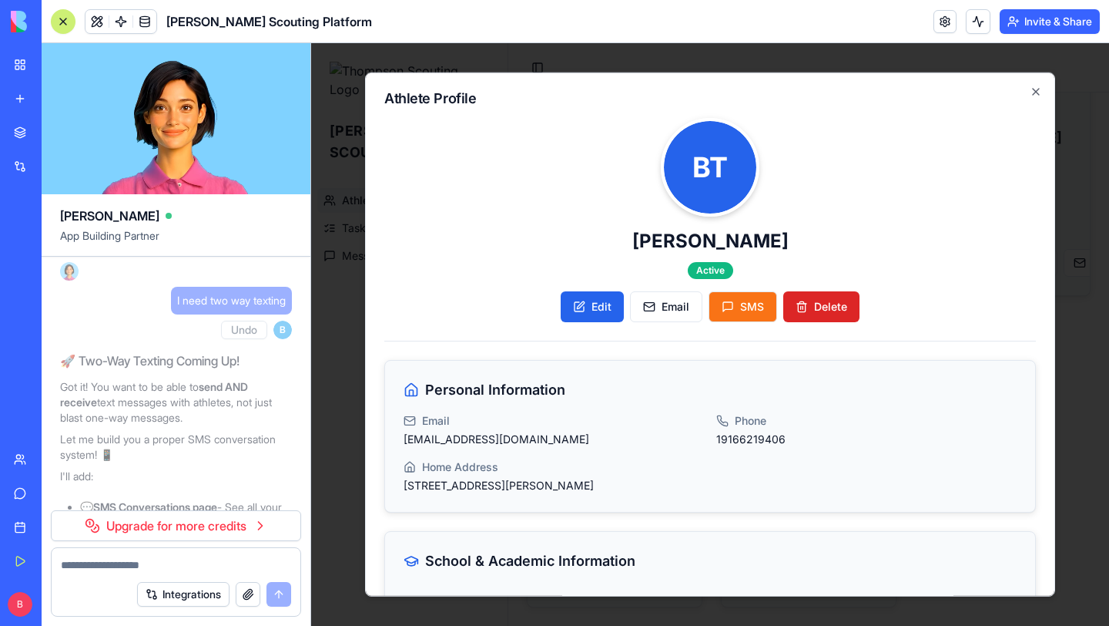
click at [750, 300] on button "SMS" at bounding box center [743, 306] width 69 height 31
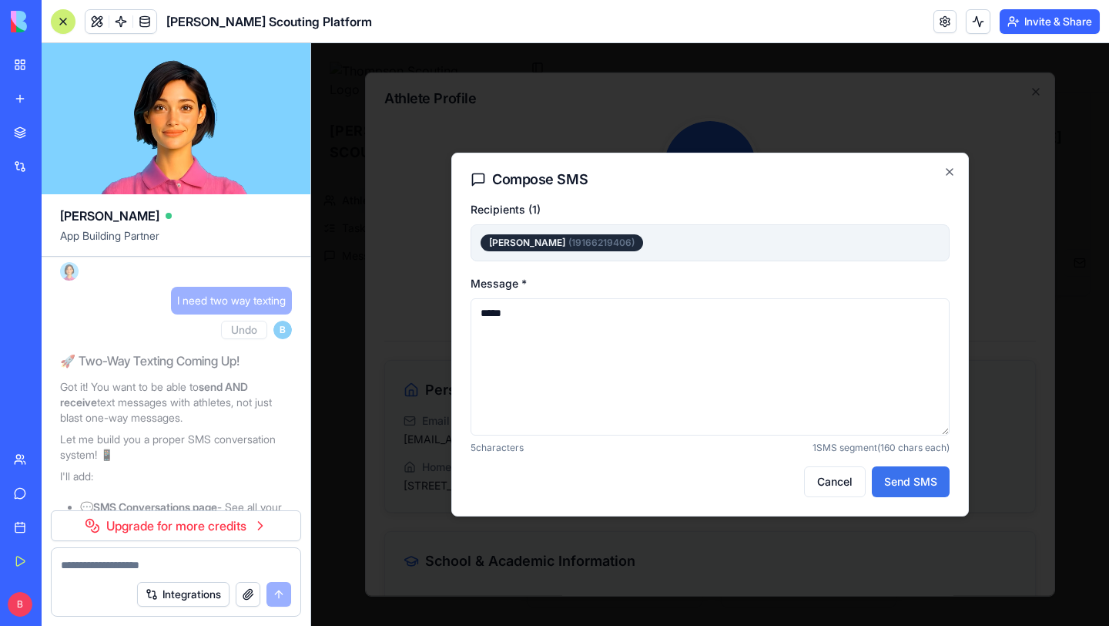
type textarea "*****"
click at [910, 475] on button "Send SMS" at bounding box center [911, 481] width 78 height 31
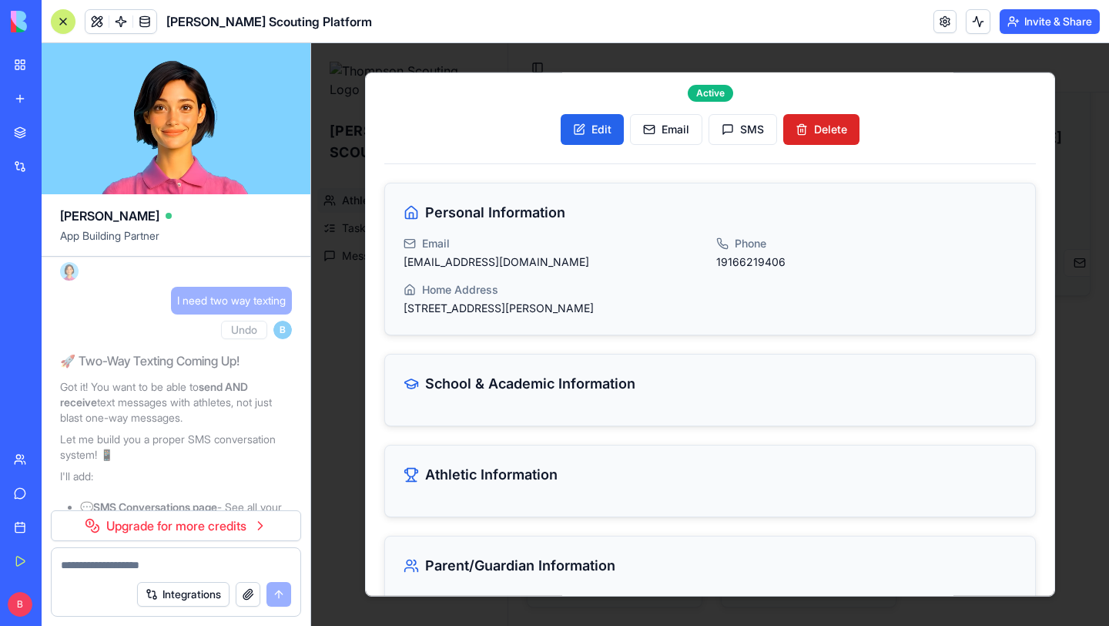
scroll to position [0, 0]
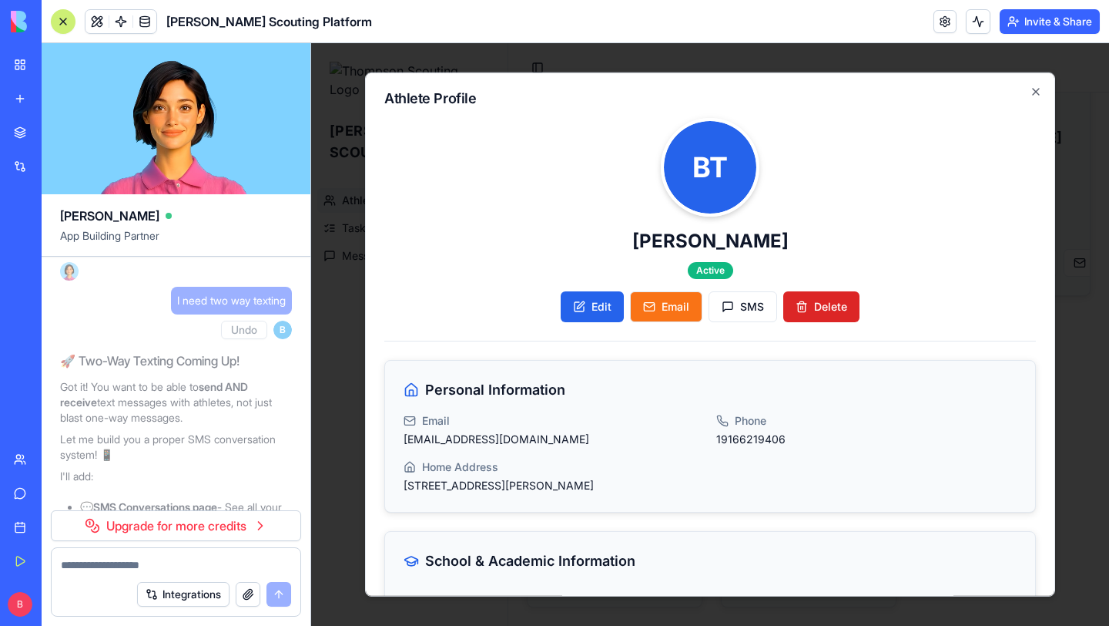
click at [672, 306] on button "Email" at bounding box center [666, 306] width 72 height 31
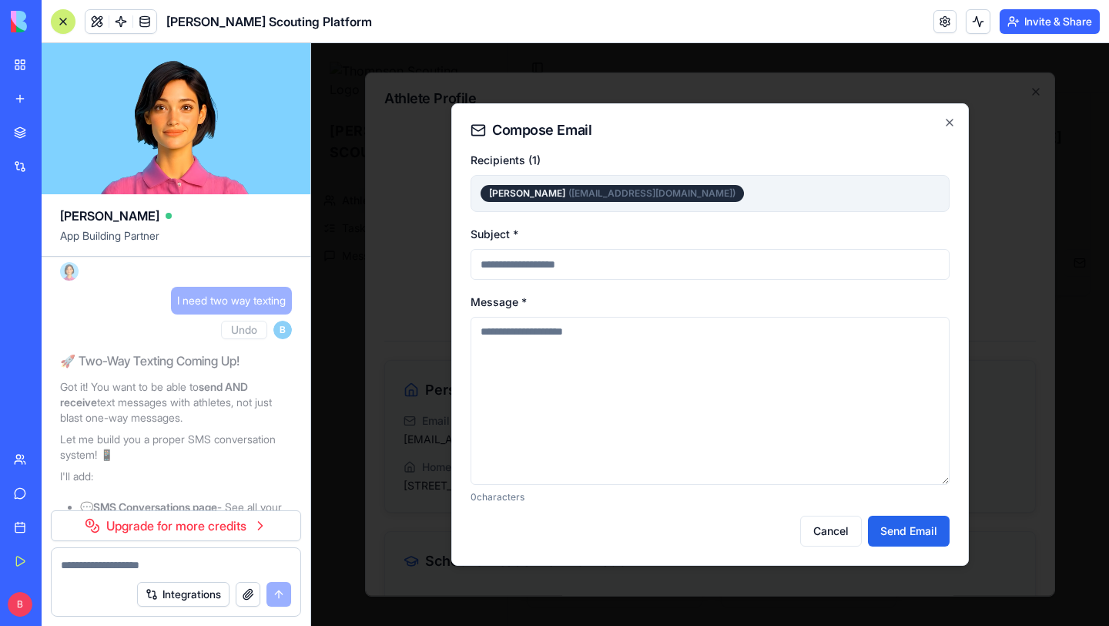
click at [705, 455] on textarea "Message *" at bounding box center [710, 401] width 479 height 168
click at [724, 199] on div "[PERSON_NAME] ( [EMAIL_ADDRESS][DOMAIN_NAME] )" at bounding box center [710, 193] width 479 height 37
click at [628, 264] on input "Subject *" at bounding box center [710, 264] width 479 height 31
type input "**********"
click at [587, 342] on textarea "Message *" at bounding box center [710, 401] width 479 height 168
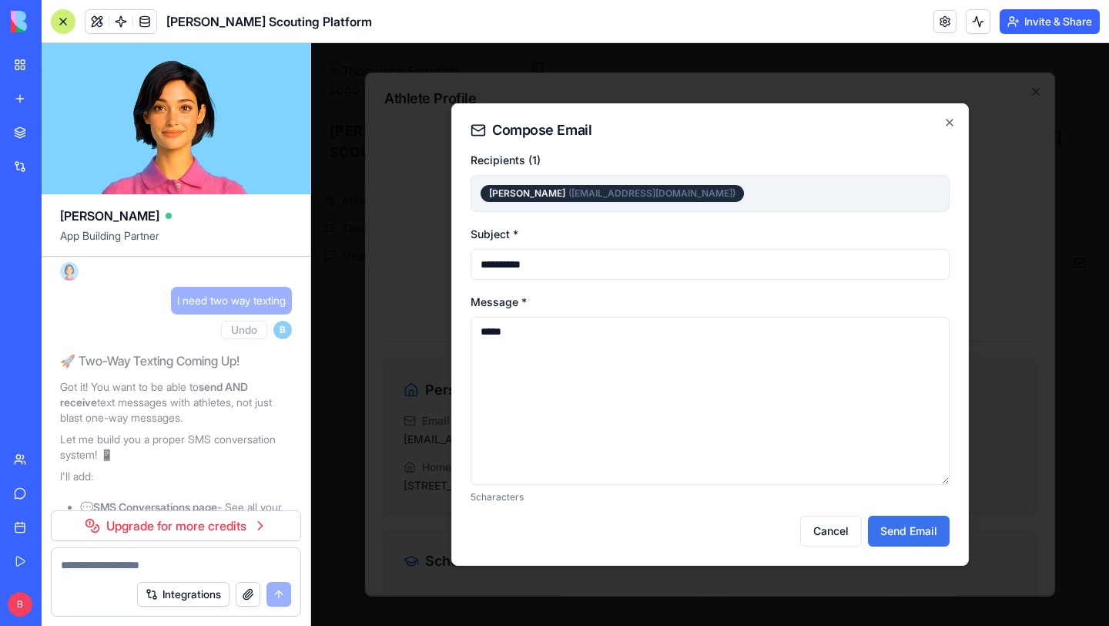
type textarea "*****"
click at [894, 529] on button "Send Email" at bounding box center [909, 530] width 82 height 31
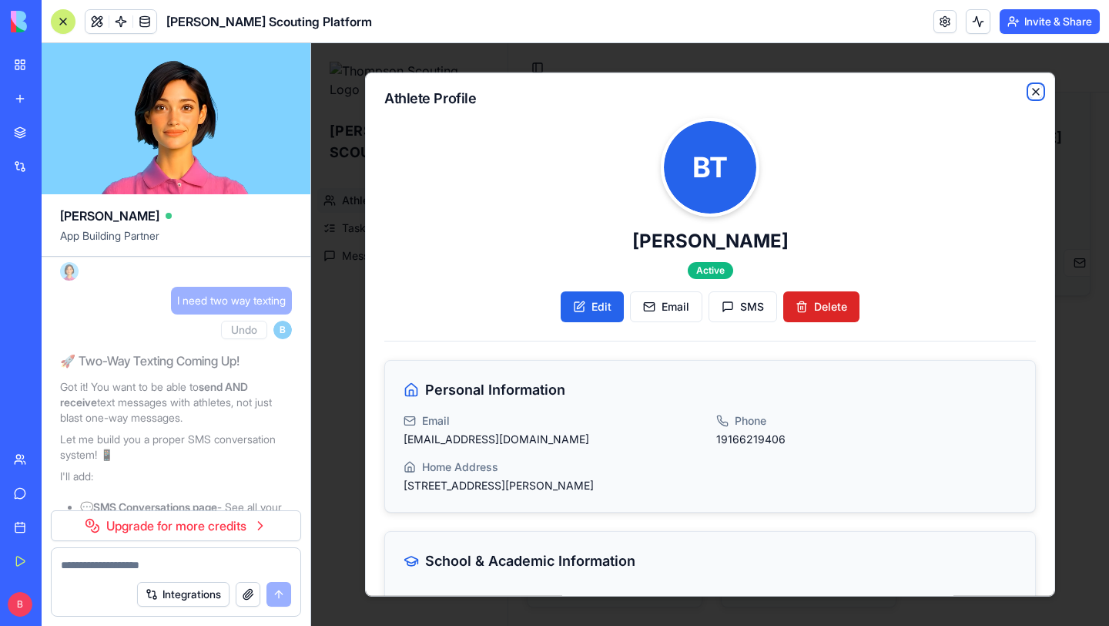
click at [1038, 90] on icon "button" at bounding box center [1036, 92] width 12 height 12
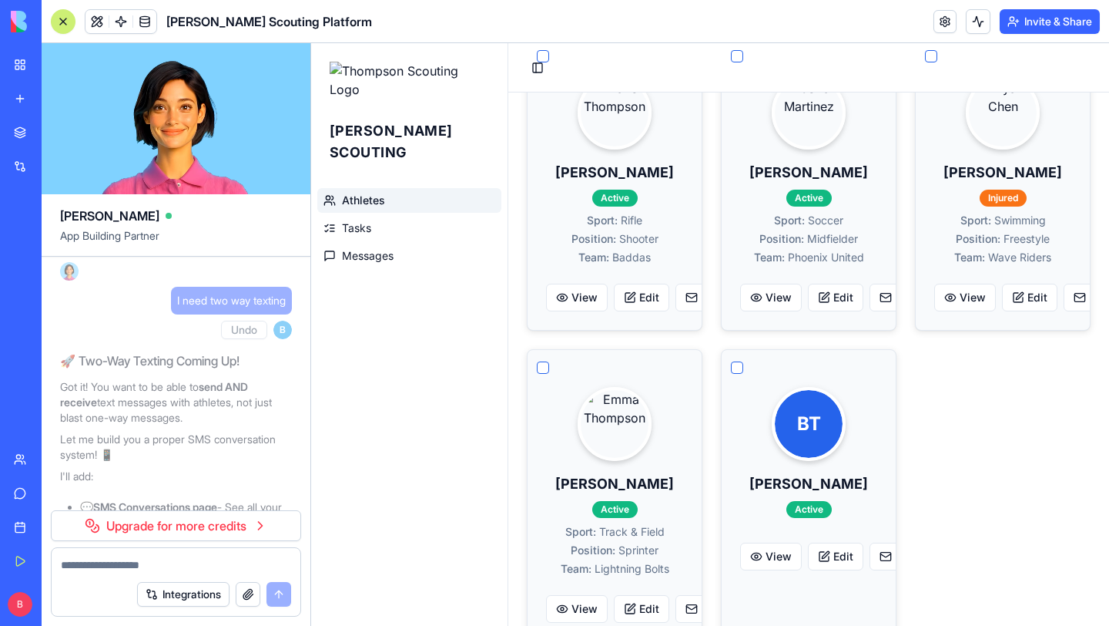
scroll to position [206, 0]
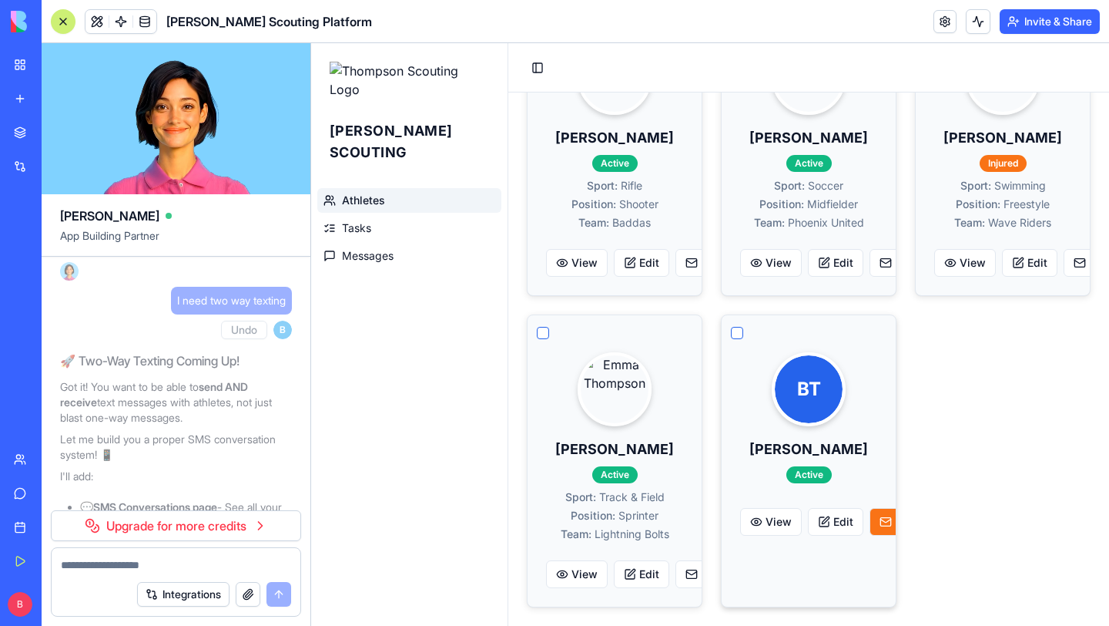
click at [887, 519] on button "Email" at bounding box center [901, 522] width 63 height 28
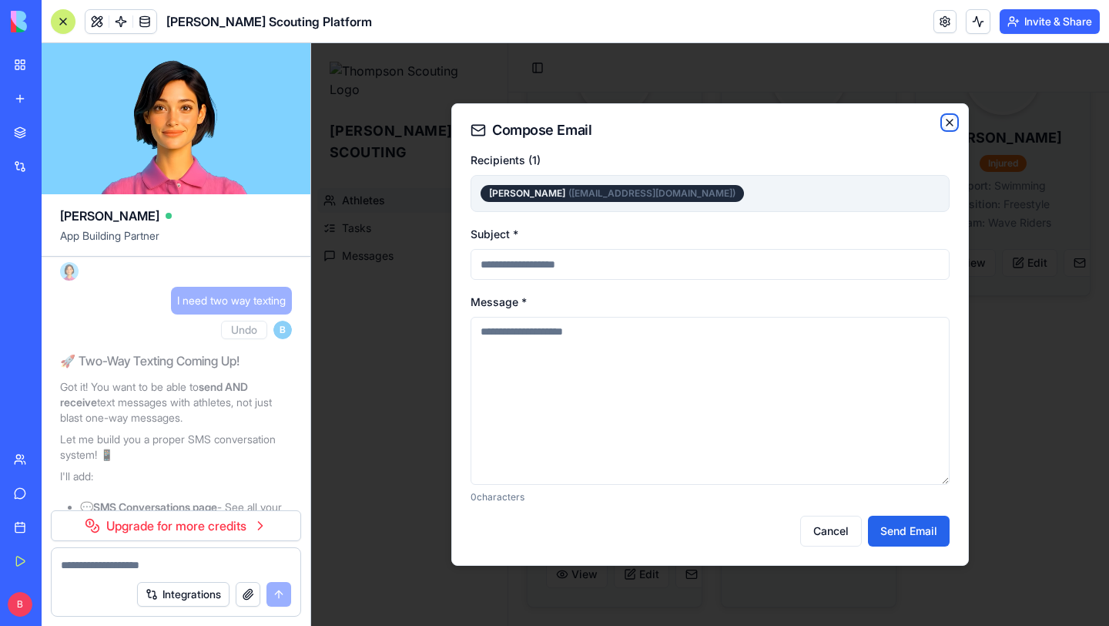
click at [950, 119] on icon "button" at bounding box center [950, 122] width 12 height 12
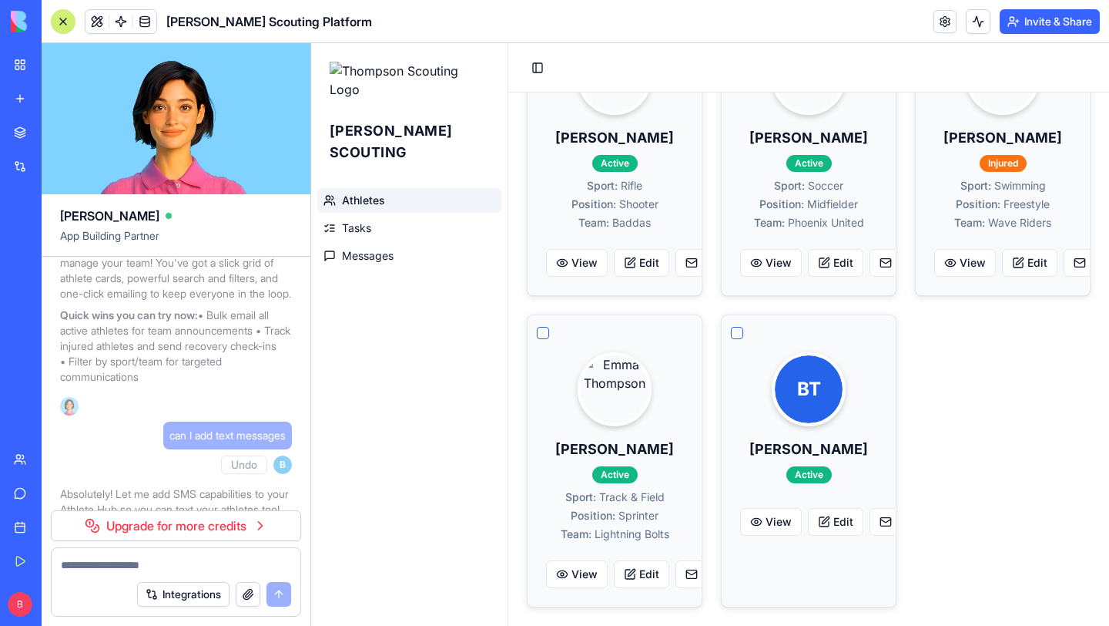
scroll to position [640, 0]
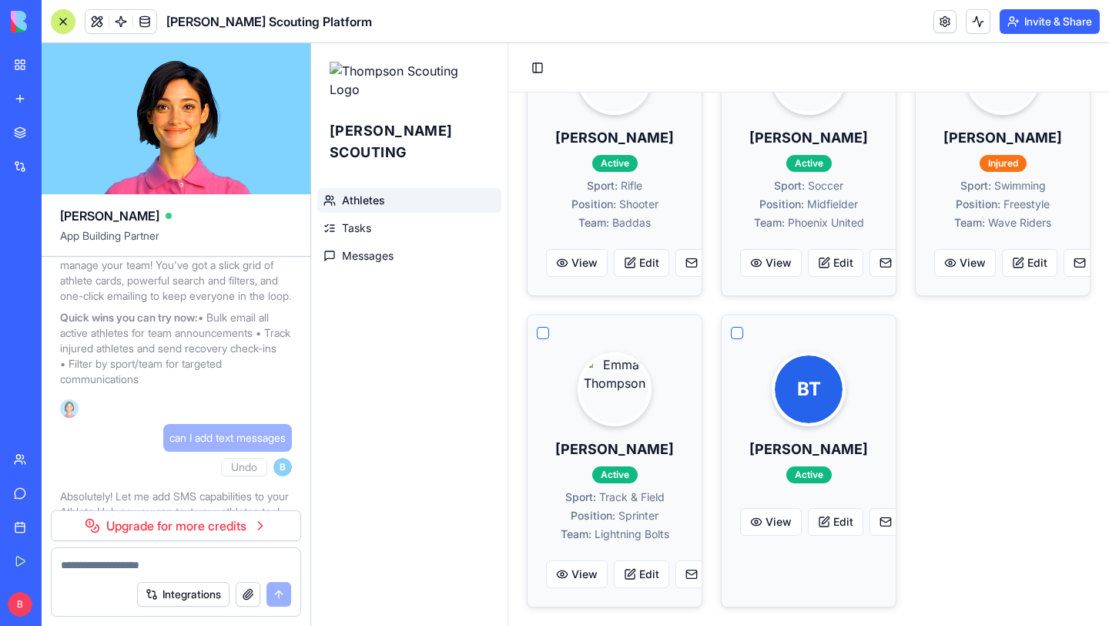
click at [194, 559] on textarea at bounding box center [176, 564] width 230 height 15
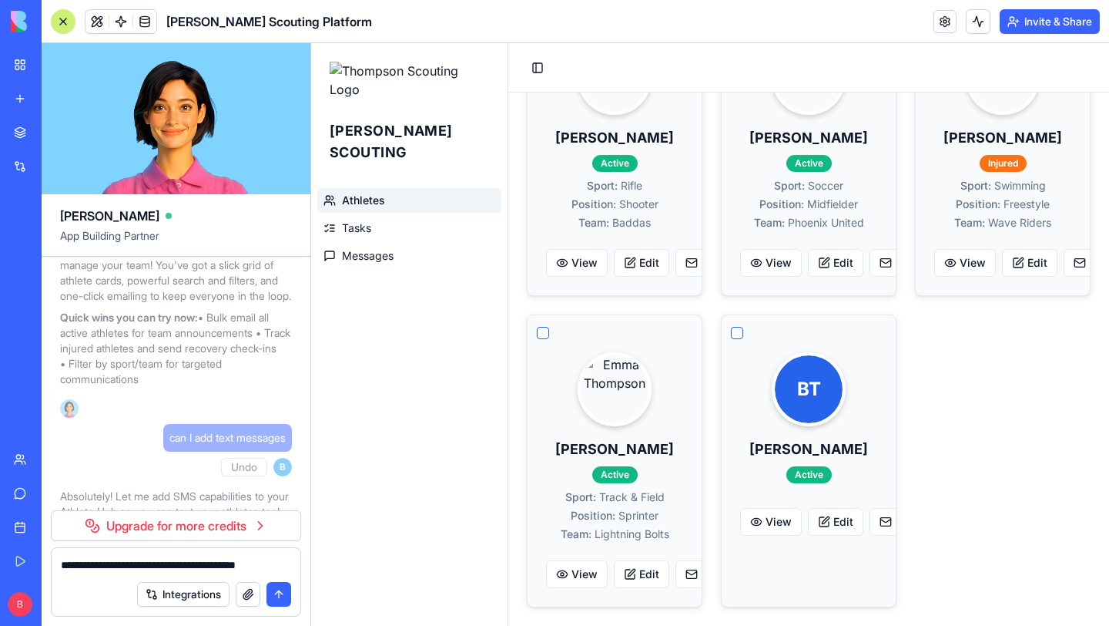
type textarea "**********"
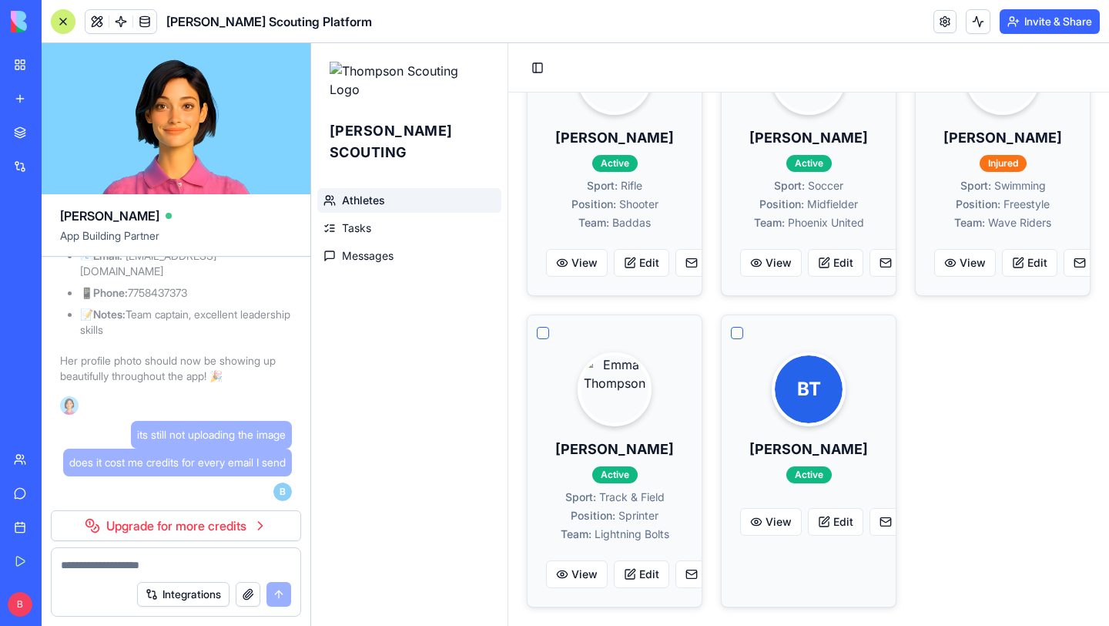
scroll to position [11786, 0]
click at [267, 525] on link "Upgrade for more credits" at bounding box center [176, 525] width 250 height 31
